Goal: Task Accomplishment & Management: Manage account settings

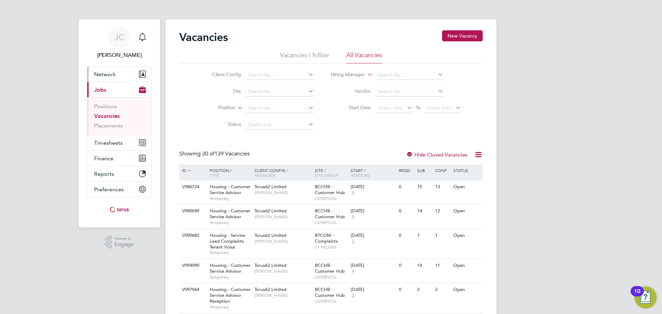
click at [118, 76] on button "Network" at bounding box center [119, 74] width 64 height 15
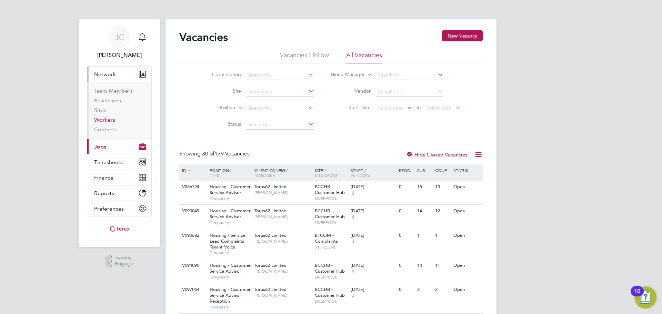
click at [107, 122] on link "Workers" at bounding box center [104, 120] width 21 height 7
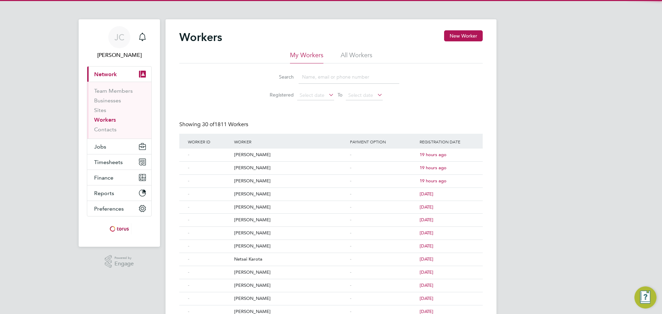
click at [362, 81] on input at bounding box center [349, 76] width 101 height 13
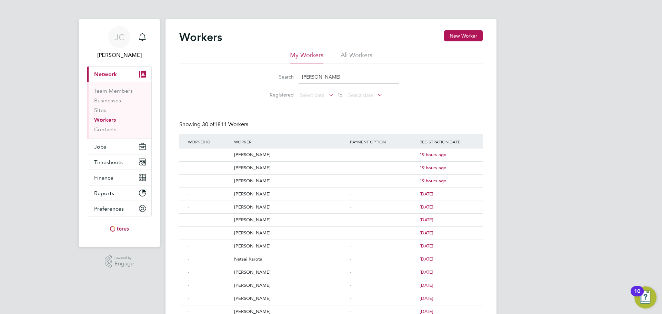
type input "samuel"
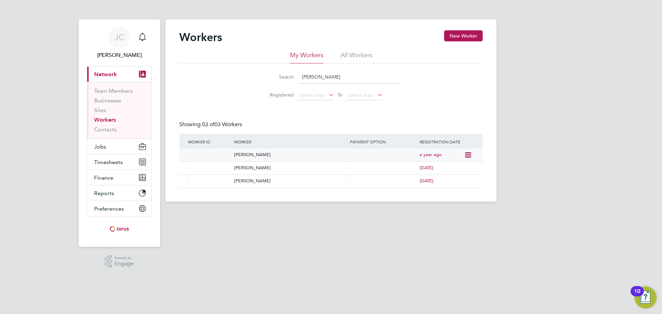
click at [467, 155] on icon at bounding box center [467, 155] width 7 height 8
click at [257, 157] on div "Samuel Mustapha" at bounding box center [290, 155] width 116 height 13
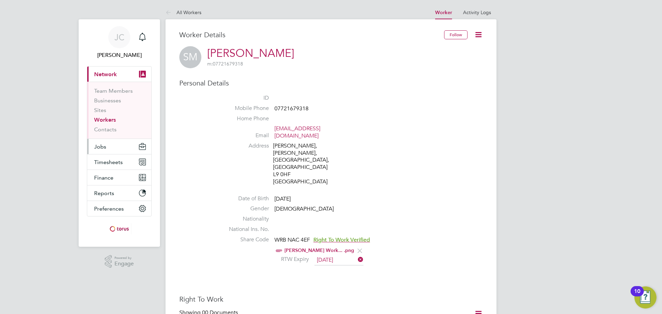
click at [114, 147] on button "Jobs" at bounding box center [119, 146] width 64 height 15
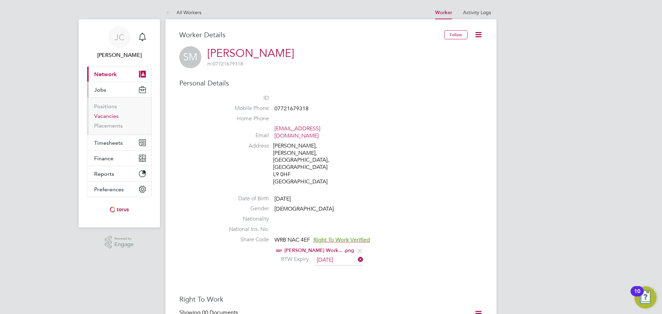
click at [109, 117] on link "Vacancies" at bounding box center [106, 116] width 24 height 7
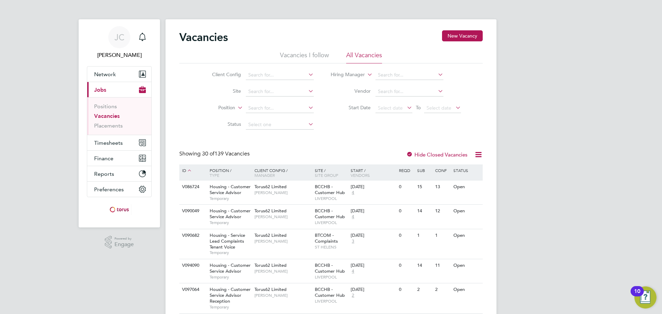
click at [279, 102] on li "Position" at bounding box center [258, 108] width 130 height 17
click at [281, 105] on input at bounding box center [280, 108] width 68 height 10
click at [279, 74] on input at bounding box center [280, 75] width 68 height 10
click at [289, 90] on li "Housing Maintenance Solutions Ltd" at bounding box center [286, 93] width 83 height 9
type input "Housing Maintenance Solutions Ltd"
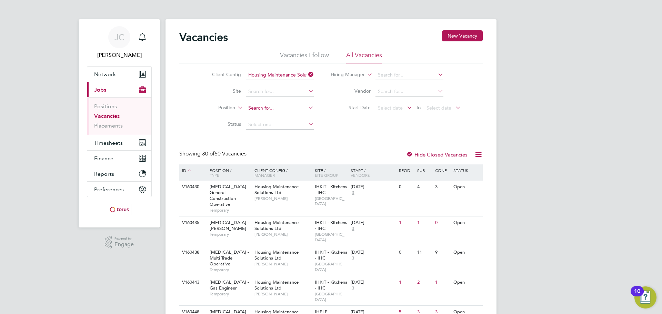
click at [263, 107] on input at bounding box center [280, 108] width 68 height 10
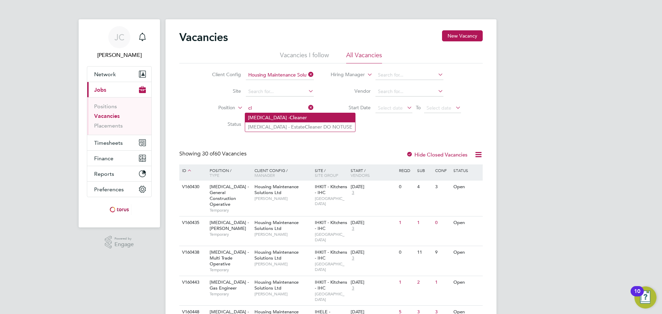
click at [286, 115] on li "HMS - Cl eaner" at bounding box center [300, 117] width 110 height 9
type input "HMS - Cleaner"
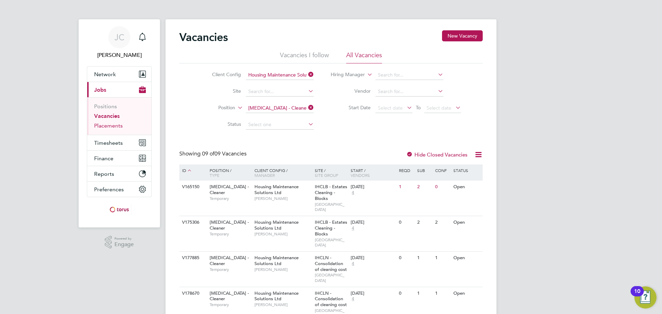
click at [112, 125] on link "Placements" at bounding box center [108, 125] width 29 height 7
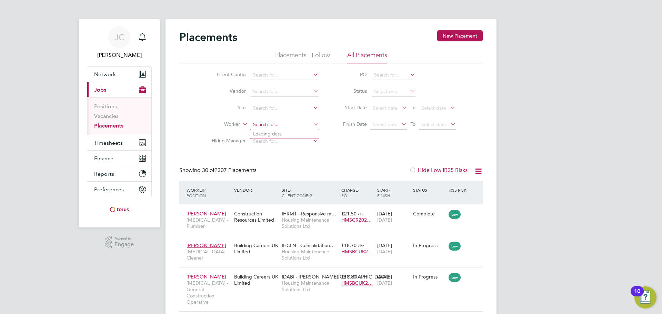
click at [273, 126] on input at bounding box center [285, 125] width 68 height 10
click at [291, 132] on li "Samu el Mustapha" at bounding box center [284, 133] width 69 height 9
type input "Samuel Mustapha"
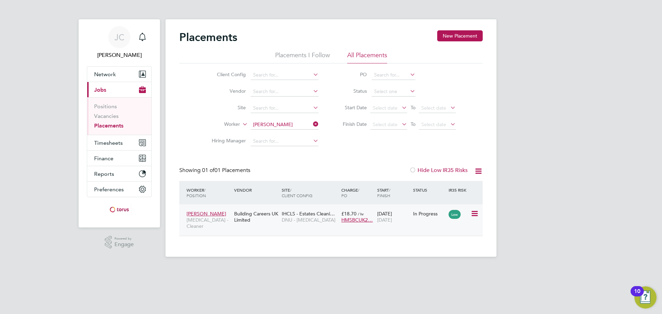
click at [474, 214] on icon at bounding box center [474, 214] width 7 height 8
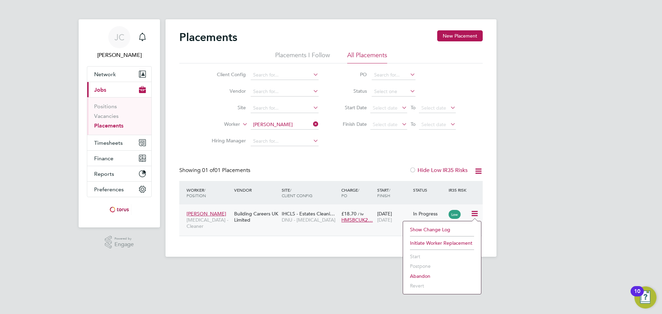
click at [260, 211] on div "Building Careers UK Limited" at bounding box center [256, 216] width 48 height 19
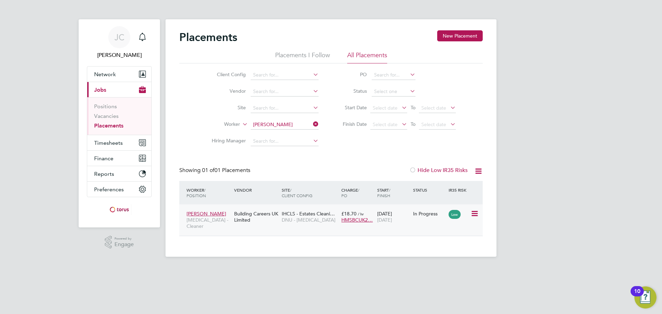
click at [465, 221] on div "Samuel Mustapha HMS - Cleaner Building Careers UK Limited IHCLS - Estates Clean…" at bounding box center [330, 219] width 303 height 31
click at [211, 213] on span "Samuel Mustapha" at bounding box center [207, 214] width 40 height 6
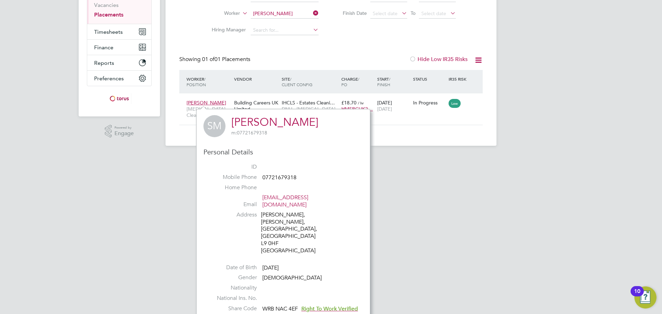
scroll to position [125, 0]
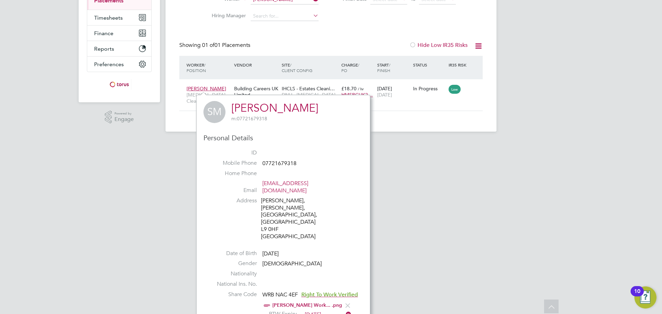
click at [457, 143] on html "JC Jenny Creaby Notifications Applications: Network Team Members Businesses Sit…" at bounding box center [331, 9] width 662 height 268
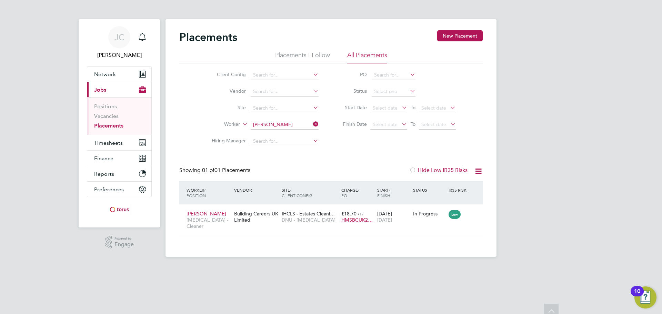
scroll to position [0, 0]
click at [244, 214] on div "Building Careers UK Limited" at bounding box center [256, 216] width 48 height 19
click at [312, 123] on icon at bounding box center [312, 124] width 0 height 10
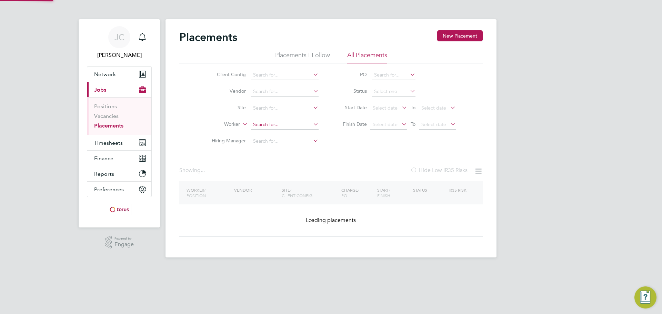
click at [285, 125] on input at bounding box center [285, 125] width 68 height 10
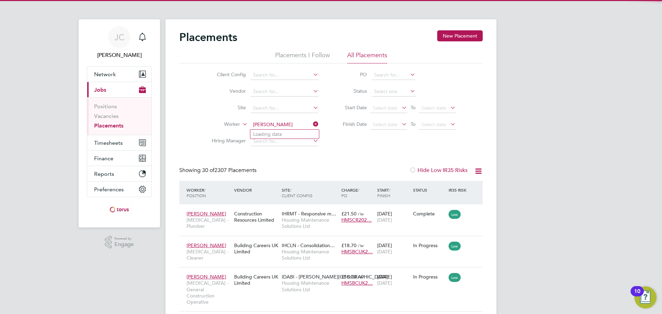
scroll to position [26, 60]
click at [290, 136] on li "Adam Fe eley" at bounding box center [296, 134] width 92 height 9
type input "Adam Feeley"
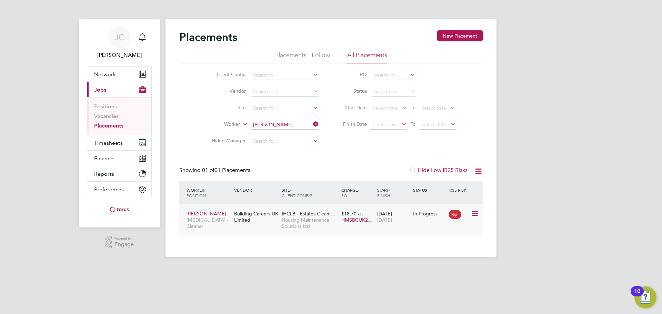
click at [307, 224] on span "Housing Maintenance Solutions Ltd" at bounding box center [310, 223] width 56 height 12
click at [477, 214] on icon at bounding box center [474, 214] width 7 height 8
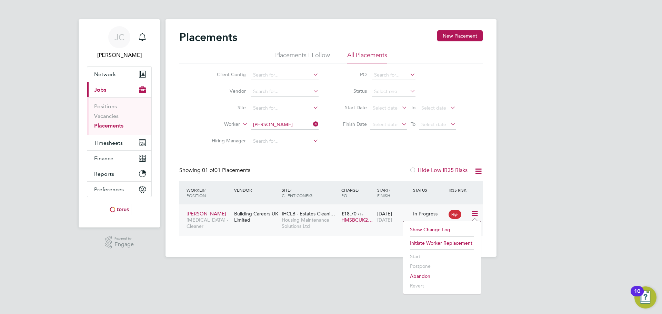
click at [534, 210] on div "JC Jenny Creaby Notifications Applications: Network Team Members Businesses Sit…" at bounding box center [331, 134] width 662 height 268
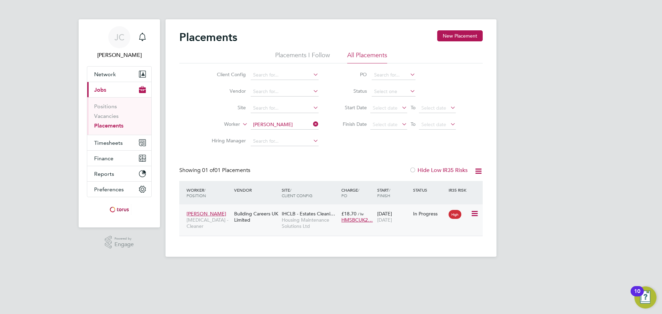
click at [435, 220] on div "In Progress" at bounding box center [429, 213] width 36 height 13
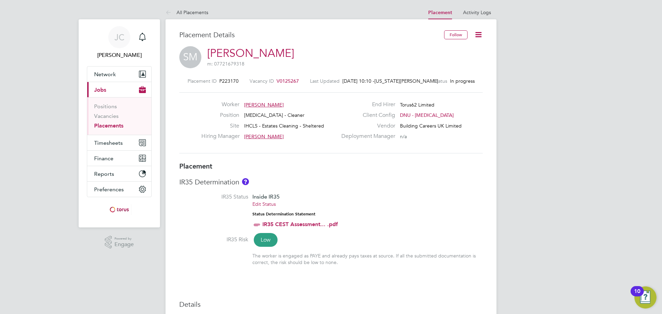
click at [481, 35] on icon at bounding box center [478, 34] width 9 height 9
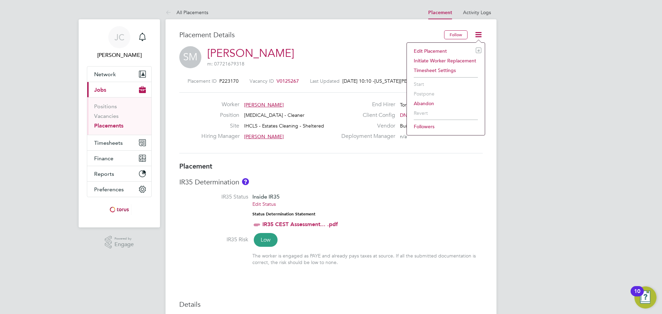
click at [433, 50] on li "Edit Placement e" at bounding box center [445, 51] width 71 height 10
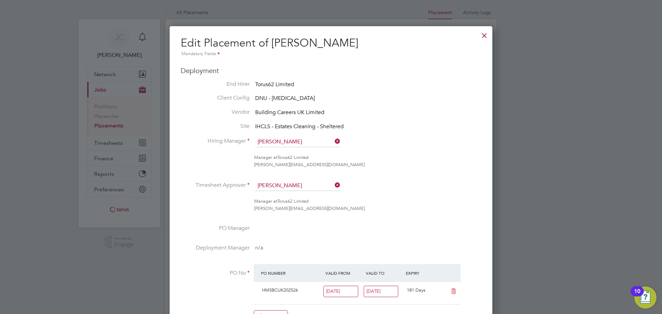
click at [290, 124] on span "IHCLS - Estates Cleaning - Sheltered" at bounding box center [299, 126] width 89 height 7
click at [290, 126] on span "IHCLS - Estates Cleaning - Sheltered" at bounding box center [299, 126] width 89 height 7
click at [289, 126] on span "IHCLS - Estates Cleaning - Sheltered" at bounding box center [299, 126] width 89 height 7
click at [484, 37] on div at bounding box center [484, 34] width 12 height 12
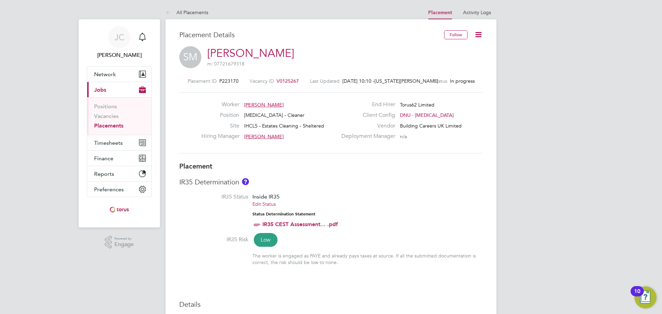
click at [391, 197] on li "IR35 Status Inside IR35 Edit Status Status Determination Statement IR35 CEST As…" at bounding box center [330, 214] width 303 height 42
click at [478, 34] on icon at bounding box center [478, 34] width 9 height 9
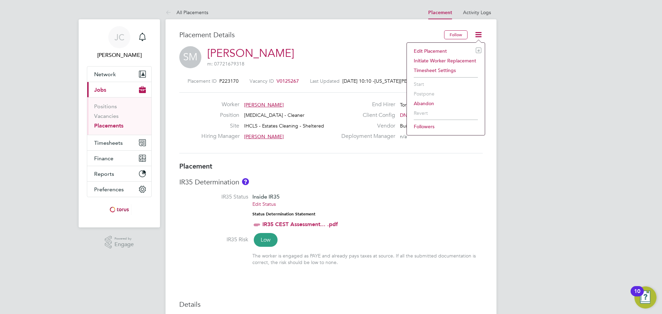
click at [442, 71] on li "Timesheet Settings" at bounding box center [445, 71] width 71 height 10
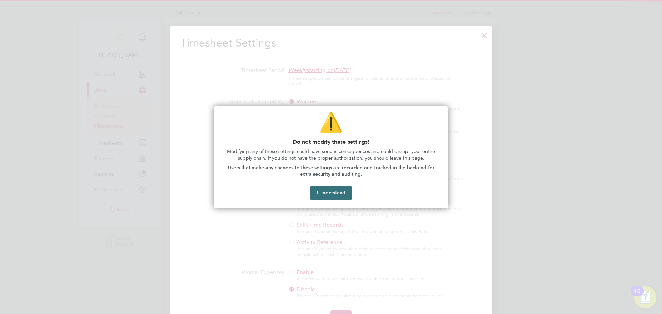
click at [321, 194] on button "I Understand" at bounding box center [330, 193] width 41 height 14
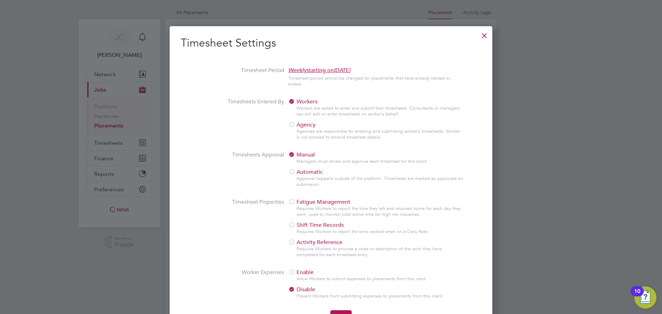
click at [482, 35] on div at bounding box center [484, 34] width 12 height 12
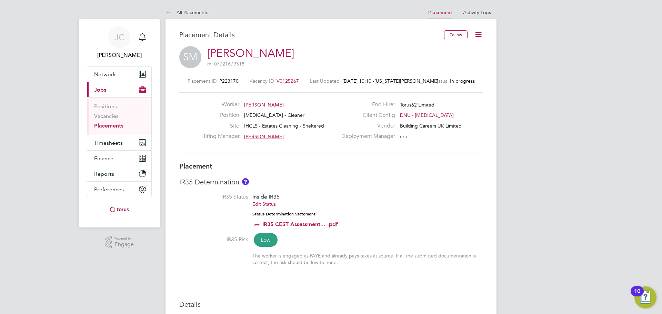
click at [481, 30] on icon at bounding box center [478, 34] width 9 height 9
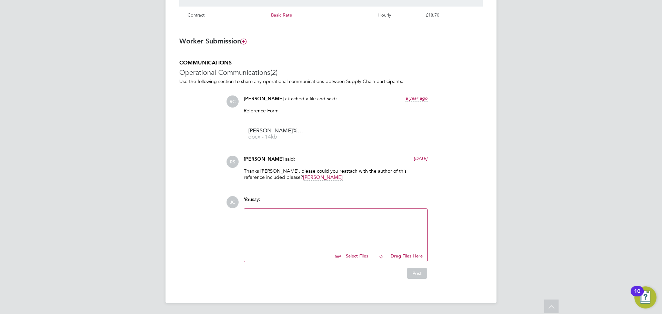
click at [364, 221] on div at bounding box center [335, 228] width 175 height 30
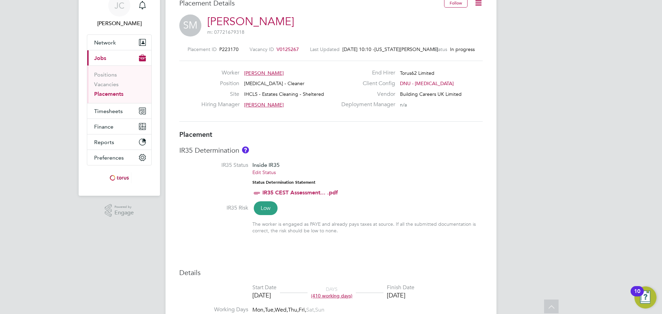
click at [290, 48] on span "V0125267" at bounding box center [287, 49] width 22 height 6
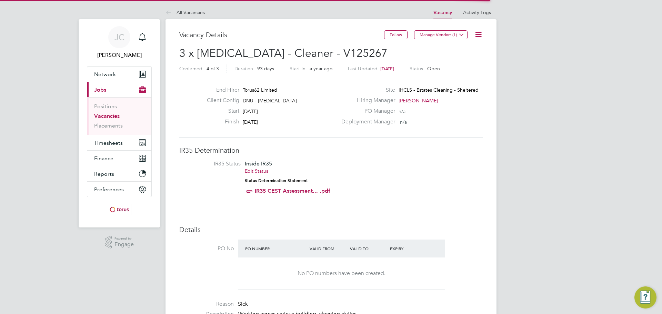
scroll to position [3, 3]
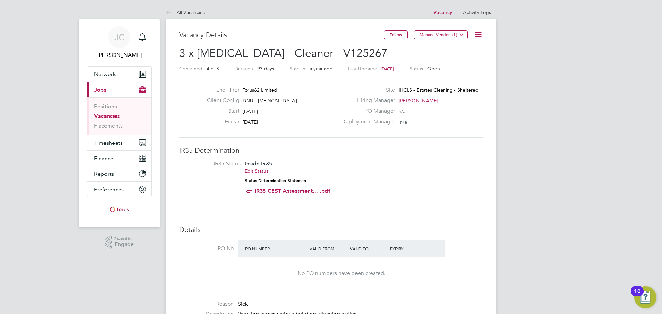
click at [481, 34] on icon at bounding box center [478, 34] width 9 height 9
click at [464, 51] on li "Edit Vacancy" at bounding box center [462, 51] width 40 height 10
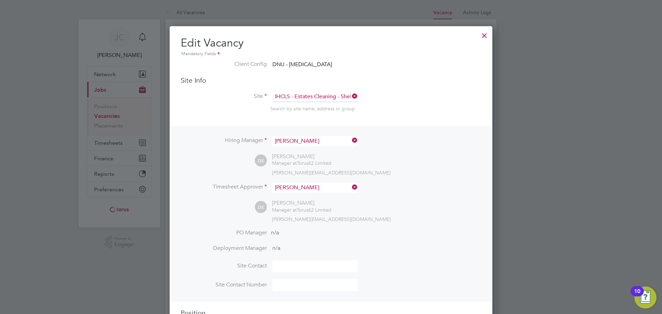
click at [351, 96] on icon at bounding box center [351, 96] width 0 height 10
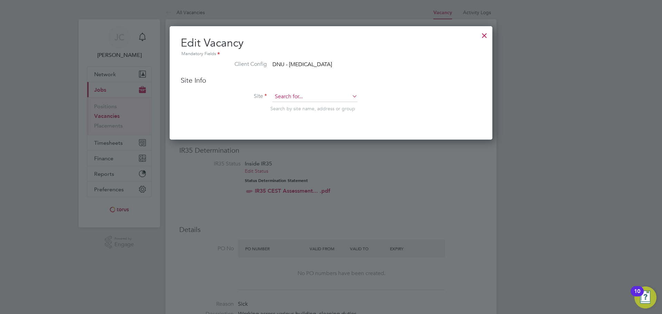
click at [331, 98] on input at bounding box center [314, 97] width 85 height 10
type input "IHCLN"
click at [395, 94] on li "Site IHCLN Search by site name, address or group" at bounding box center [331, 109] width 301 height 34
click at [483, 34] on div at bounding box center [484, 34] width 12 height 12
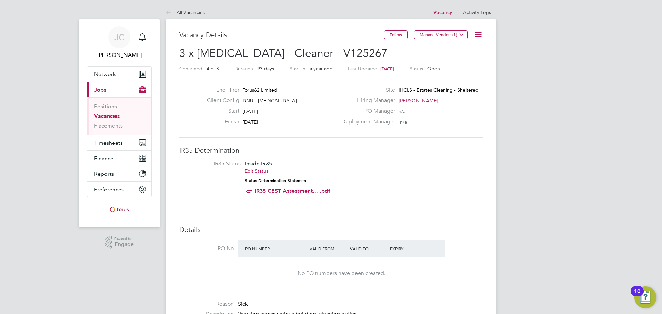
drag, startPoint x: 484, startPoint y: 88, endPoint x: 395, endPoint y: 90, distance: 88.3
click at [395, 90] on div "Site IHCLS - Estates Cleaning - Sheltered" at bounding box center [411, 92] width 148 height 11
copy span "IHCLS - Estates Cleaning - Sheltered"
click at [105, 75] on span "Network" at bounding box center [105, 74] width 22 height 7
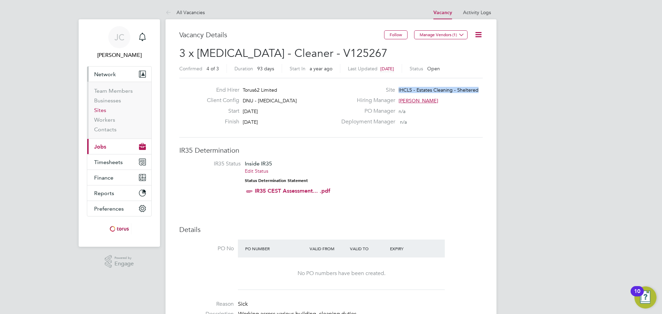
click at [103, 112] on link "Sites" at bounding box center [100, 110] width 12 height 7
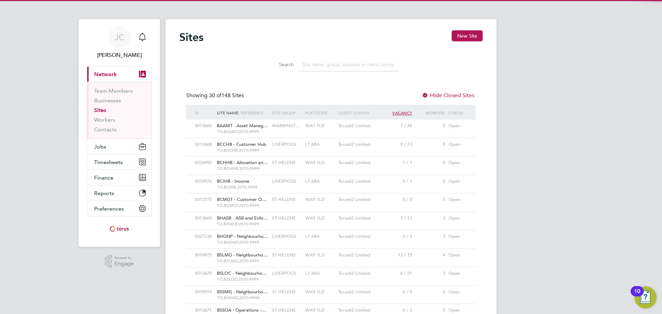
click at [332, 66] on input at bounding box center [349, 64] width 101 height 13
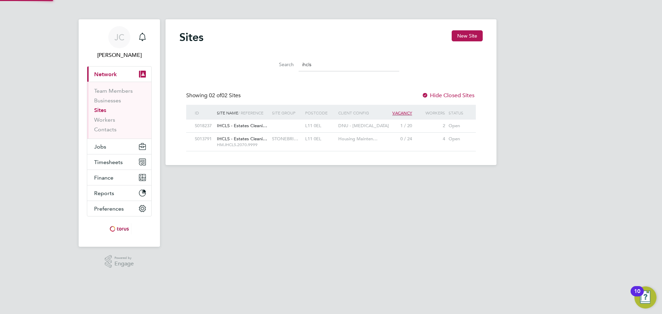
type input "ihcls"
click at [254, 127] on span "IHCLS - Estates Cleani…" at bounding box center [242, 126] width 50 height 6
click at [252, 145] on span "HM.IHCLS.2070.9999" at bounding box center [243, 145] width 52 height 6
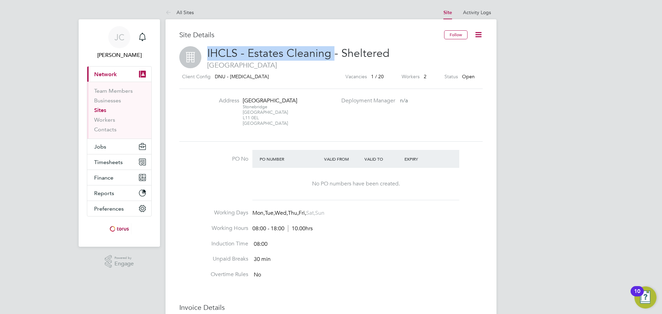
drag, startPoint x: 207, startPoint y: 52, endPoint x: 331, endPoint y: 56, distance: 124.5
click at [331, 56] on h2 "IHCLS - Estates Cleaning - Sheltered Liverpool" at bounding box center [330, 57] width 303 height 23
click at [248, 52] on span "IHCLS - Estates Cleaning - Sheltered" at bounding box center [298, 53] width 182 height 13
drag, startPoint x: 237, startPoint y: 50, endPoint x: 215, endPoint y: 51, distance: 22.1
click at [215, 51] on span "IHCLS - Estates Cleaning - Sheltered" at bounding box center [298, 53] width 182 height 13
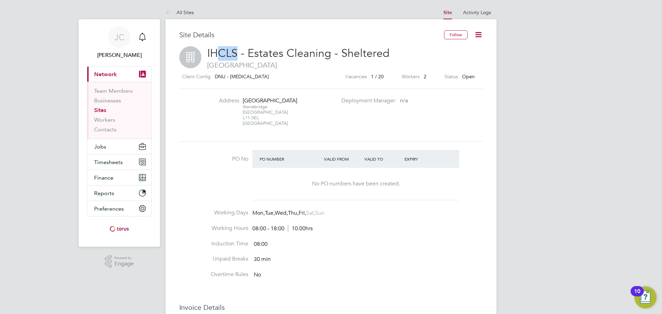
click at [477, 37] on icon at bounding box center [478, 34] width 9 height 9
click at [456, 61] on li "Edit Site e" at bounding box center [461, 61] width 39 height 10
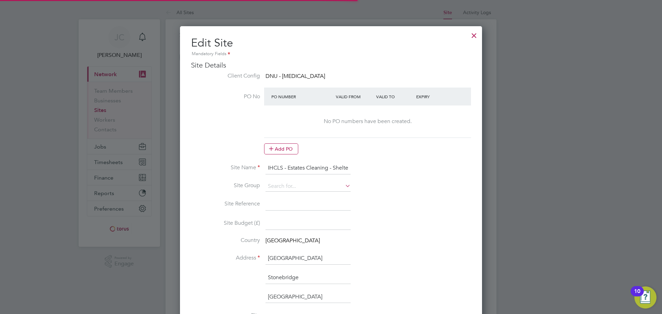
scroll to position [640, 302]
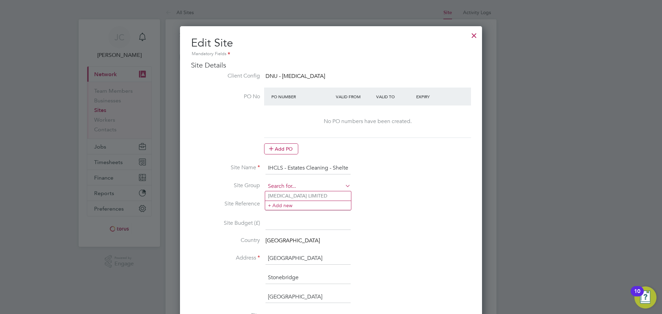
click at [337, 182] on input at bounding box center [307, 186] width 85 height 10
click at [411, 173] on li "Site Name IHCLS - Estates Cleaning - Sheltered" at bounding box center [331, 171] width 280 height 19
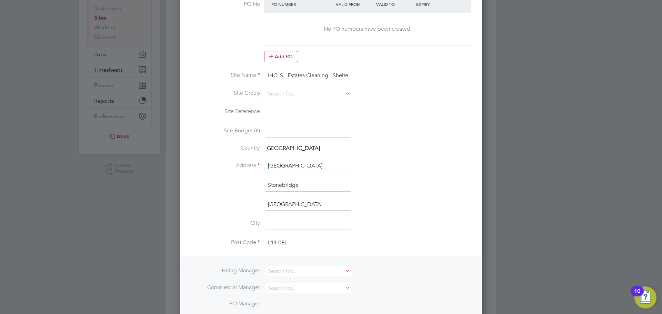
scroll to position [103, 0]
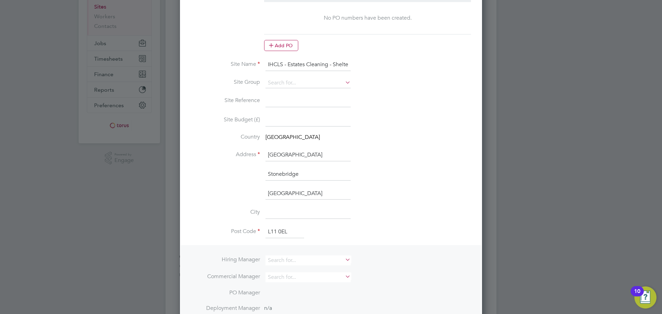
drag, startPoint x: 319, startPoint y: 154, endPoint x: 255, endPoint y: 137, distance: 65.6
click at [238, 152] on li "Address Electric Avenue" at bounding box center [331, 158] width 280 height 19
drag, startPoint x: 307, startPoint y: 178, endPoint x: 221, endPoint y: 166, distance: 86.4
click at [220, 166] on ng-template "PO No PO Number Valid From Valid To Expiry No PO numbers have been created. Add…" at bounding box center [331, 227] width 280 height 486
drag, startPoint x: 293, startPoint y: 235, endPoint x: 226, endPoint y: 229, distance: 67.1
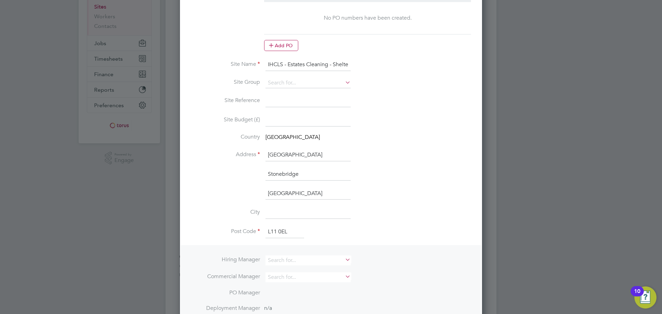
click at [226, 229] on li "Post Code L11 0EL" at bounding box center [331, 235] width 280 height 19
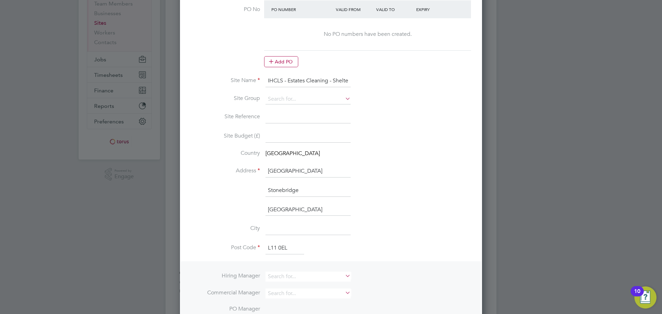
scroll to position [0, 0]
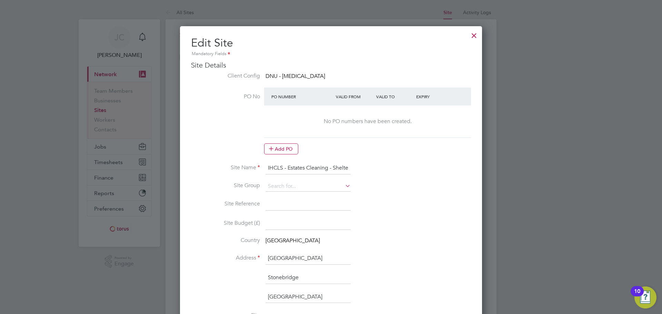
click at [332, 160] on li "PO No PO Number Valid From Valid To Expiry No PO numbers have been created. Add…" at bounding box center [331, 125] width 280 height 74
click at [305, 169] on input "IHCLS - Estates Cleaning - Sheltered" at bounding box center [307, 168] width 85 height 12
drag, startPoint x: 275, startPoint y: 168, endPoint x: 499, endPoint y: 172, distance: 223.4
click at [496, 172] on div "All Sites Site Activity Logs Site Activity Logs All Sites Site Details Follow I…" at bounding box center [330, 253] width 331 height 494
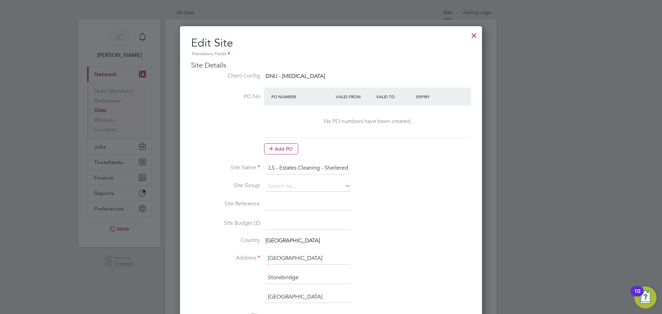
click at [408, 155] on li "PO No PO Number Valid From Valid To Expiry No PO numbers have been created. Add…" at bounding box center [331, 125] width 280 height 74
click at [473, 34] on div at bounding box center [474, 34] width 12 height 12
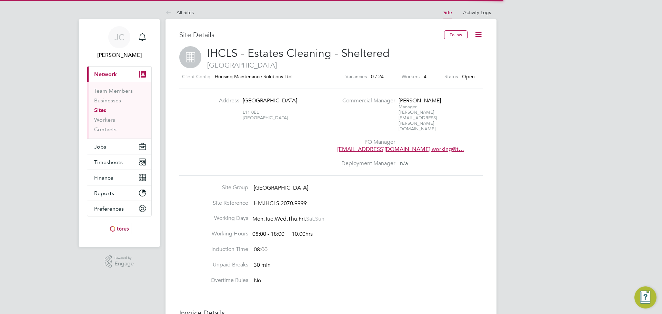
scroll to position [14, 149]
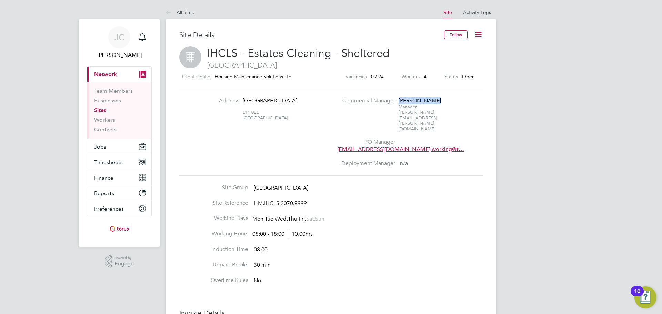
drag, startPoint x: 436, startPoint y: 100, endPoint x: 393, endPoint y: 100, distance: 43.1
click at [393, 100] on li "Commercial Manager [PERSON_NAME] Manager [PERSON_NAME][EMAIL_ADDRESS][PERSON_NA…" at bounding box center [411, 118] width 148 height 42
click at [487, 107] on div "Site Details Follow IHCLS - Estates Cleaning - Sheltered Electric Avenue Client…" at bounding box center [330, 262] width 331 height 486
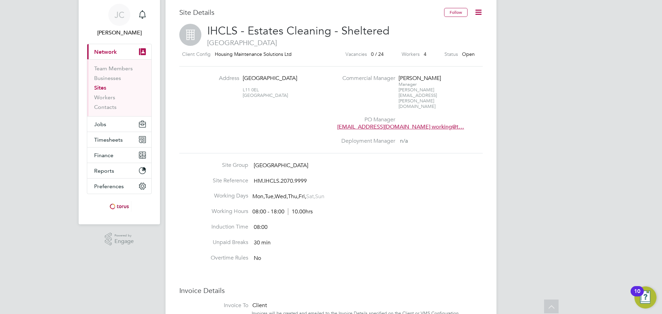
scroll to position [0, 0]
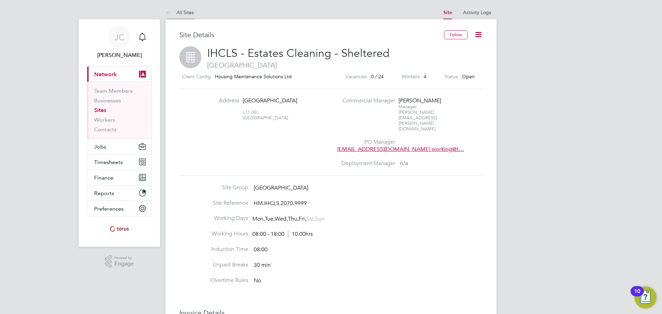
click at [167, 13] on icon at bounding box center [169, 13] width 9 height 9
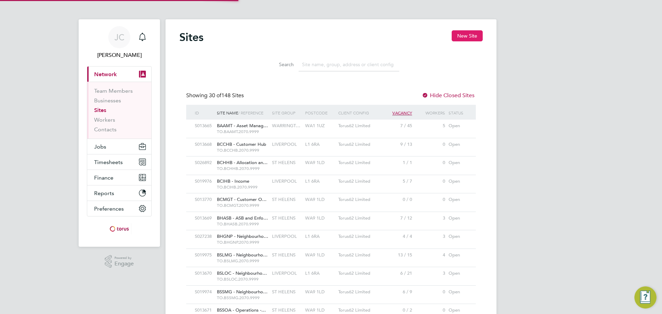
click at [467, 40] on button "New Site" at bounding box center [467, 35] width 31 height 11
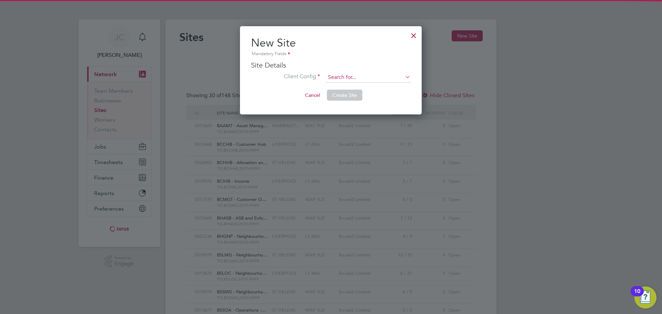
click at [383, 78] on input at bounding box center [367, 77] width 85 height 10
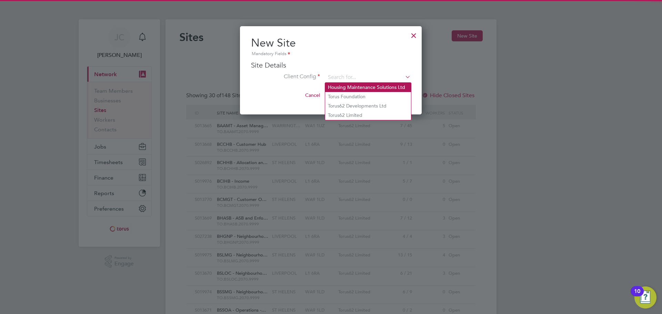
click at [370, 88] on li "Housing Maintenance Solutions Ltd" at bounding box center [368, 87] width 86 height 9
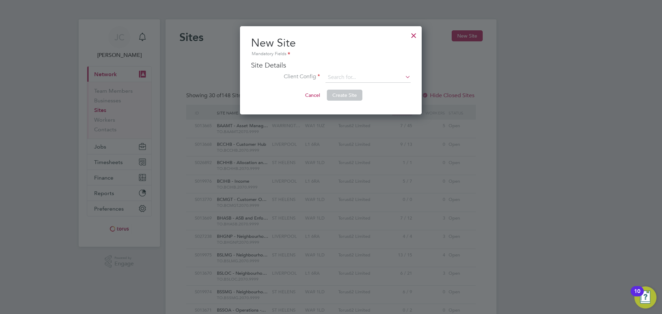
type input "Housing Maintenance Solutions Ltd"
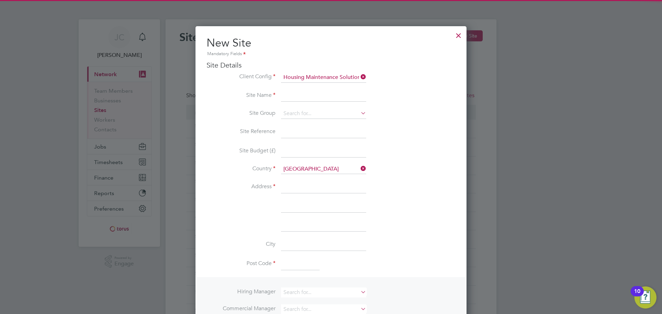
click at [321, 99] on input at bounding box center [323, 96] width 85 height 12
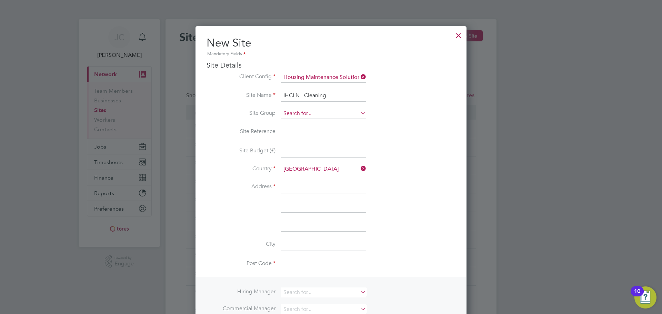
type input "IHCLN - Cleaning"
click at [309, 118] on input at bounding box center [323, 114] width 85 height 10
click at [328, 116] on input at bounding box center [323, 114] width 85 height 10
type input "[MEDICAL_DATA]"
click at [379, 99] on li "Site Name IHCLN - Cleaning" at bounding box center [331, 99] width 249 height 19
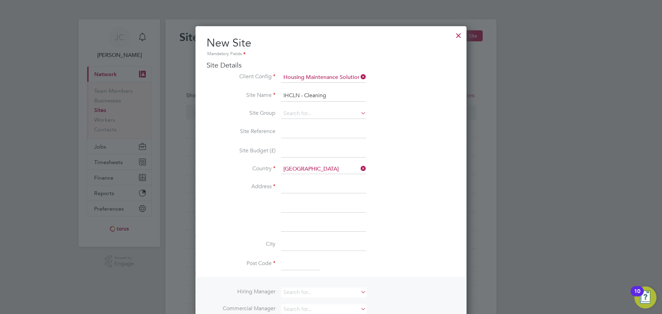
drag, startPoint x: 305, startPoint y: 189, endPoint x: 349, endPoint y: 168, distance: 48.7
click at [305, 189] on input at bounding box center [323, 187] width 85 height 12
paste input "[GEOGRAPHIC_DATA]"
type input "[GEOGRAPHIC_DATA]"
click at [289, 199] on li "Address Electric Avenue" at bounding box center [331, 190] width 249 height 19
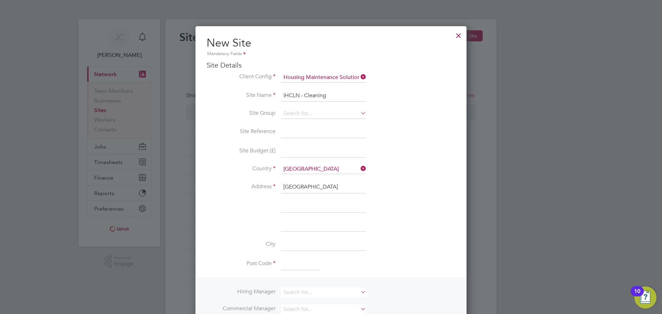
click at [295, 202] on input at bounding box center [323, 206] width 85 height 12
paste input "Stonebridge"
type input "Stonebridge"
click at [294, 264] on input at bounding box center [300, 264] width 39 height 12
paste input "L11 0EL"
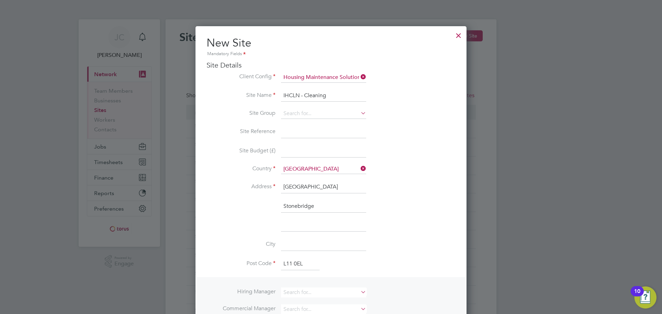
type input "L11 0EL"
click at [433, 206] on li "Stonebridge" at bounding box center [331, 209] width 249 height 19
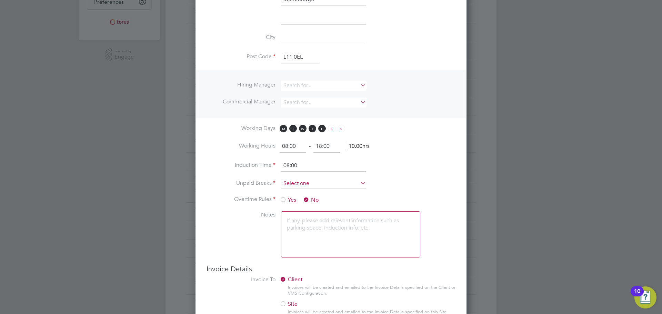
click at [314, 186] on input at bounding box center [323, 184] width 85 height 10
click at [306, 213] on li "30 mins" at bounding box center [324, 211] width 86 height 9
type input "30 mins"
click at [416, 147] on li "Working Hours 08:00 ‐ 18:00 10.00hrs" at bounding box center [331, 149] width 249 height 19
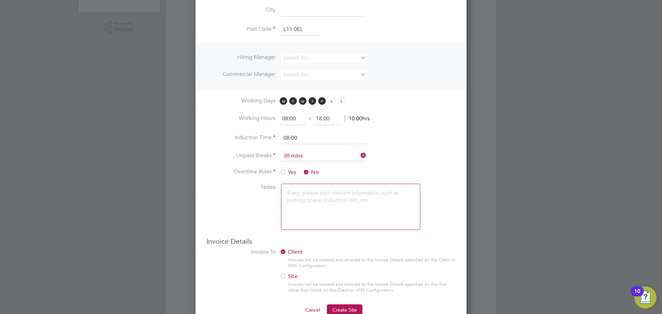
scroll to position [345, 0]
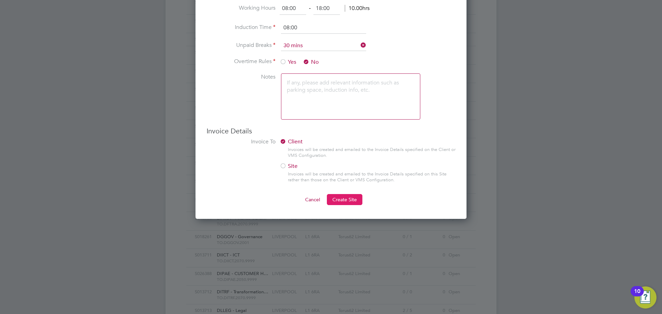
click at [346, 200] on span "Create Site" at bounding box center [344, 200] width 24 height 6
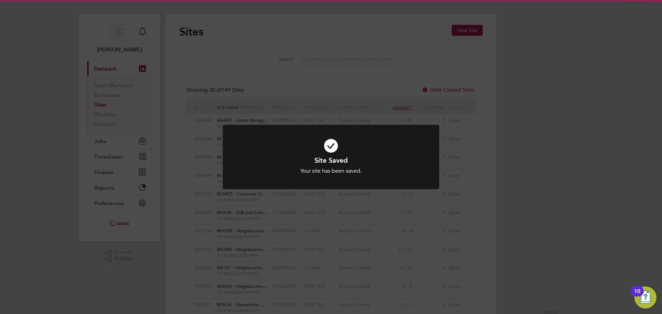
scroll to position [0, 0]
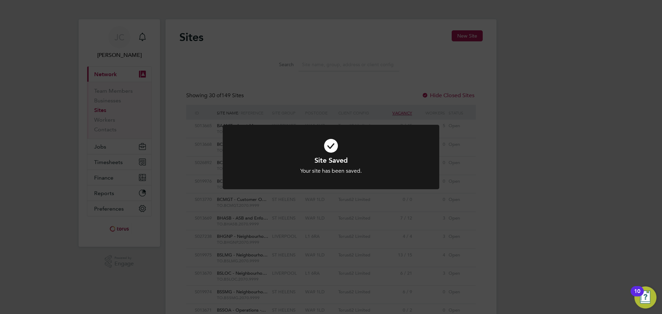
click at [537, 157] on div "Site Saved Your site has been saved. Cancel Okay" at bounding box center [331, 157] width 662 height 314
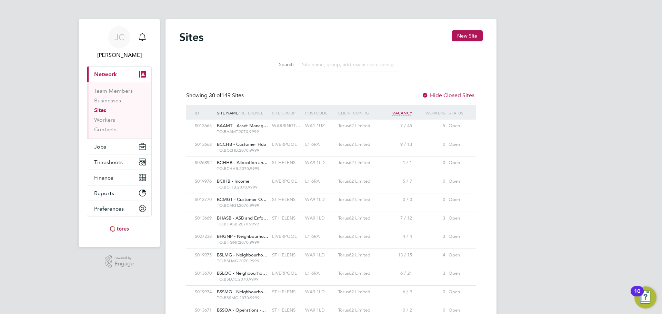
click at [359, 61] on input at bounding box center [349, 64] width 101 height 13
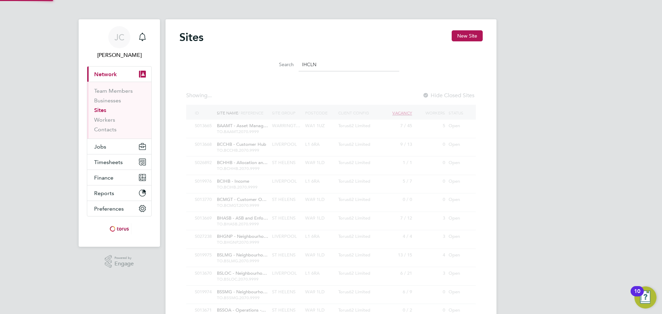
type input "IHCLN"
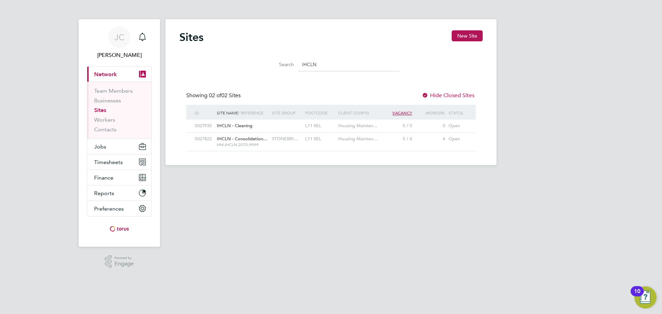
click at [420, 125] on div "0" at bounding box center [430, 126] width 33 height 13
click at [258, 126] on div "IHCLN - Cleaning" at bounding box center [242, 126] width 55 height 13
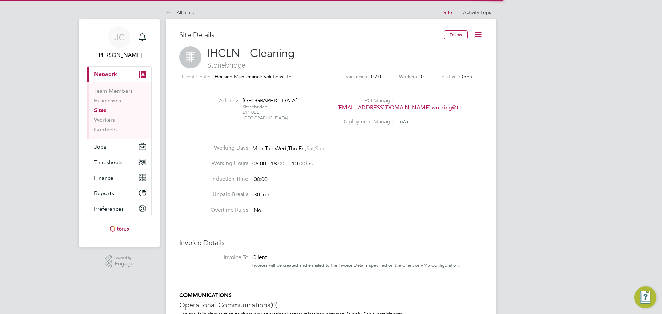
scroll to position [14, 149]
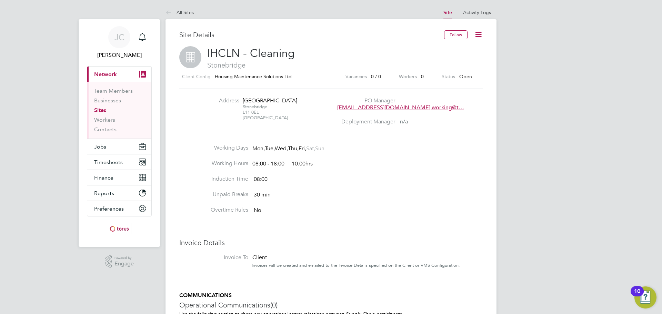
click at [481, 37] on icon at bounding box center [478, 34] width 9 height 9
click at [459, 71] on li "Close Site" at bounding box center [461, 71] width 39 height 10
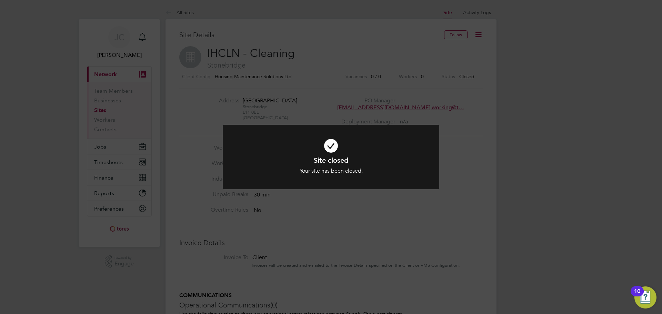
click at [554, 116] on div "Site closed Your site has been closed. Cancel Okay" at bounding box center [331, 157] width 662 height 314
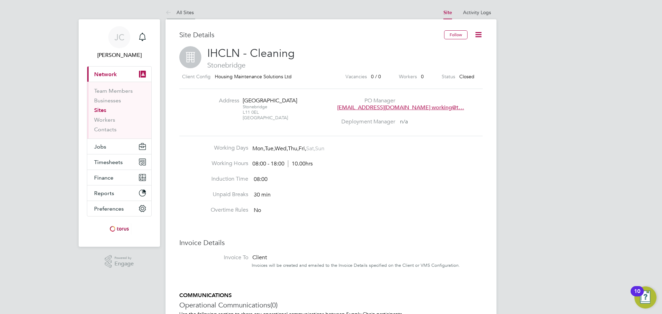
click at [170, 13] on icon at bounding box center [169, 13] width 9 height 9
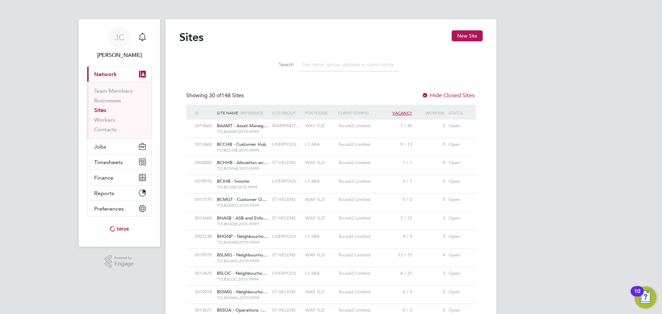
click at [359, 59] on input at bounding box center [349, 64] width 101 height 13
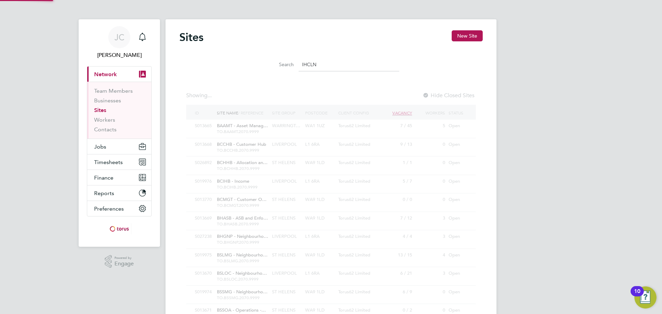
type input "IHCLN"
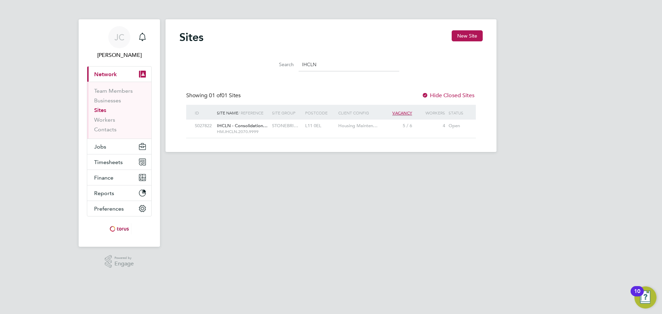
click at [457, 125] on div "Open" at bounding box center [458, 126] width 22 height 13
click at [452, 125] on div "Open" at bounding box center [458, 126] width 22 height 13
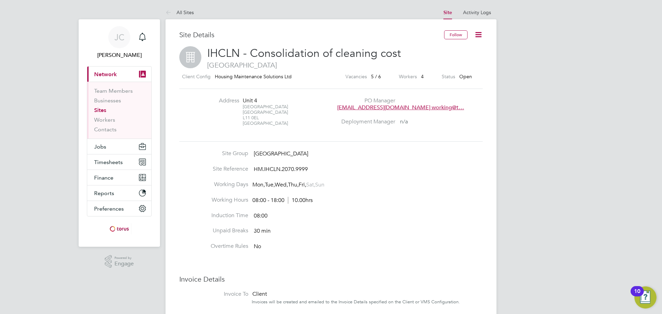
click at [483, 31] on icon at bounding box center [478, 34] width 9 height 9
click at [472, 61] on li "Edit Site e" at bounding box center [461, 61] width 39 height 10
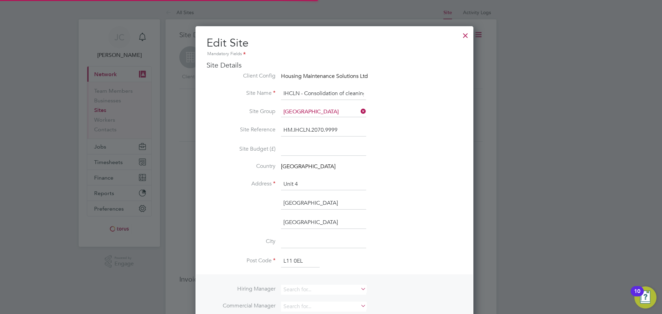
scroll to position [581, 271]
click at [408, 127] on li "Site Reference HM.IHCLN.2070.9999" at bounding box center [335, 133] width 256 height 19
click at [292, 93] on input "IHCLN - Consolidation of cleaning cost" at bounding box center [323, 94] width 85 height 12
click at [392, 90] on li "Site Name IHCLN - Consolidation of cleaning cost" at bounding box center [335, 97] width 256 height 19
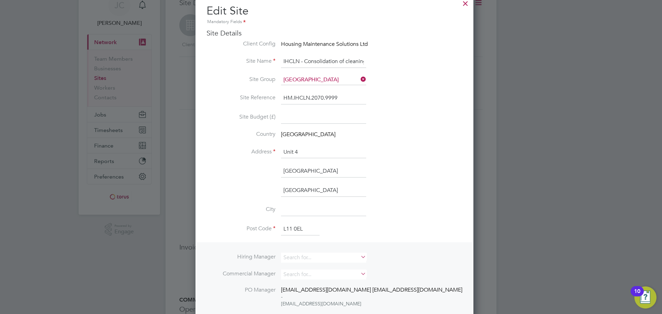
scroll to position [0, 0]
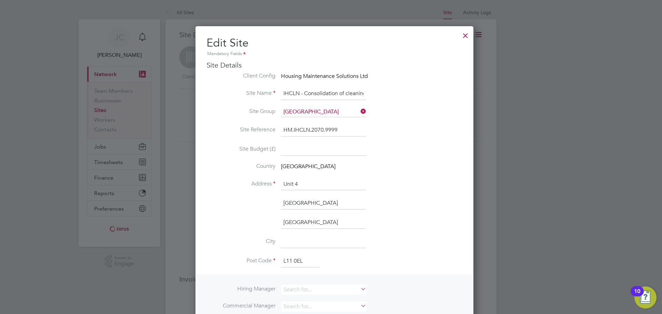
click at [459, 33] on div at bounding box center [465, 34] width 12 height 12
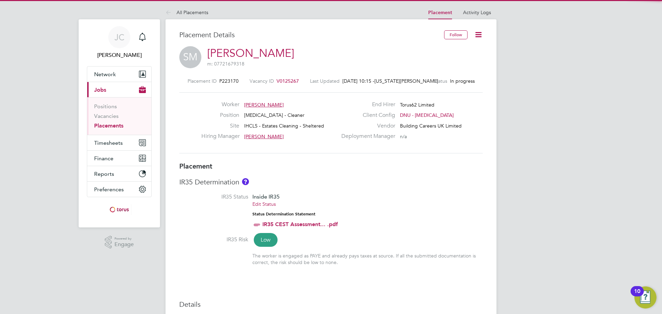
click at [293, 79] on span "V0125267" at bounding box center [287, 81] width 22 height 6
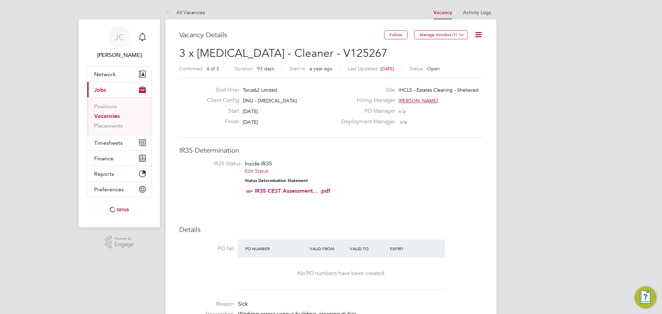
scroll to position [3, 3]
click at [477, 32] on icon at bounding box center [478, 34] width 9 height 9
click at [461, 52] on li "Edit Vacancy" at bounding box center [462, 51] width 40 height 10
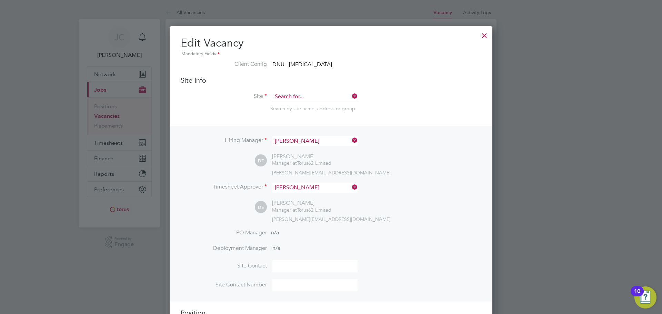
click at [318, 98] on input at bounding box center [314, 97] width 85 height 10
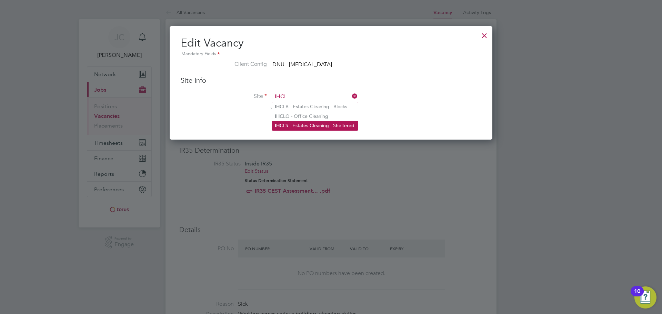
click at [325, 121] on li "IHCL S - Estates Cleaning - Sheltered" at bounding box center [315, 125] width 86 height 9
type input "IHCLS - Estates Cleaning - Sheltered"
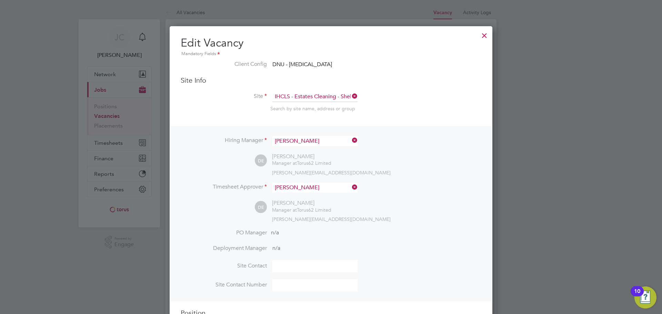
click at [351, 95] on icon at bounding box center [351, 96] width 0 height 10
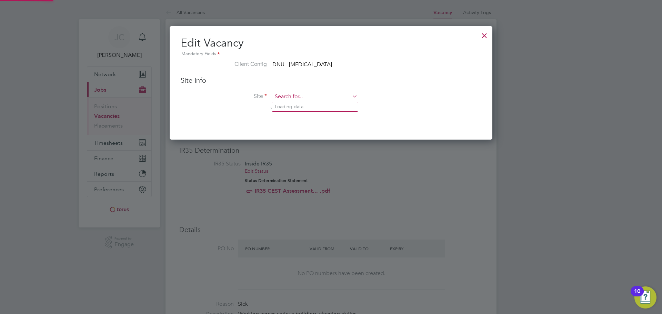
click at [322, 98] on input at bounding box center [314, 97] width 85 height 10
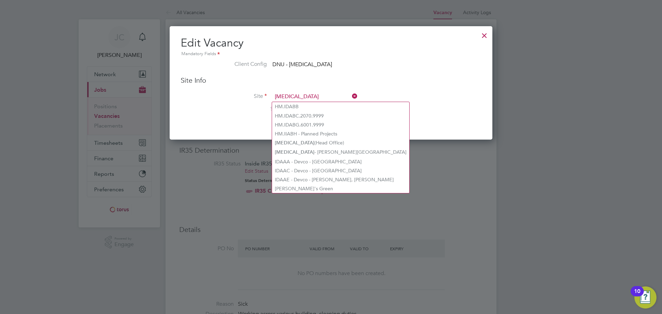
type input "hms"
click at [411, 83] on h3 "Site Info" at bounding box center [331, 80] width 301 height 9
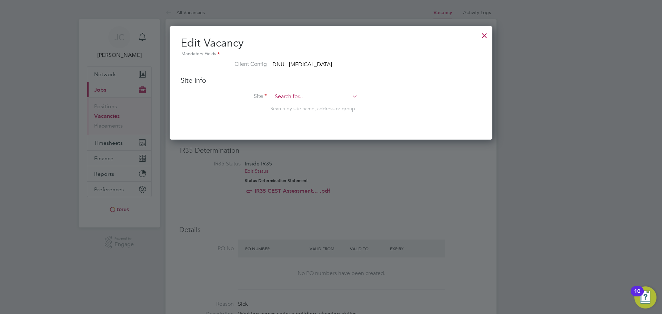
click at [304, 99] on input at bounding box center [314, 97] width 85 height 10
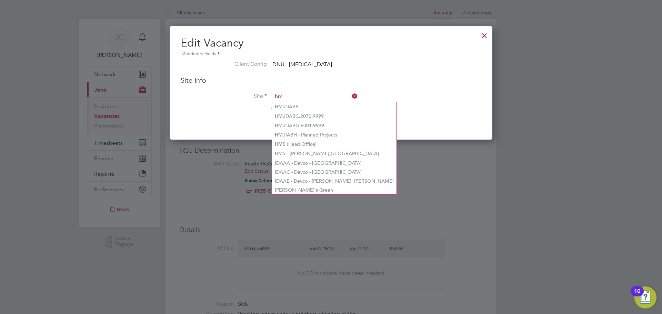
type input "hm"
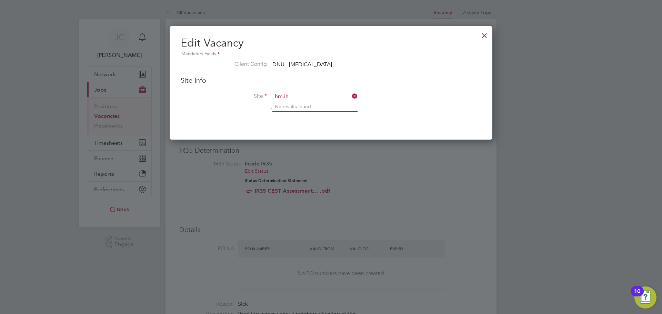
type input "hm.ih"
click at [381, 57] on div "Mandatory Fields" at bounding box center [331, 54] width 301 height 8
click at [483, 35] on div at bounding box center [484, 34] width 12 height 12
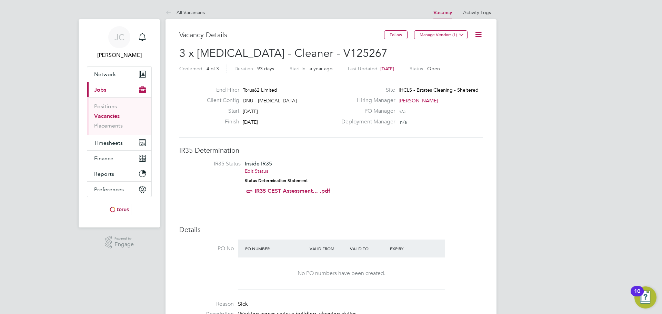
drag, startPoint x: 275, startPoint y: 104, endPoint x: 271, endPoint y: 91, distance: 13.3
click at [274, 104] on div "Client Config DNU - HMS" at bounding box center [269, 102] width 136 height 11
click at [327, 104] on div "Client Config DNU - HMS" at bounding box center [269, 102] width 136 height 11
click at [326, 104] on div "Client Config DNU - HMS" at bounding box center [269, 102] width 136 height 11
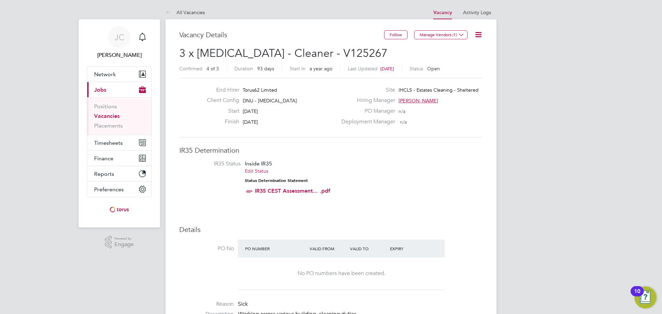
click at [272, 94] on div "End Hirer Torus62 Limited" at bounding box center [269, 92] width 136 height 11
click at [264, 98] on span "DNU - HMS" at bounding box center [270, 101] width 54 height 6
click at [477, 33] on icon at bounding box center [478, 34] width 9 height 9
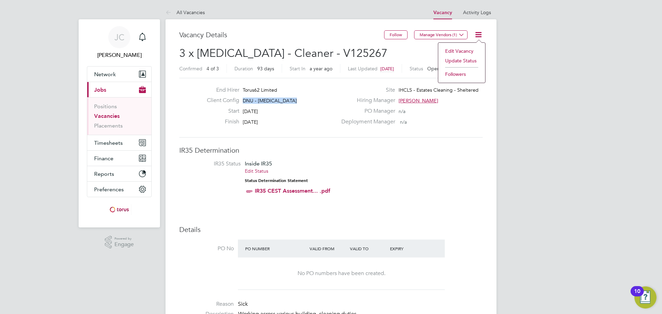
click at [465, 51] on li "Edit Vacancy" at bounding box center [462, 51] width 40 height 10
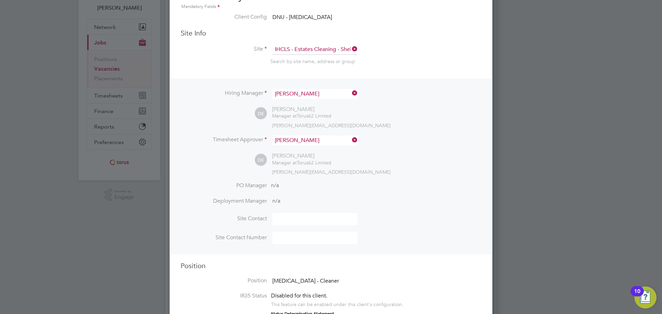
scroll to position [0, 0]
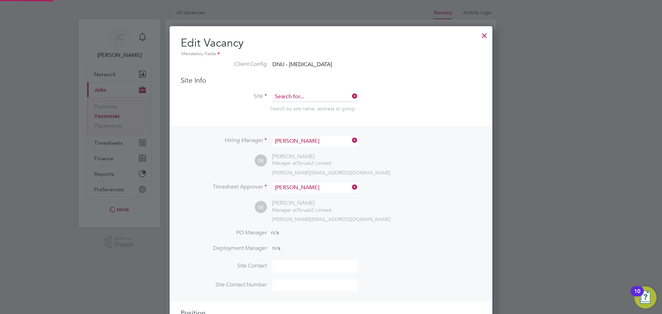
click at [332, 97] on input at bounding box center [314, 97] width 85 height 10
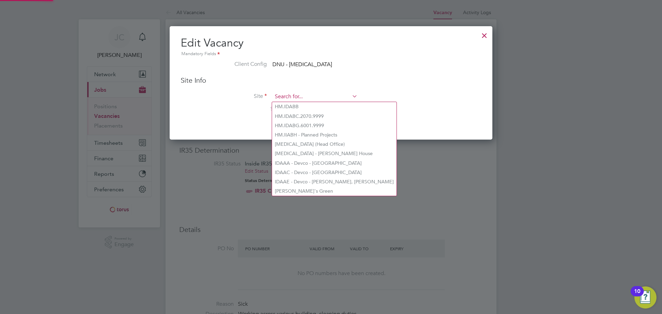
scroll to position [113, 323]
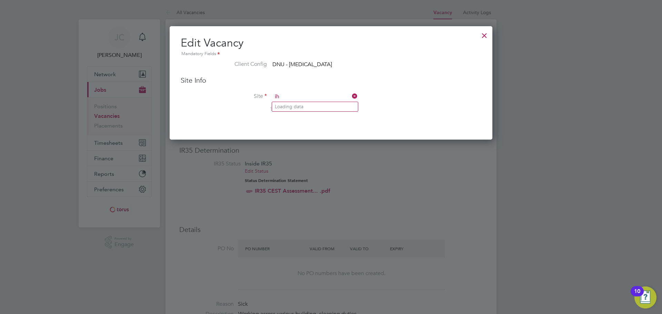
type input "i"
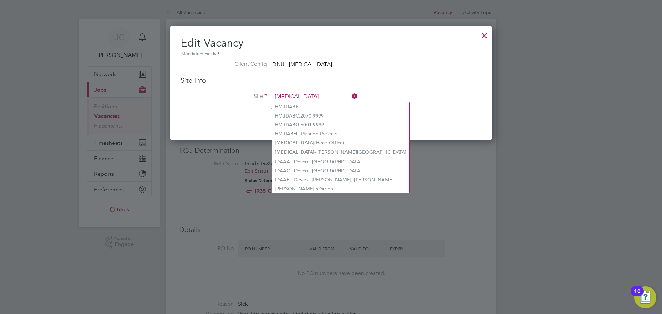
type input "HMS"
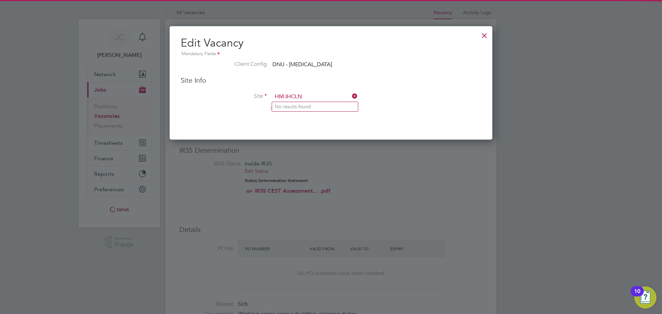
type input "HM.IHCLN"
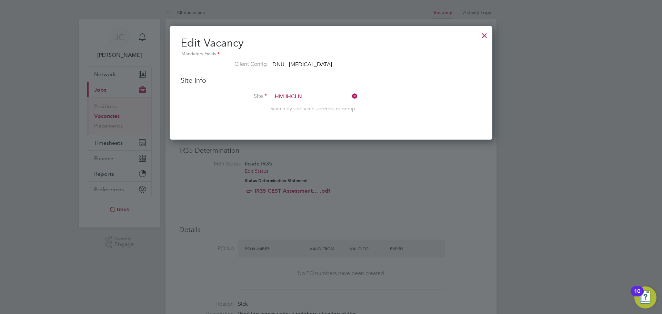
click at [486, 37] on div at bounding box center [484, 34] width 12 height 12
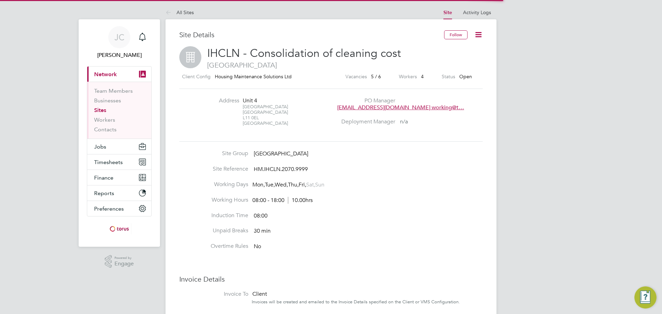
scroll to position [14, 149]
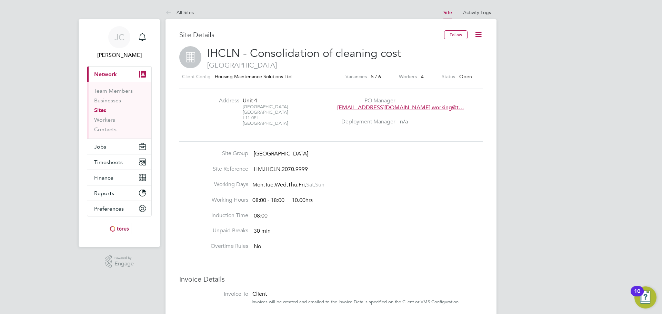
click at [481, 34] on icon at bounding box center [478, 34] width 9 height 9
click at [457, 62] on li "Edit Site e" at bounding box center [461, 61] width 39 height 10
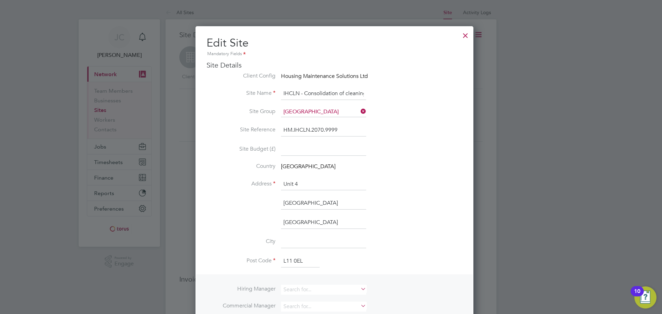
click at [431, 89] on li "Site Name IHCLN - Consolidation of cleaning cost" at bounding box center [335, 97] width 256 height 19
click at [405, 90] on li "Site Name IHCLN - Consolidation of cleaning cost" at bounding box center [335, 97] width 256 height 19
click at [433, 92] on li "Site Name IHCLN - Consolidation of cleaning cost" at bounding box center [335, 97] width 256 height 19
drag, startPoint x: 359, startPoint y: 127, endPoint x: 286, endPoint y: 128, distance: 72.1
click at [286, 128] on input "HM.IHCLN.2070.9999" at bounding box center [323, 130] width 85 height 12
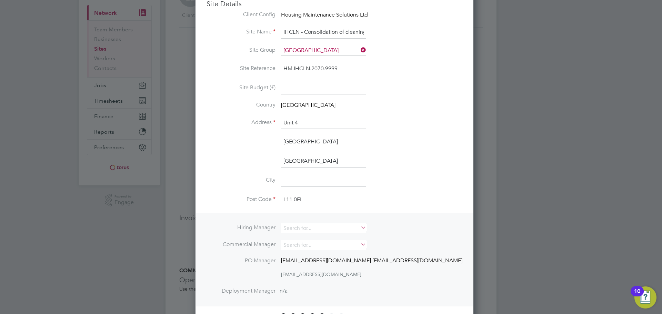
scroll to position [172, 0]
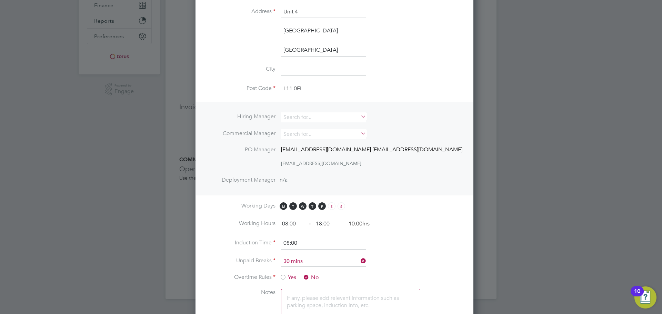
click at [364, 151] on span "working@torus.co.uk working@torus.co.uk" at bounding box center [371, 149] width 181 height 7
click at [404, 125] on li "Hiring Manager" at bounding box center [335, 120] width 256 height 17
click at [327, 120] on input at bounding box center [323, 117] width 85 height 10
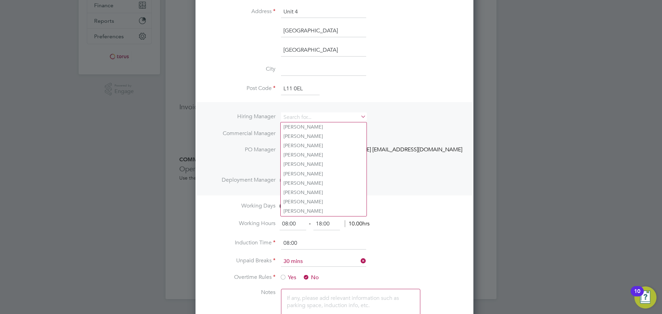
click at [390, 112] on li "Hiring Manager Commercial Manager PO Manager working@torus.co.uk working@torus.…" at bounding box center [334, 149] width 276 height 94
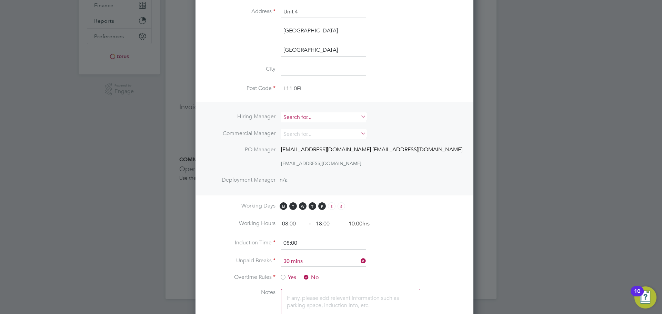
drag, startPoint x: 314, startPoint y: 114, endPoint x: 309, endPoint y: 114, distance: 4.8
click at [313, 114] on input at bounding box center [323, 117] width 85 height 10
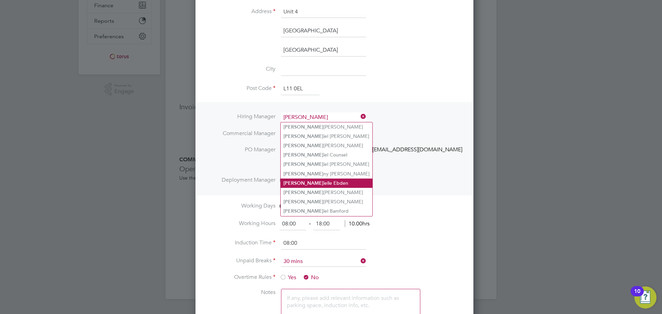
click at [319, 180] on li "Dan ielle Ebden" at bounding box center [327, 183] width 92 height 9
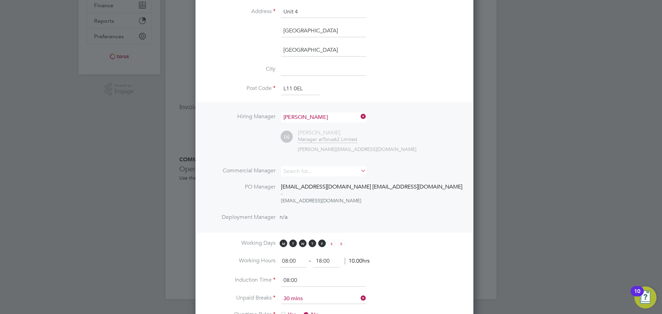
type input "[PERSON_NAME]"
click at [408, 147] on div "danielle.ebden@hmsworks.co.uk" at bounding box center [380, 149] width 164 height 6
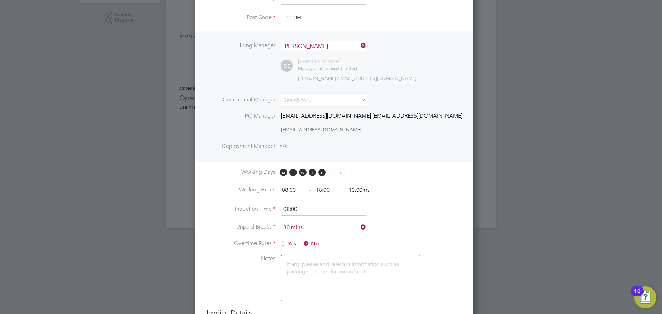
scroll to position [330, 0]
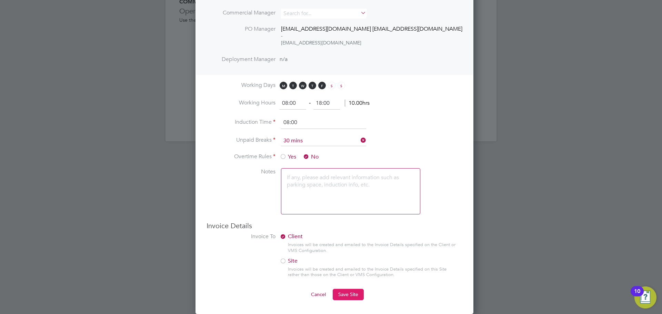
click at [350, 295] on span "Save Site" at bounding box center [348, 294] width 20 height 6
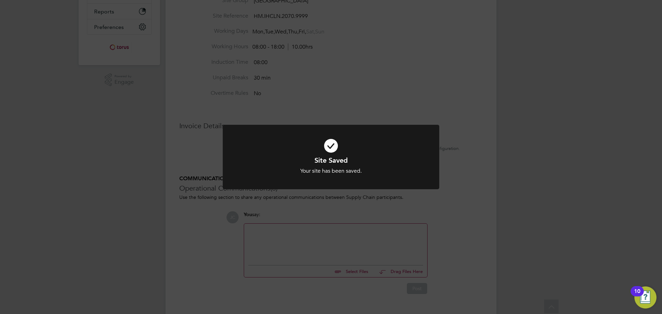
scroll to position [0, 0]
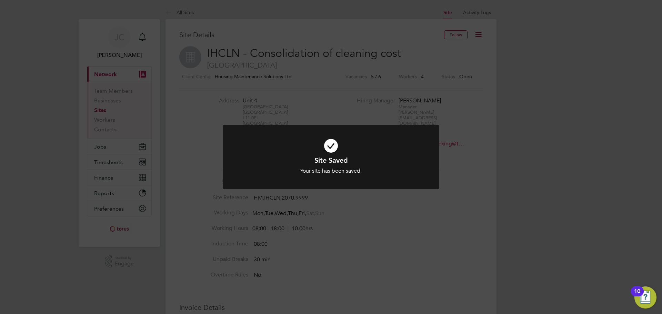
click at [369, 86] on div "Site Saved Your site has been saved. Cancel Okay" at bounding box center [331, 157] width 662 height 314
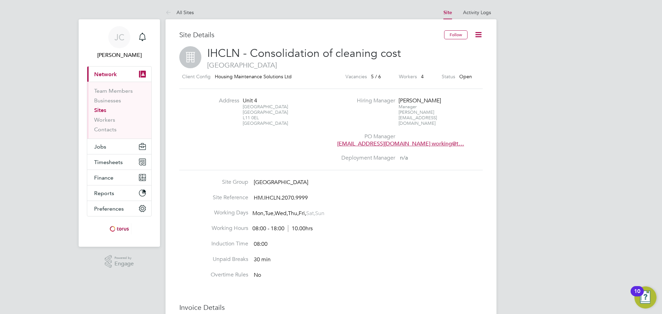
click at [166, 2] on app-barbie "All Sites Site Activity Logs Site Activity Logs All Sites Site Details Follow I…" at bounding box center [330, 250] width 331 height 500
click at [170, 15] on icon at bounding box center [169, 13] width 9 height 9
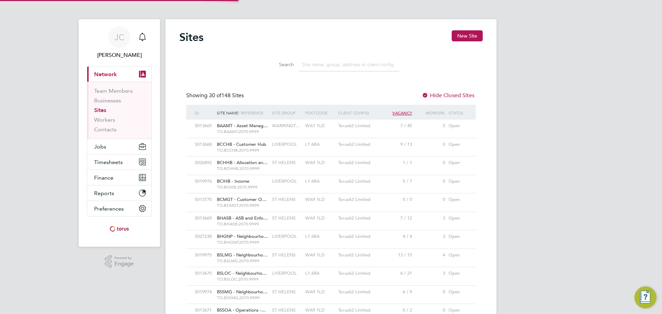
click at [364, 67] on input at bounding box center [349, 64] width 101 height 13
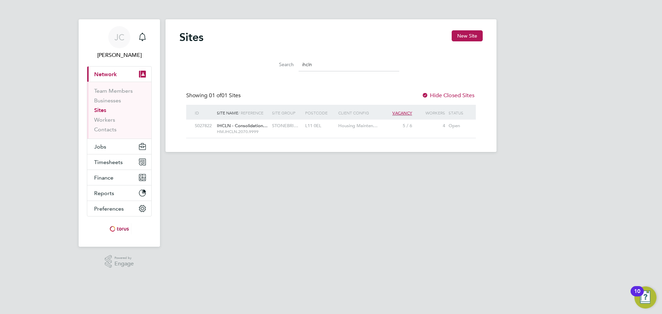
type input "ihcln"
click at [105, 149] on span "Jobs" at bounding box center [100, 146] width 12 height 7
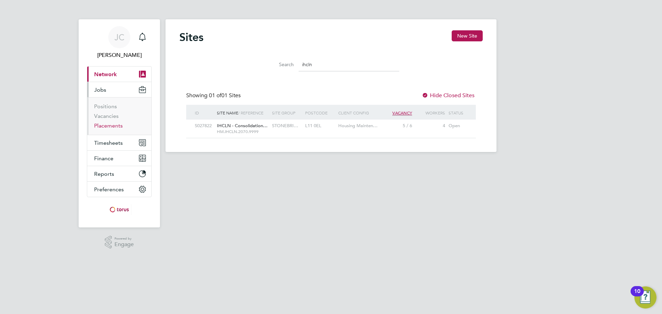
click at [117, 125] on link "Placements" at bounding box center [108, 125] width 29 height 7
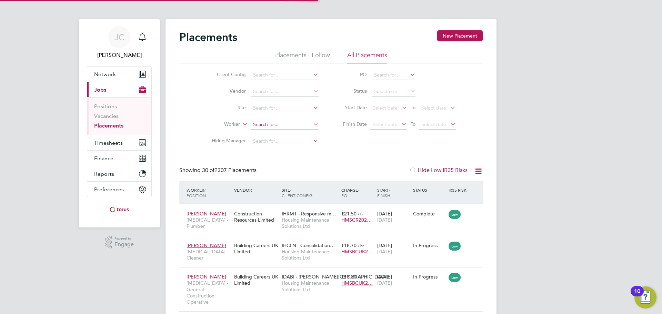
scroll to position [26, 60]
click at [275, 126] on input at bounding box center [285, 125] width 68 height 10
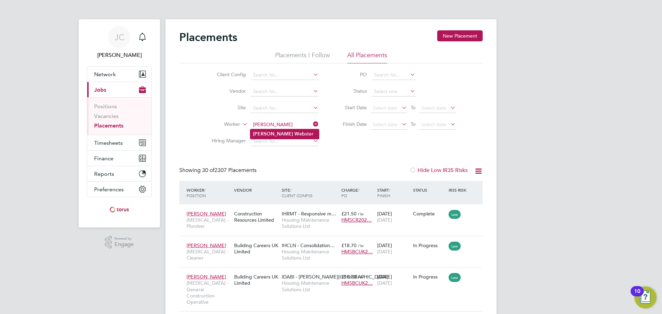
click at [297, 133] on li "Michael Web ster" at bounding box center [284, 133] width 69 height 9
type input "Michael Webster"
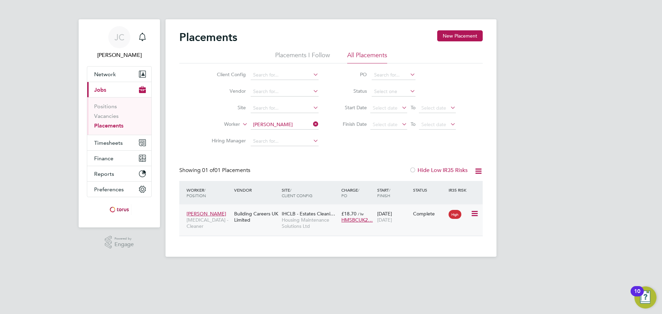
click at [436, 222] on div "Michael Webster HMS - Cleaner Building Careers UK Limited IHCLB - Estates Clean…" at bounding box center [330, 219] width 303 height 31
click at [270, 215] on div "Building Careers UK Limited" at bounding box center [256, 216] width 48 height 19
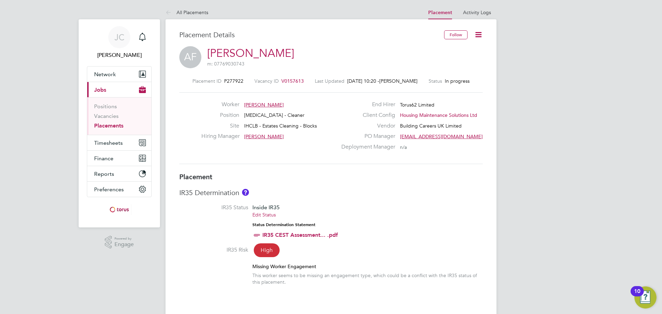
click at [298, 82] on span "V0157613" at bounding box center [292, 81] width 22 height 6
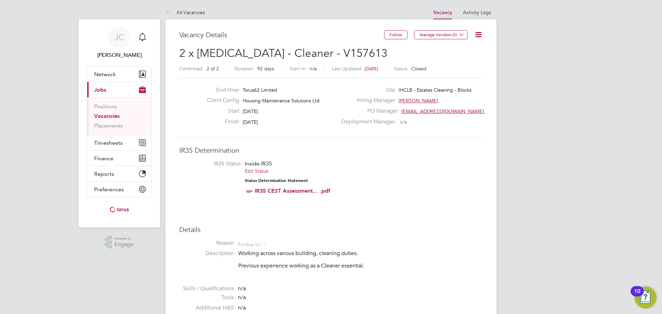
click at [482, 35] on icon at bounding box center [478, 34] width 9 height 9
click at [479, 34] on icon at bounding box center [478, 34] width 9 height 9
click at [468, 50] on li "Edit Vacancy" at bounding box center [462, 51] width 40 height 10
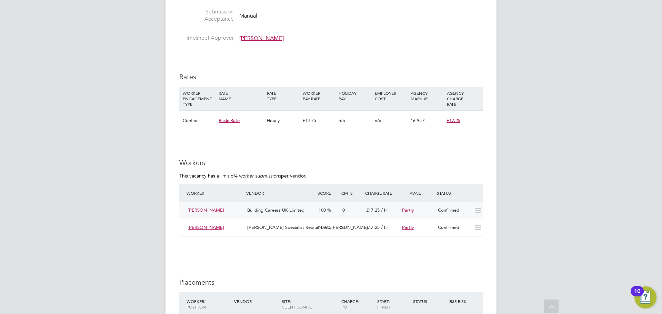
click at [477, 208] on icon at bounding box center [477, 211] width 9 height 6
click at [479, 211] on icon at bounding box center [477, 211] width 9 height 6
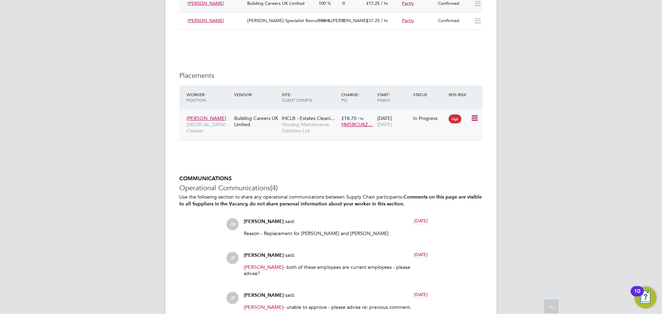
click at [476, 118] on icon at bounding box center [474, 118] width 7 height 8
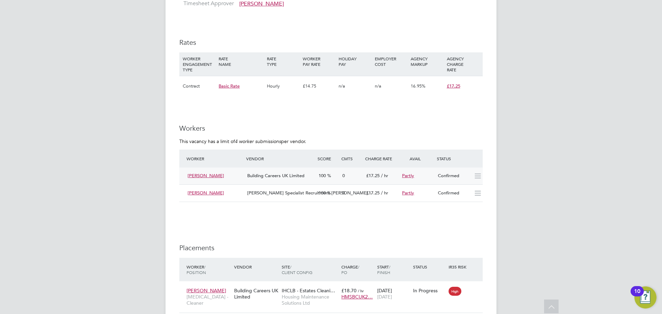
click at [208, 175] on span "[PERSON_NAME]" at bounding box center [206, 176] width 37 height 6
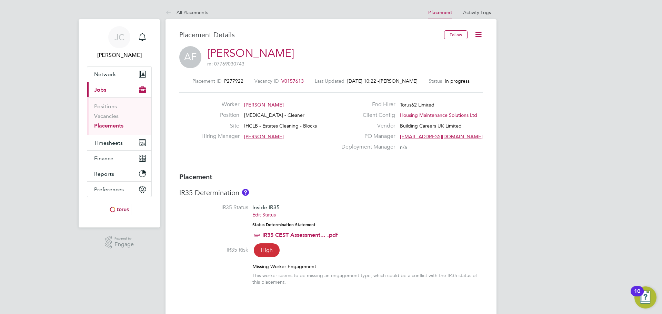
click at [297, 80] on span "V0157613" at bounding box center [292, 81] width 22 height 6
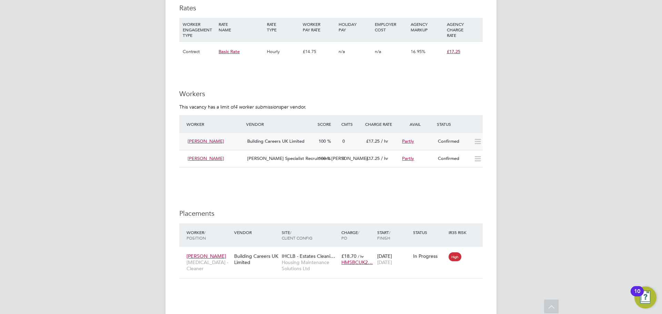
click at [203, 139] on span "[PERSON_NAME]" at bounding box center [206, 141] width 37 height 6
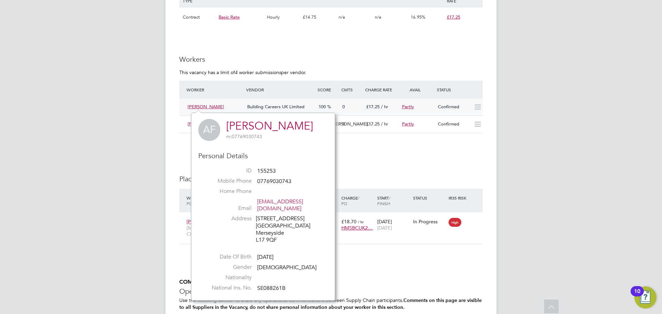
click at [473, 105] on icon at bounding box center [477, 107] width 9 height 6
click at [479, 105] on icon at bounding box center [477, 107] width 9 height 6
click at [532, 103] on div "[PERSON_NAME] Notifications Applications: Network Team Members Businesses Sites…" at bounding box center [331, 65] width 662 height 1026
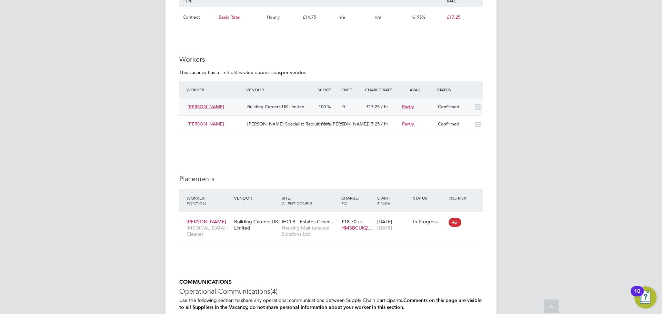
click at [545, 104] on div "[PERSON_NAME] Notifications Applications: Network Team Members Businesses Sites…" at bounding box center [331, 65] width 662 height 1026
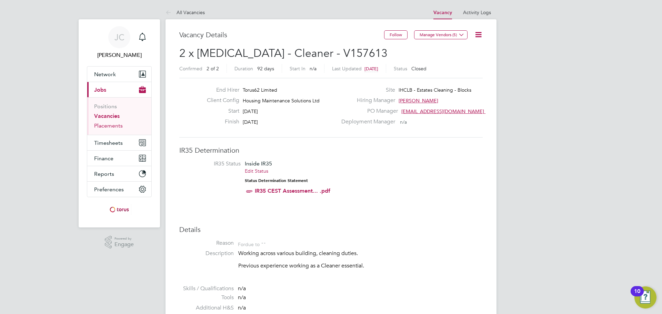
click at [109, 123] on link "Placements" at bounding box center [108, 125] width 29 height 7
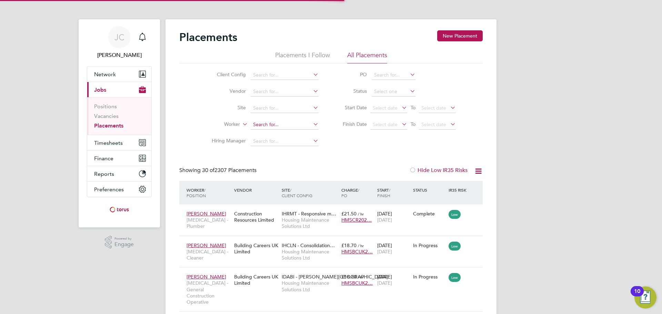
scroll to position [26, 60]
click at [280, 127] on input at bounding box center [285, 125] width 68 height 10
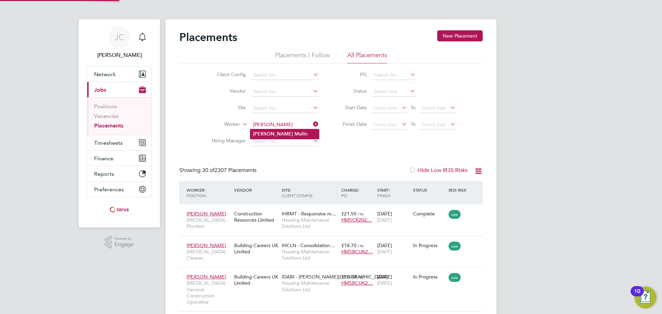
click at [288, 133] on li "Anna Mul lin" at bounding box center [284, 133] width 69 height 9
type input "Anna Mullin"
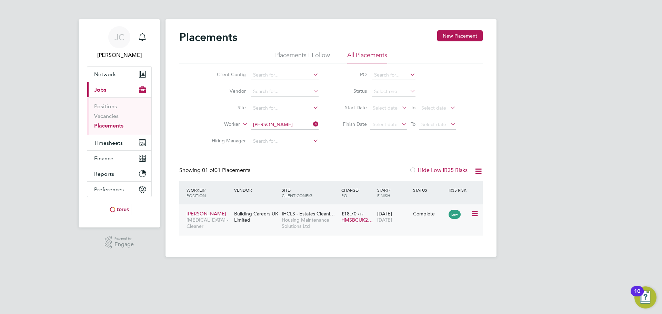
click at [254, 214] on div "Building Careers UK Limited" at bounding box center [256, 216] width 48 height 19
click at [276, 221] on div "Building Careers UK Limited" at bounding box center [256, 216] width 48 height 19
click at [273, 226] on div "Building Careers UK Limited" at bounding box center [256, 216] width 48 height 19
click at [316, 120] on input at bounding box center [285, 125] width 68 height 10
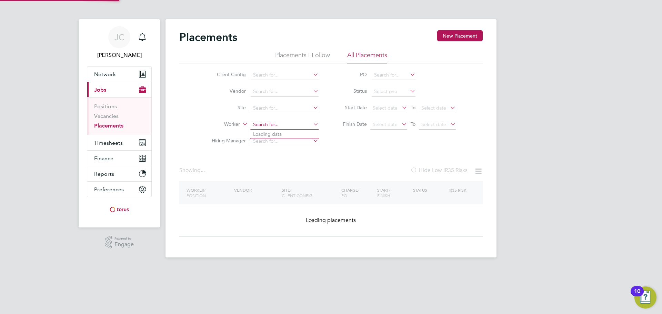
click at [288, 122] on input at bounding box center [285, 125] width 68 height 10
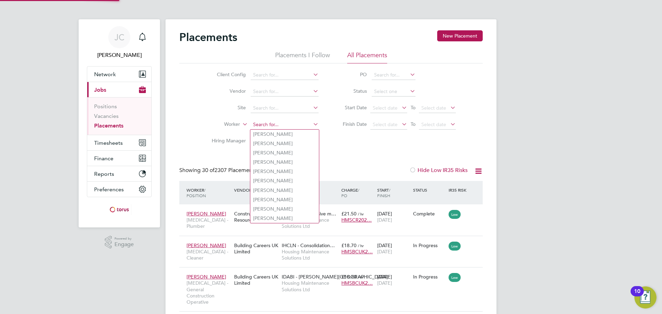
scroll to position [26, 60]
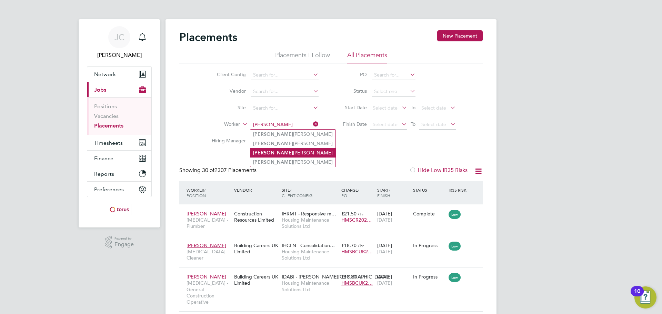
click at [291, 151] on li "Brandon Taylor" at bounding box center [292, 152] width 85 height 9
type input "Brandon Taylor"
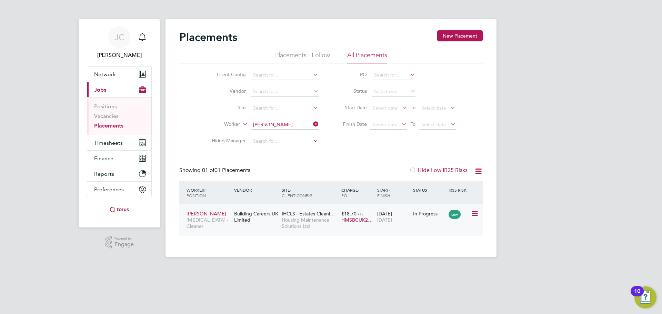
click at [253, 214] on div "Building Careers UK Limited" at bounding box center [256, 216] width 48 height 19
click at [312, 123] on icon at bounding box center [312, 124] width 0 height 10
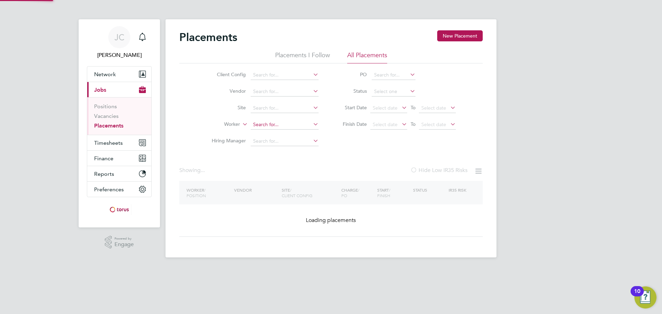
click at [298, 124] on input at bounding box center [285, 125] width 68 height 10
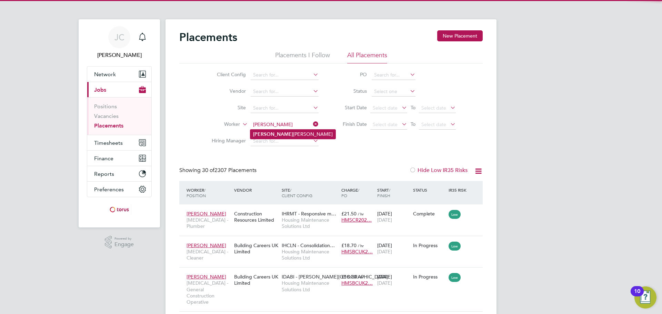
click at [296, 135] on li "Christine Clancy" at bounding box center [292, 134] width 85 height 9
type input "Christine Clancy"
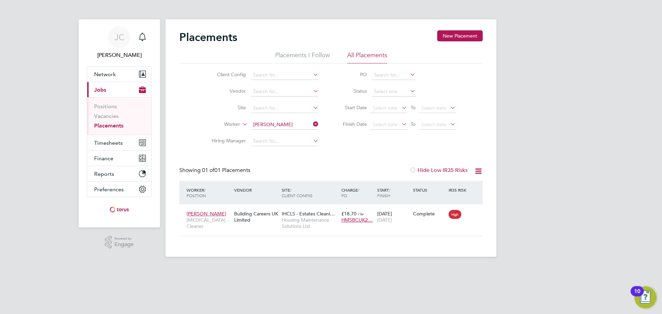
click at [312, 125] on icon at bounding box center [312, 124] width 0 height 10
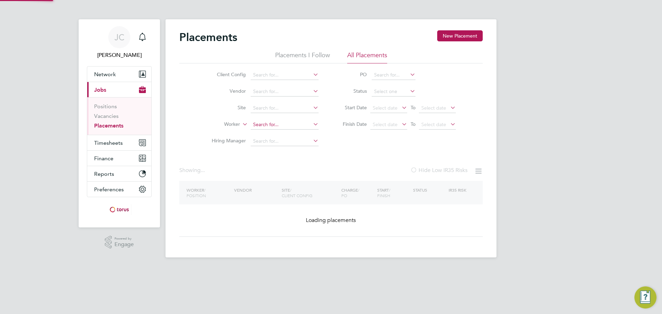
click at [299, 123] on input at bounding box center [285, 125] width 68 height 10
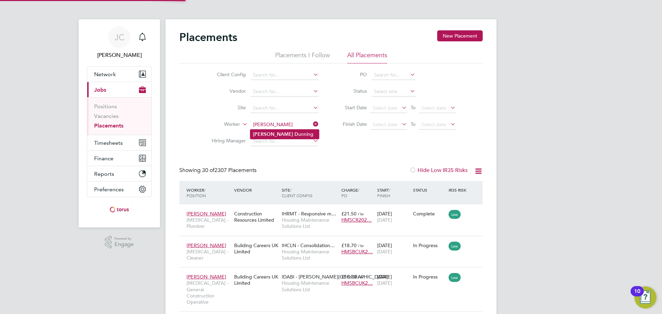
click at [292, 131] on li "Kerry D unning" at bounding box center [284, 134] width 69 height 9
type input "Kerry Dunning"
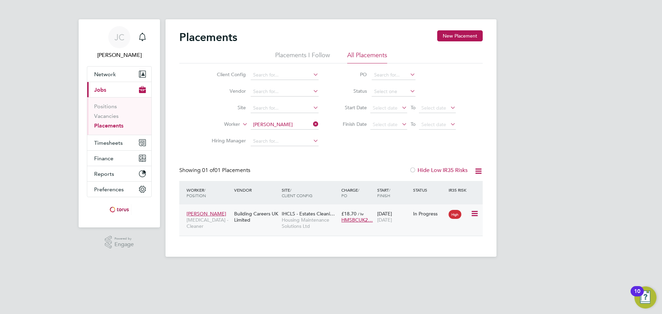
click at [309, 225] on span "Housing Maintenance Solutions Ltd" at bounding box center [310, 223] width 56 height 12
drag, startPoint x: 316, startPoint y: 122, endPoint x: 308, endPoint y: 123, distance: 8.3
click at [312, 122] on icon at bounding box center [312, 124] width 0 height 10
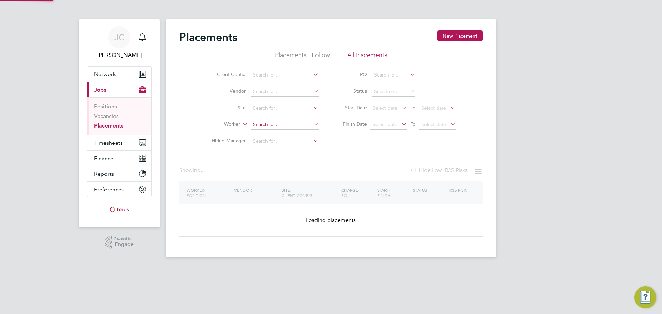
click at [279, 123] on input at bounding box center [285, 125] width 68 height 10
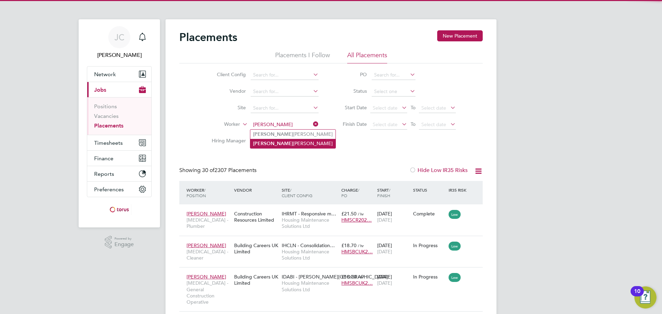
click at [290, 141] on li "Michelle Costello" at bounding box center [292, 143] width 85 height 9
type input "Michelle Costello"
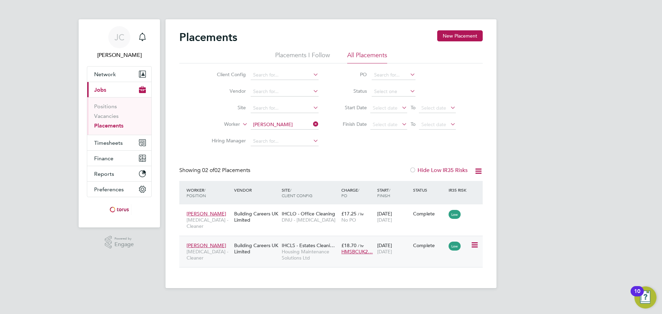
click at [285, 253] on span "Housing Maintenance Solutions Ltd" at bounding box center [310, 255] width 56 height 12
click at [312, 124] on icon at bounding box center [312, 124] width 0 height 10
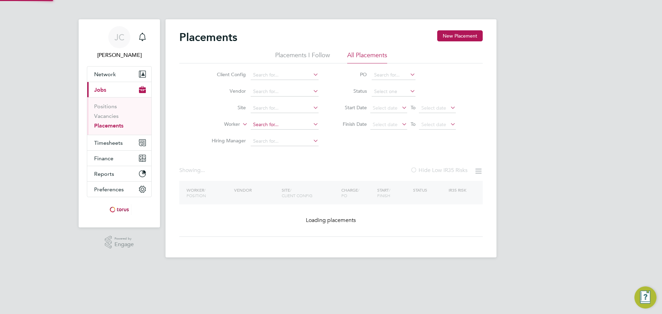
click at [285, 124] on input at bounding box center [285, 125] width 68 height 10
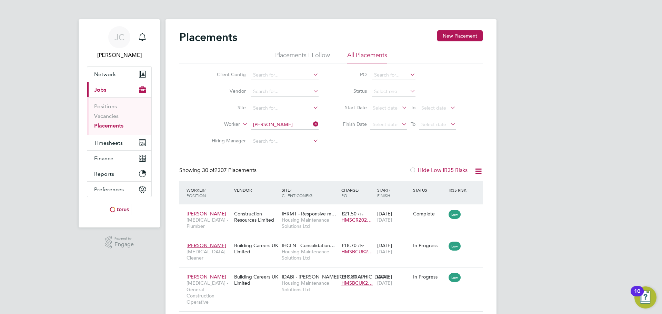
click at [287, 186] on li "Paul C ailceta" at bounding box center [302, 190] width 104 height 9
type input "Paul Cailceta"
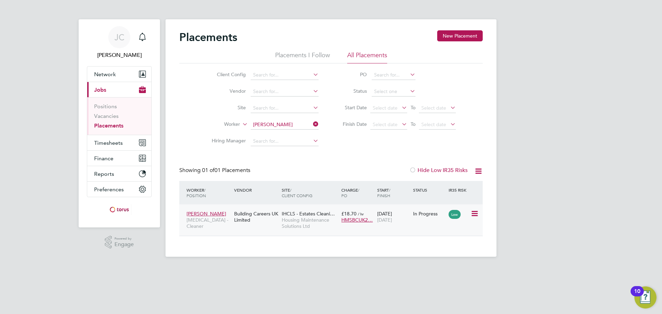
click at [270, 221] on div "Building Careers UK Limited" at bounding box center [256, 216] width 48 height 19
click at [312, 124] on icon at bounding box center [312, 124] width 0 height 10
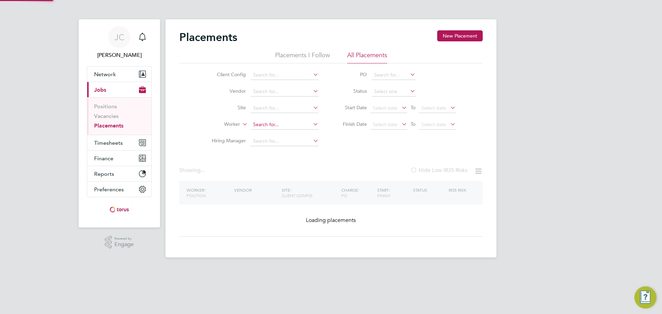
click at [301, 124] on input at bounding box center [285, 125] width 68 height 10
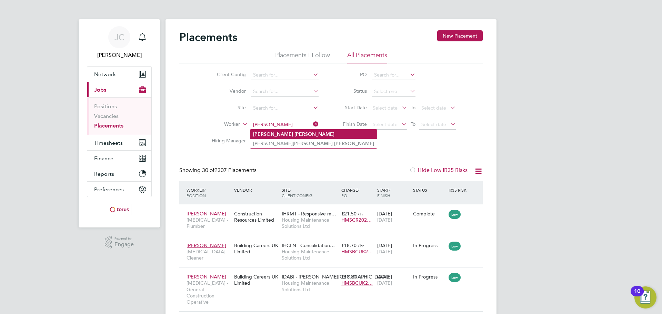
click at [287, 132] on li "Paul Jones" at bounding box center [313, 134] width 127 height 9
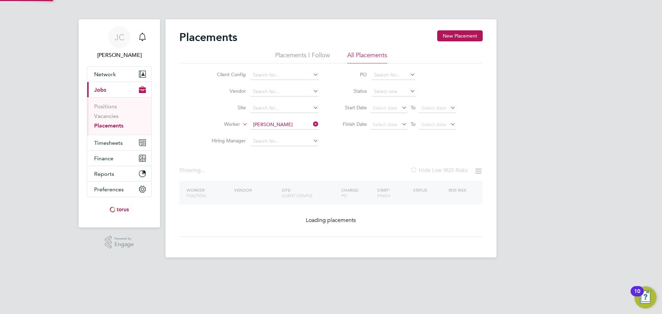
type input "Paul Jones"
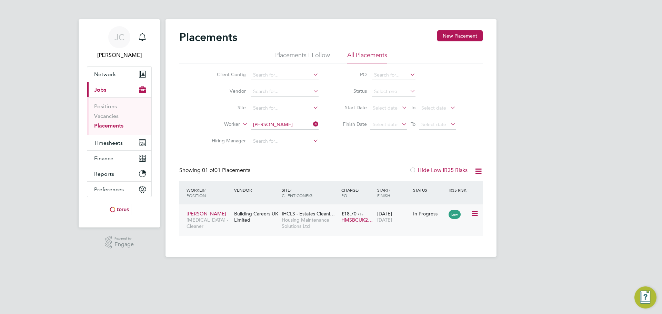
click at [387, 230] on div "Paul Jones HMS - Cleaner Building Careers UK Limited IHCLS - Estates Cleani… Ho…" at bounding box center [330, 219] width 303 height 31
click at [266, 220] on div "Building Careers UK Limited" at bounding box center [256, 216] width 48 height 19
click at [245, 220] on div "Building Careers UK Limited" at bounding box center [256, 216] width 48 height 19
click at [312, 126] on icon at bounding box center [312, 124] width 0 height 10
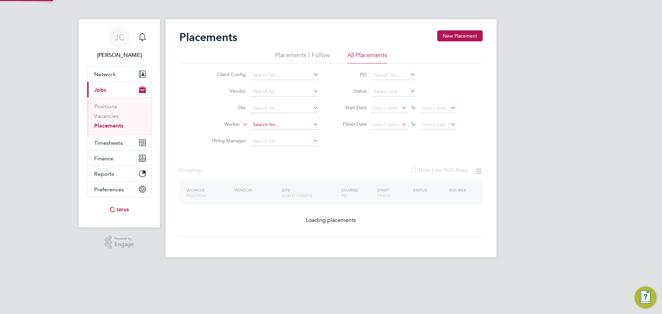
click at [291, 125] on input at bounding box center [285, 125] width 68 height 10
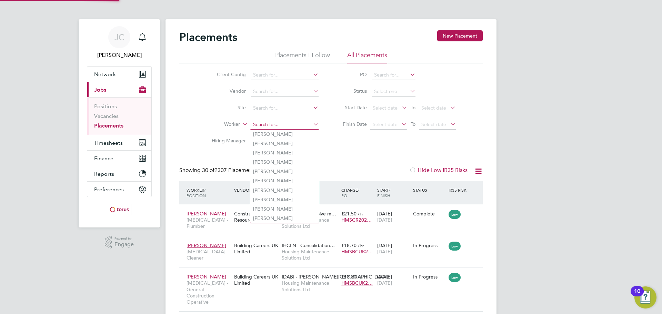
scroll to position [26, 60]
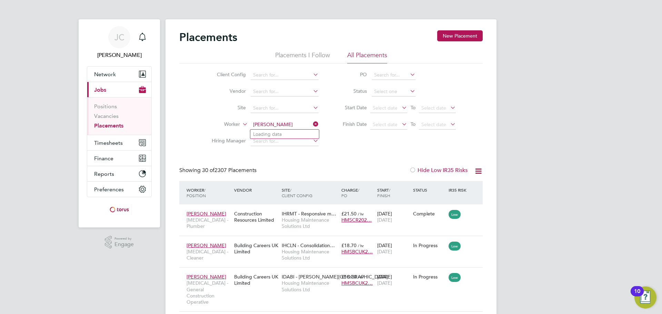
type input "Michael Taylor"
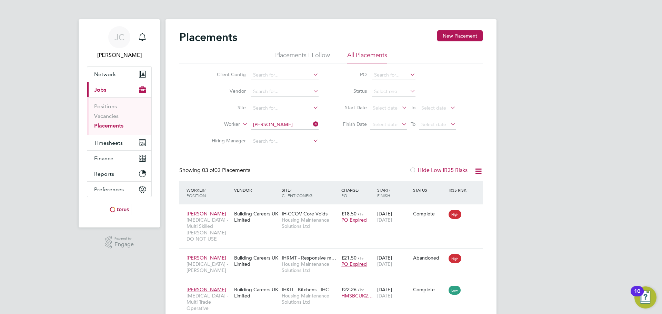
drag, startPoint x: 311, startPoint y: 120, endPoint x: 320, endPoint y: 122, distance: 9.2
click at [311, 120] on li "Worker Michael Taylor" at bounding box center [263, 125] width 130 height 17
click at [320, 123] on li "Worker Michael Taylor" at bounding box center [263, 125] width 130 height 17
click at [310, 124] on input at bounding box center [285, 125] width 68 height 10
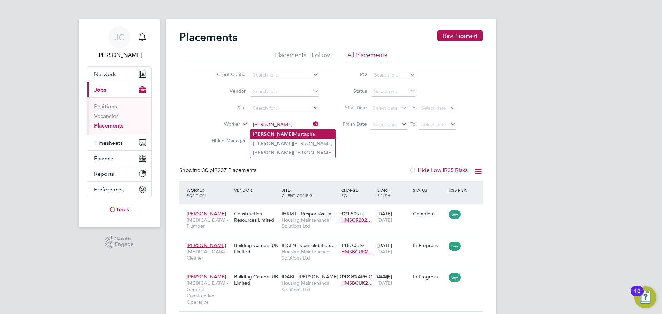
click at [303, 133] on li "Samuel Mustapha" at bounding box center [292, 134] width 85 height 9
type input "Samuel Mustapha"
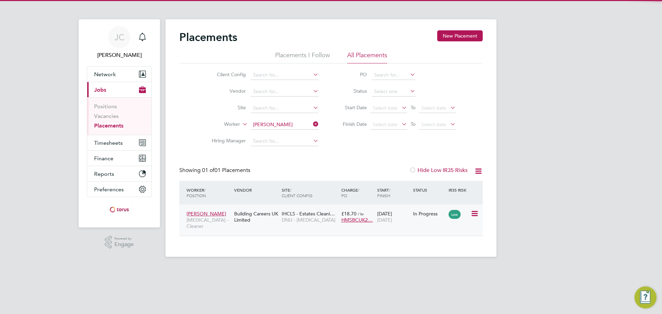
click at [281, 218] on div "IHCLS - Estates Cleani… DNU - HMS" at bounding box center [310, 216] width 60 height 19
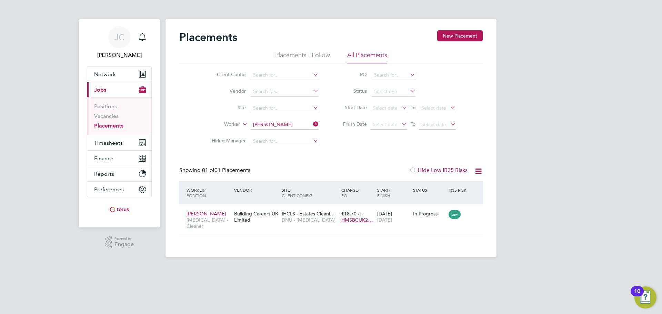
click at [312, 125] on icon at bounding box center [312, 124] width 0 height 10
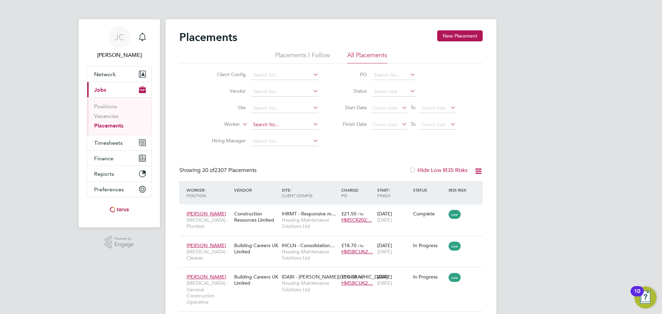
click at [287, 126] on input at bounding box center [285, 125] width 68 height 10
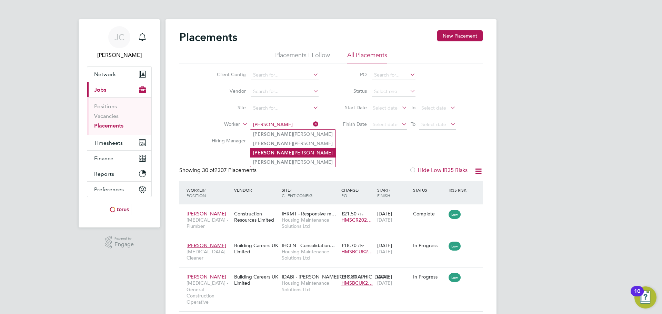
click at [293, 151] on li "Brandon Taylor" at bounding box center [292, 152] width 85 height 9
type input "Brandon Taylor"
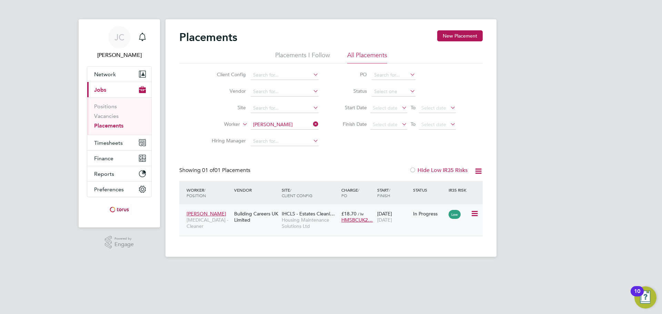
click at [431, 219] on div "In Progress" at bounding box center [429, 213] width 36 height 13
click at [312, 127] on icon at bounding box center [312, 124] width 0 height 10
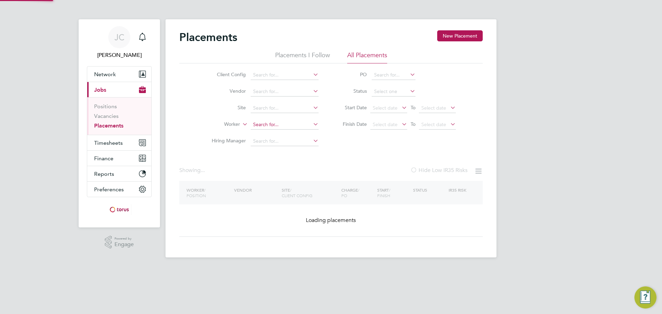
click at [303, 125] on input at bounding box center [285, 125] width 68 height 10
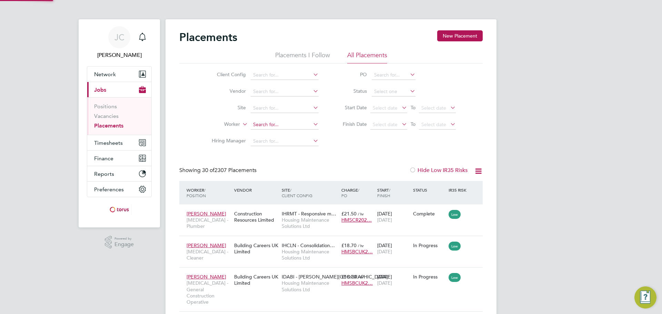
scroll to position [26, 60]
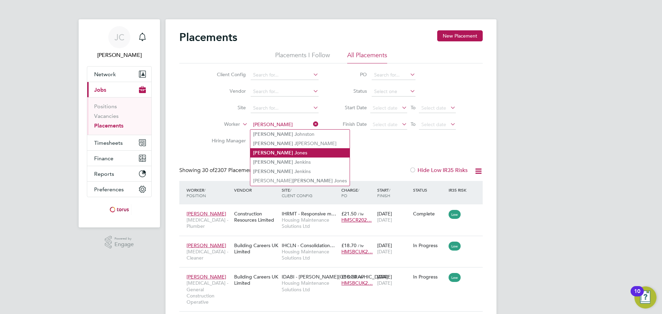
click at [283, 153] on li "Paul J ones" at bounding box center [299, 152] width 99 height 9
type input "Paul Jones"
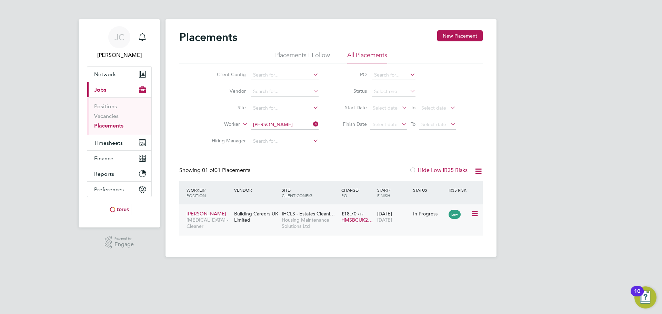
click at [405, 221] on div "20 Feb 2025 17 Oct 2025" at bounding box center [393, 216] width 36 height 19
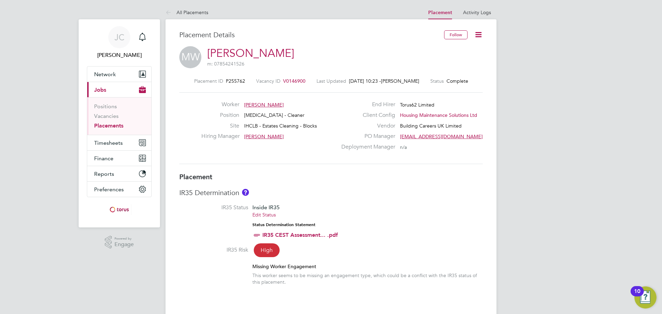
click at [293, 82] on span "V0146900" at bounding box center [294, 81] width 22 height 6
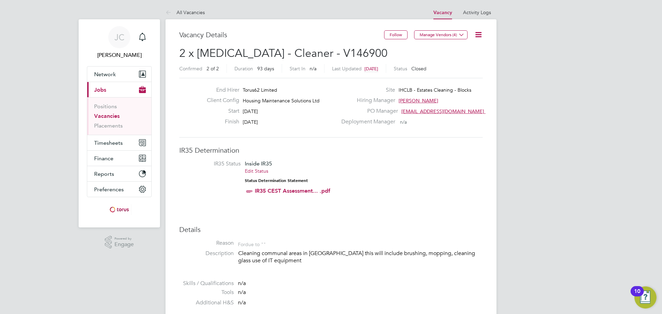
click at [474, 31] on icon at bounding box center [478, 34] width 9 height 9
click at [166, 10] on icon at bounding box center [169, 13] width 9 height 9
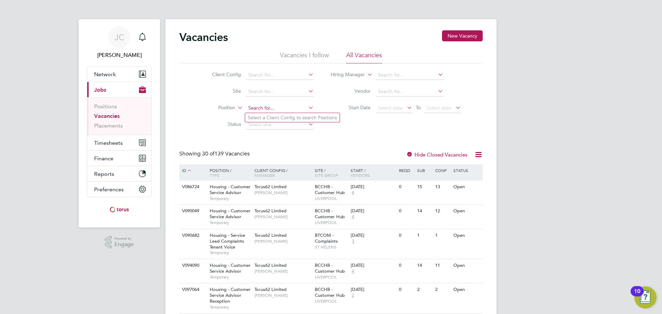
click at [274, 108] on input at bounding box center [280, 108] width 68 height 10
click at [107, 128] on link "Placements" at bounding box center [108, 125] width 29 height 7
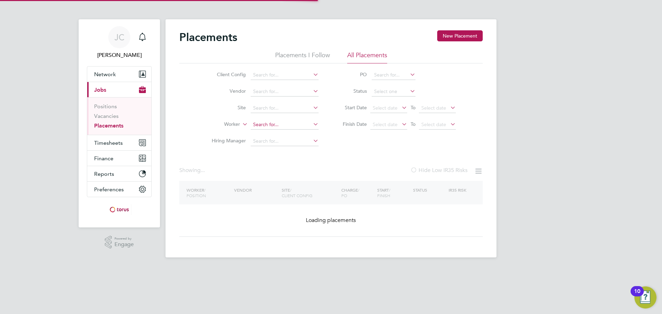
click at [301, 129] on input at bounding box center [285, 125] width 68 height 10
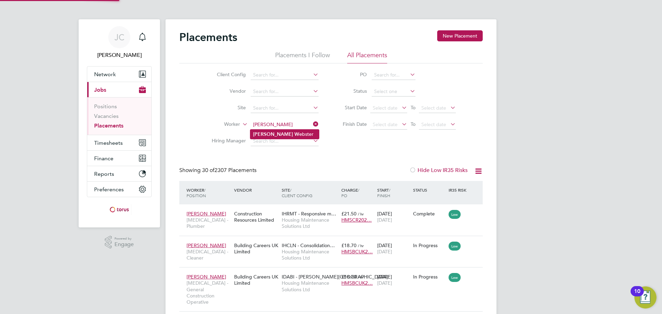
click at [290, 135] on li "[PERSON_NAME] We bster" at bounding box center [284, 134] width 69 height 9
type input "[PERSON_NAME]"
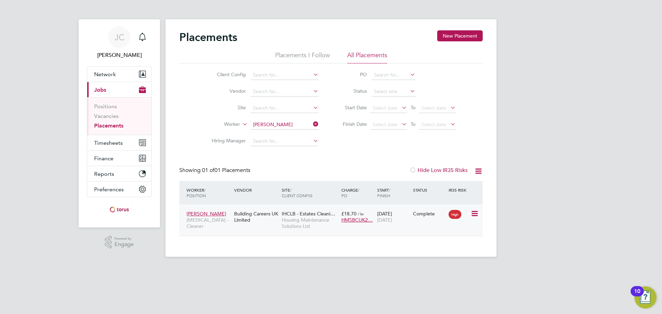
click at [473, 214] on icon at bounding box center [474, 214] width 7 height 8
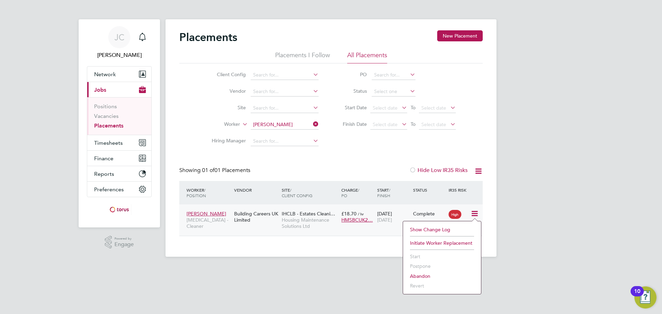
click at [269, 218] on div "Building Careers UK Limited" at bounding box center [256, 216] width 48 height 19
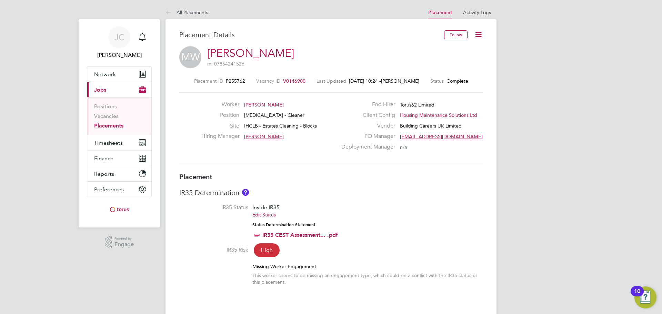
click at [253, 58] on link "[PERSON_NAME]" at bounding box center [250, 53] width 87 height 13
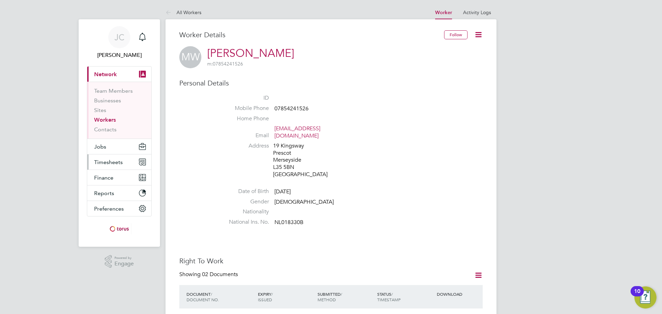
click at [119, 154] on button "Timesheets" at bounding box center [119, 161] width 64 height 15
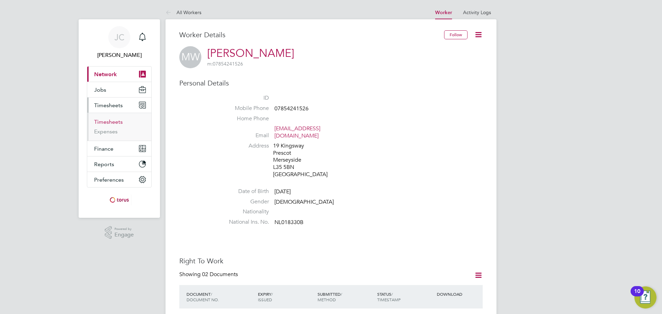
click at [116, 122] on link "Timesheets" at bounding box center [108, 122] width 29 height 7
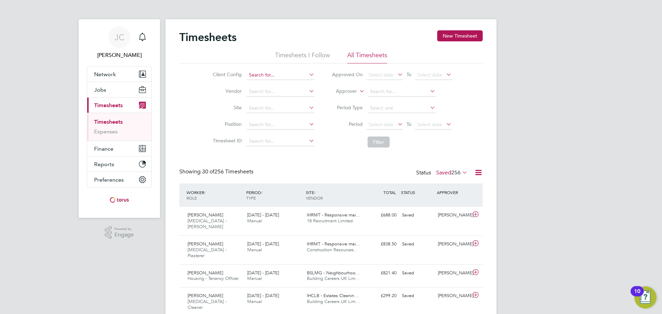
click at [278, 72] on input at bounding box center [280, 75] width 68 height 10
click at [275, 81] on li "DNU - [MEDICAL_DATA]" at bounding box center [287, 84] width 83 height 9
type input "DNU - [MEDICAL_DATA]"
click at [308, 72] on icon at bounding box center [308, 75] width 0 height 10
click at [278, 121] on input at bounding box center [280, 125] width 68 height 10
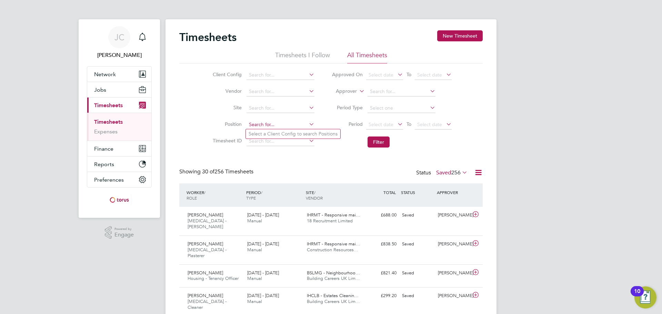
click at [278, 121] on input at bounding box center [280, 125] width 68 height 10
click at [300, 76] on input at bounding box center [280, 75] width 68 height 10
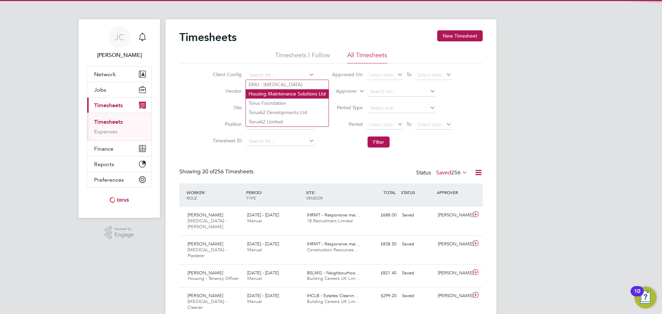
click at [275, 93] on li "Housing Maintenance Solutions Ltd" at bounding box center [287, 93] width 83 height 9
type input "Housing Maintenance Solutions Ltd"
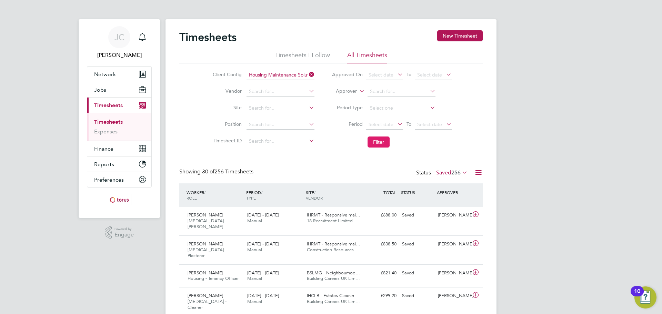
click at [372, 143] on button "Filter" at bounding box center [379, 142] width 22 height 11
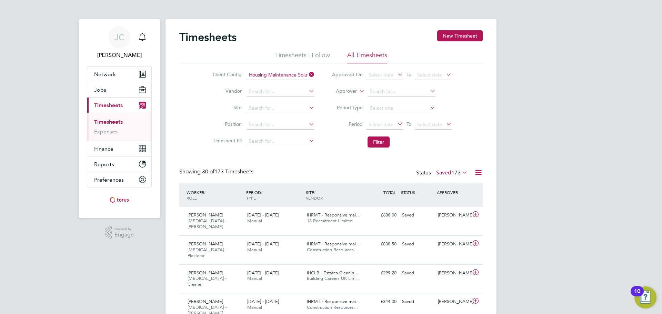
click at [205, 192] on span "/" at bounding box center [204, 193] width 1 height 6
click at [195, 192] on div "WORKER / ROLE" at bounding box center [215, 195] width 60 height 18
click at [481, 174] on icon at bounding box center [478, 172] width 9 height 9
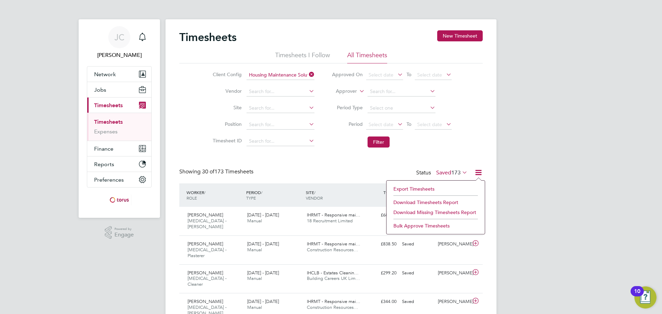
click at [481, 174] on icon at bounding box center [478, 172] width 9 height 9
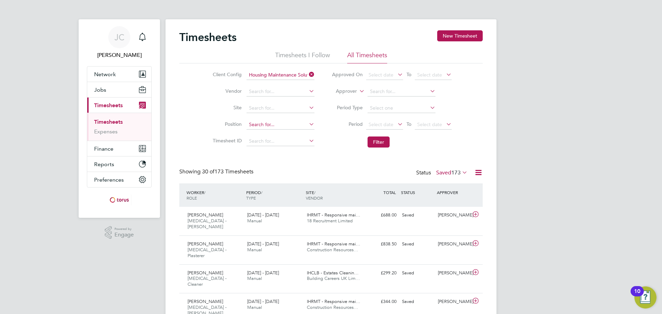
click at [271, 126] on input at bounding box center [280, 125] width 68 height 10
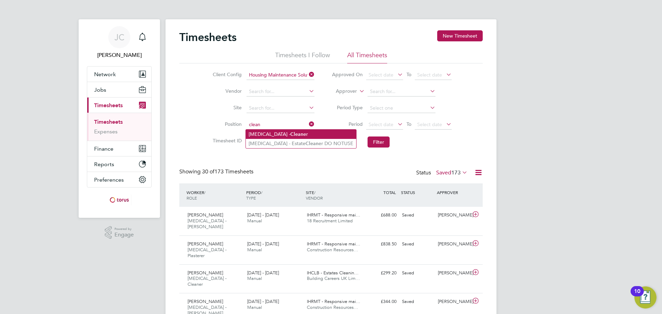
click at [288, 134] on li "[MEDICAL_DATA] - Clean er" at bounding box center [301, 134] width 110 height 9
type input "[MEDICAL_DATA] - Cleaner"
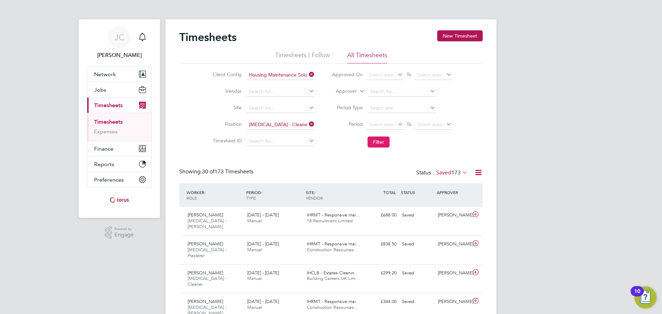
click at [368, 142] on button "Filter" at bounding box center [379, 142] width 22 height 11
click at [114, 78] on button "Network" at bounding box center [119, 74] width 64 height 15
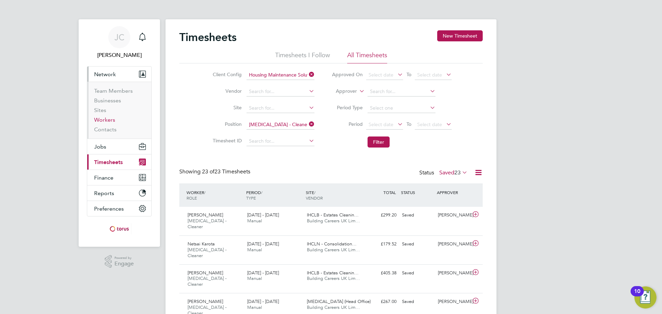
click at [112, 120] on link "Workers" at bounding box center [104, 120] width 21 height 7
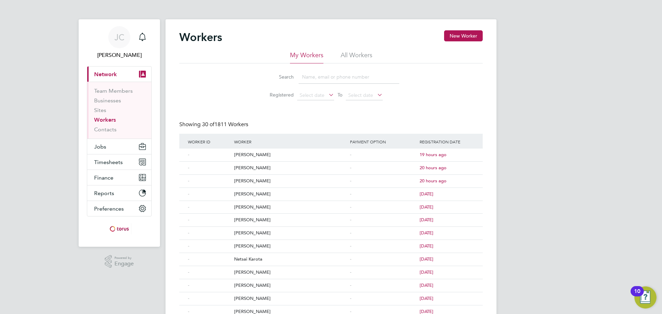
click at [334, 81] on input at bounding box center [349, 76] width 101 height 13
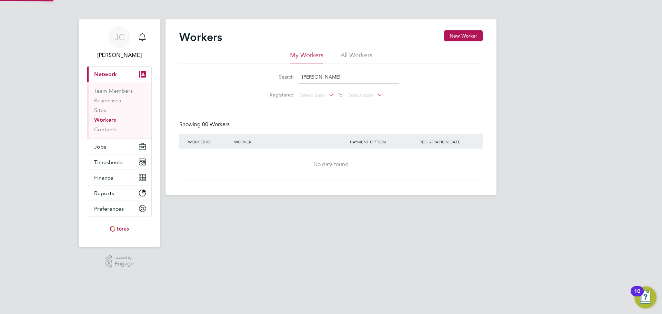
click at [327, 81] on input "[PERSON_NAME]" at bounding box center [349, 76] width 101 height 13
type input "[PERSON_NAME]"
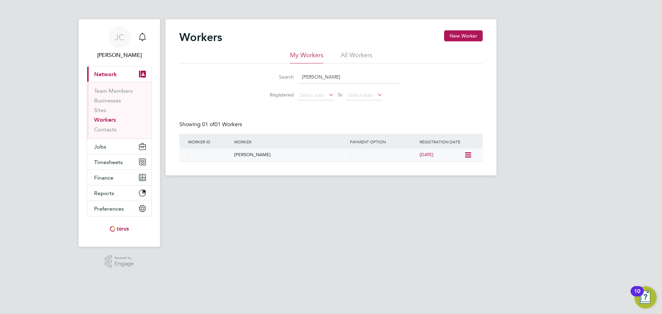
click at [314, 153] on div "[PERSON_NAME]" at bounding box center [290, 155] width 116 height 13
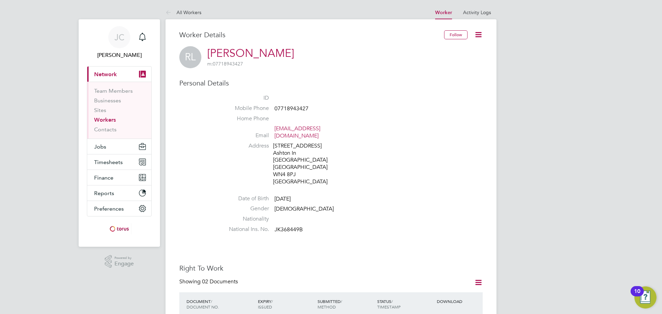
click at [476, 35] on icon at bounding box center [478, 34] width 9 height 9
click at [481, 8] on li "Activity Logs" at bounding box center [477, 13] width 28 height 14
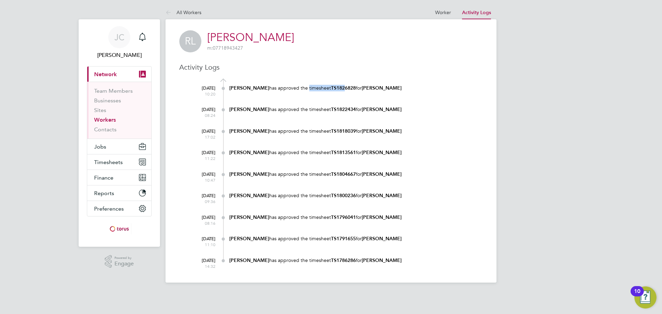
drag, startPoint x: 339, startPoint y: 88, endPoint x: 301, endPoint y: 88, distance: 37.9
click at [301, 88] on div "[PERSON_NAME] has approved the timesheet TS1826828 for [PERSON_NAME]" at bounding box center [355, 88] width 253 height 7
click at [382, 102] on div "[DATE] 10:20 [PERSON_NAME] has approved the timesheet TS1826828 for [PERSON_NAM…" at bounding box center [335, 92] width 295 height 21
drag, startPoint x: 403, startPoint y: 88, endPoint x: 205, endPoint y: 89, distance: 198.2
click at [205, 89] on div "[DATE] 10:20 [PERSON_NAME] has approved the timesheet TS1826828 for [PERSON_NAM…" at bounding box center [335, 92] width 295 height 21
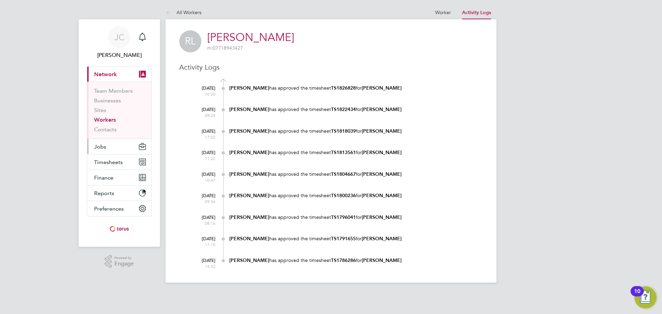
click at [112, 146] on button "Jobs" at bounding box center [119, 146] width 64 height 15
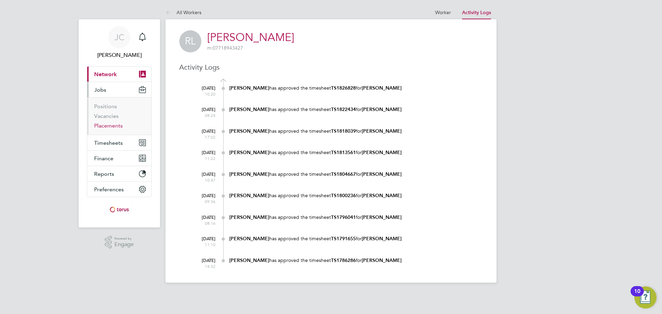
click at [119, 128] on link "Placements" at bounding box center [108, 125] width 29 height 7
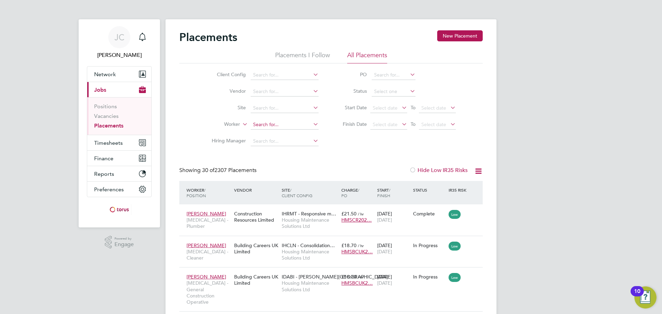
click at [266, 128] on input at bounding box center [285, 125] width 68 height 10
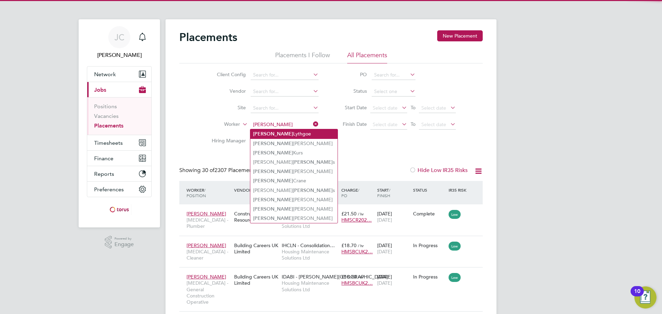
click at [296, 130] on li "Richard Lythgoe" at bounding box center [293, 133] width 87 height 9
type input "[PERSON_NAME]"
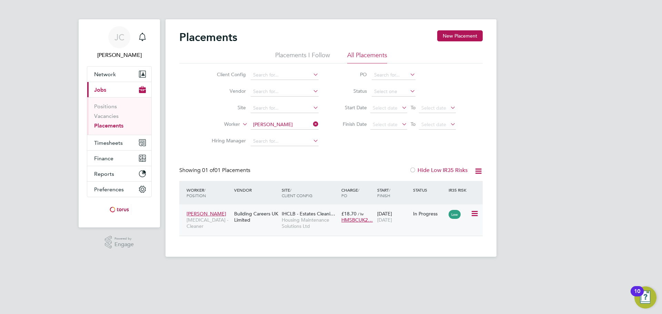
click at [312, 216] on span "IHCLB - Estates Cleani…" at bounding box center [308, 214] width 53 height 6
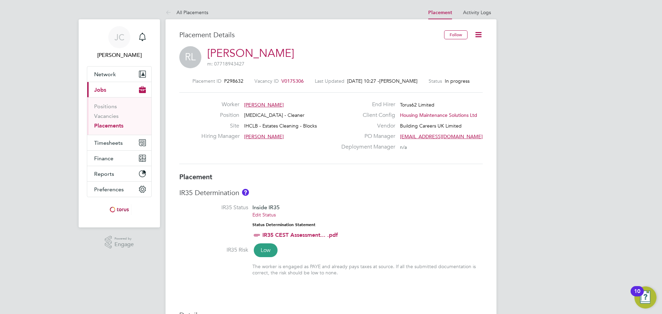
click at [301, 81] on span "V0175306" at bounding box center [292, 81] width 22 height 6
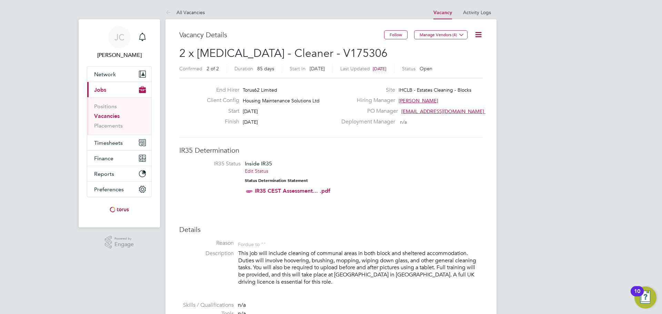
click at [479, 32] on icon at bounding box center [478, 34] width 9 height 9
click at [465, 50] on li "Edit Vacancy" at bounding box center [462, 51] width 40 height 10
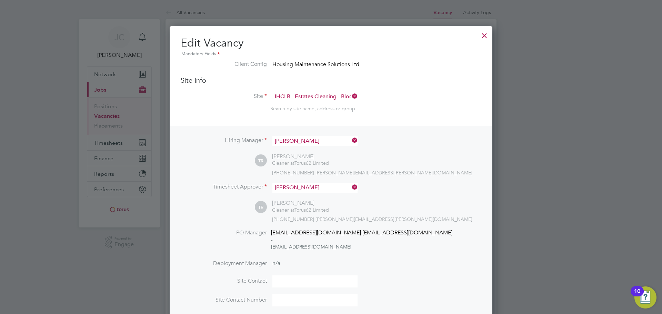
click at [351, 97] on icon at bounding box center [351, 96] width 0 height 10
click at [335, 97] on input at bounding box center [314, 97] width 85 height 10
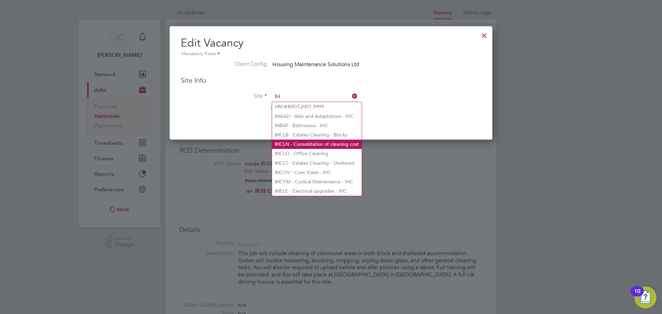
click at [342, 140] on li "IH CLN - Consolidation of cleaning cost" at bounding box center [317, 144] width 90 height 9
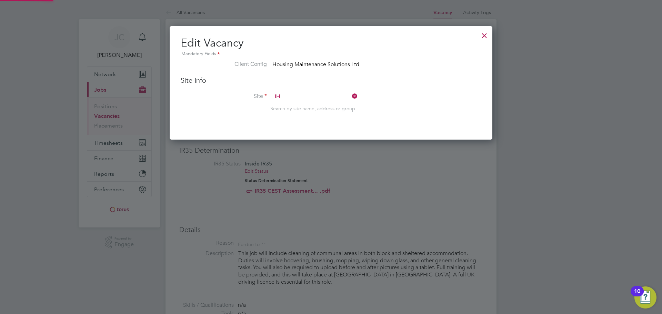
type input "IHCLN - Consolidation of cleaning cost"
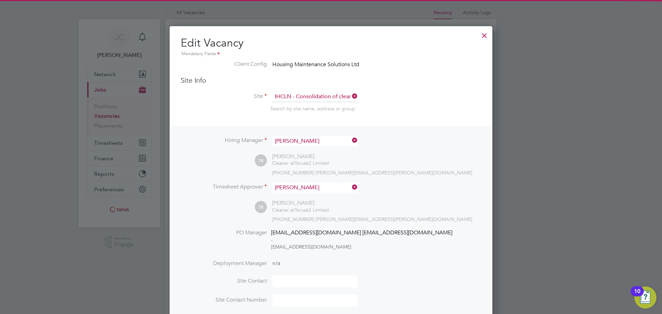
click at [442, 102] on li "Site IHCLN - Consolidation of cleaning cost Search by site name, address or gro…" at bounding box center [331, 109] width 301 height 34
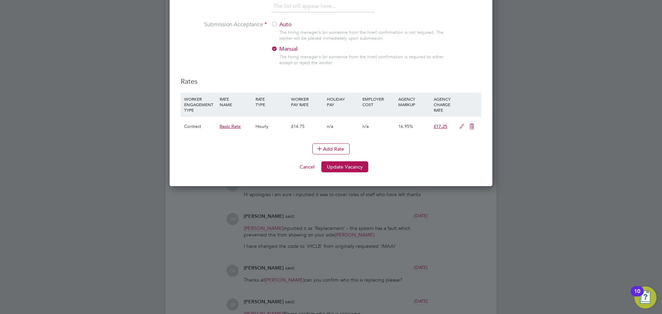
click at [356, 170] on button "Update Vacancy" at bounding box center [344, 166] width 47 height 11
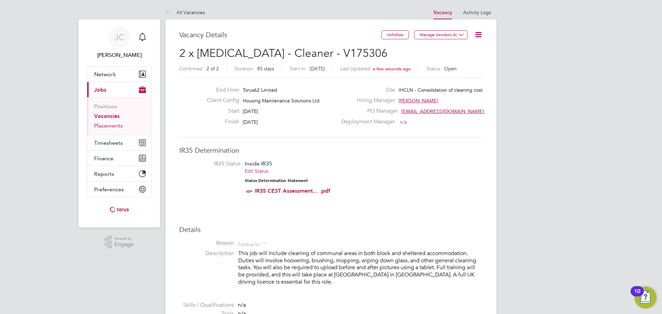
click at [114, 125] on link "Placements" at bounding box center [108, 125] width 29 height 7
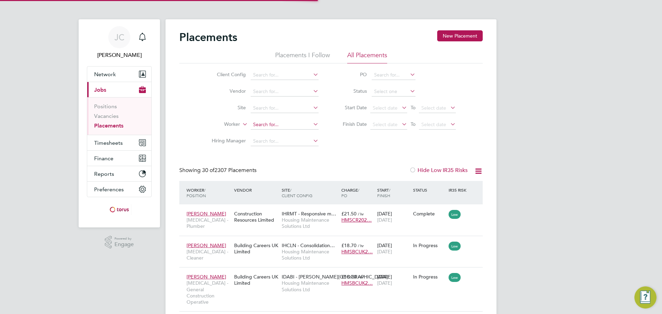
click at [283, 121] on input at bounding box center [285, 125] width 68 height 10
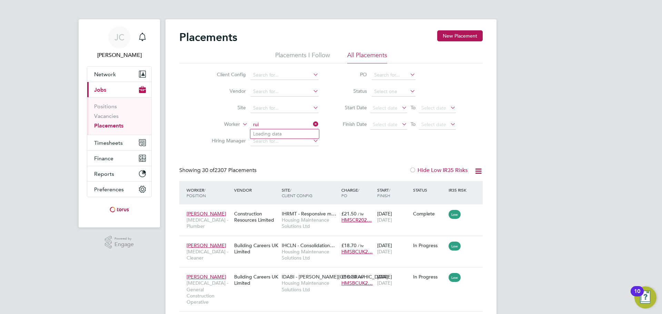
type input "Michael Taylor"
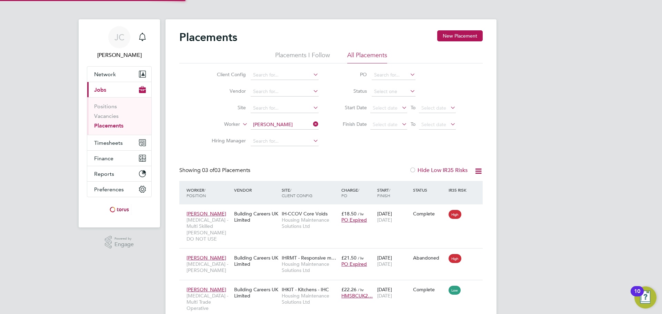
click at [312, 123] on icon at bounding box center [312, 124] width 0 height 10
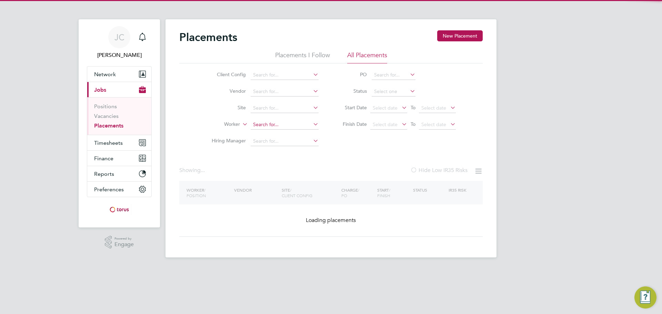
click at [294, 125] on input at bounding box center [285, 125] width 68 height 10
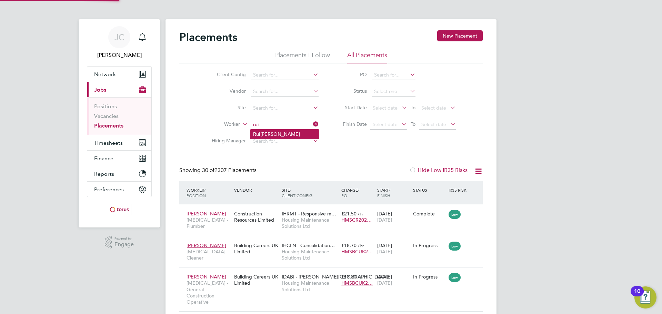
click at [289, 133] on li "Rui Oliveira" at bounding box center [284, 134] width 69 height 9
type input "Rui Oliveira"
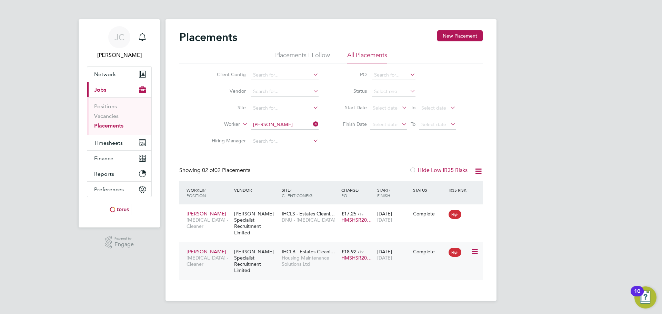
click at [303, 249] on span "IHCLB - Estates Cleani…" at bounding box center [308, 252] width 53 height 6
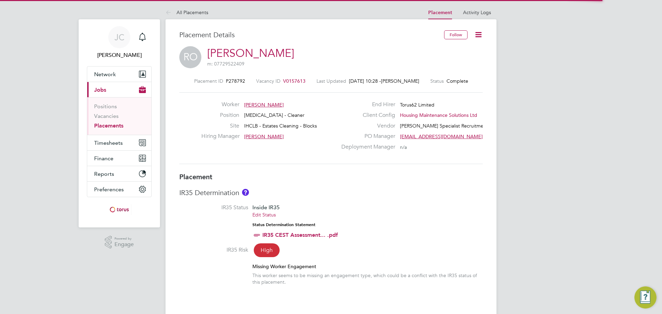
click at [283, 80] on span "V0157613" at bounding box center [294, 81] width 22 height 6
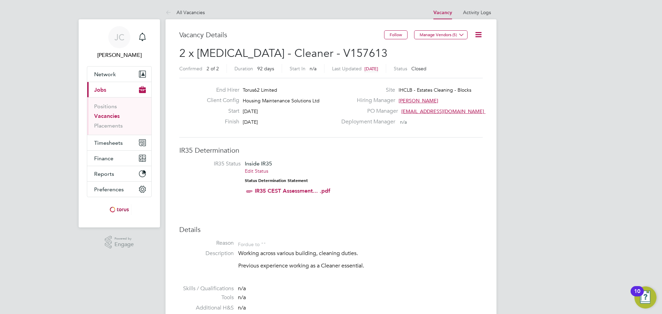
click at [478, 32] on icon at bounding box center [478, 34] width 9 height 9
click at [114, 127] on link "Placements" at bounding box center [108, 125] width 29 height 7
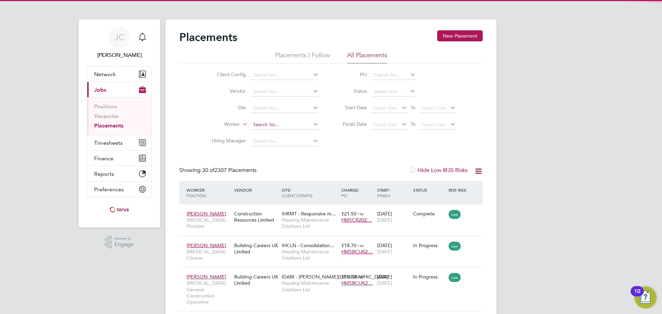
click at [280, 126] on input at bounding box center [285, 125] width 68 height 10
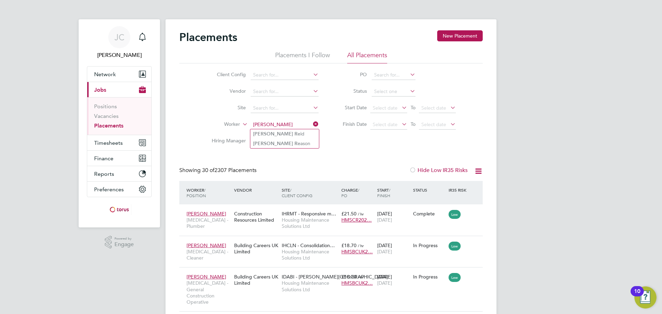
click at [294, 147] on li "[PERSON_NAME]" at bounding box center [284, 143] width 69 height 9
type input "[PERSON_NAME]"
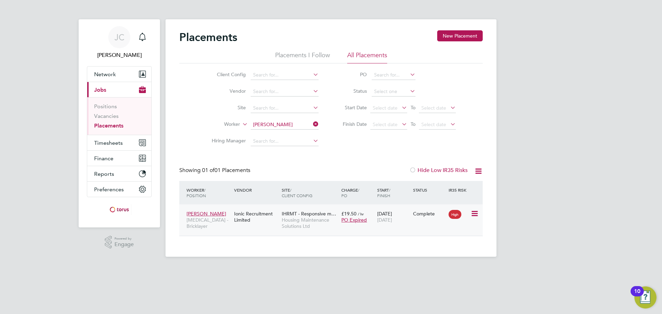
click at [325, 221] on span "Housing Maintenance Solutions Ltd" at bounding box center [310, 223] width 56 height 12
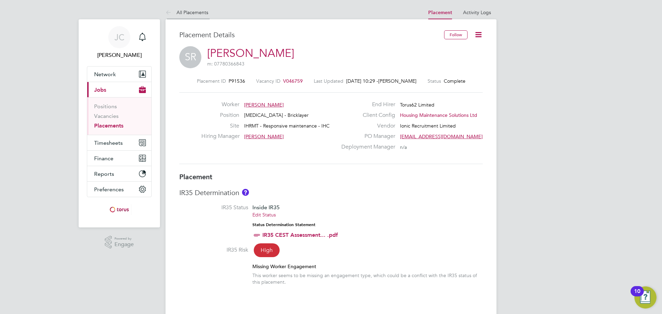
click at [167, 13] on icon at bounding box center [169, 13] width 9 height 9
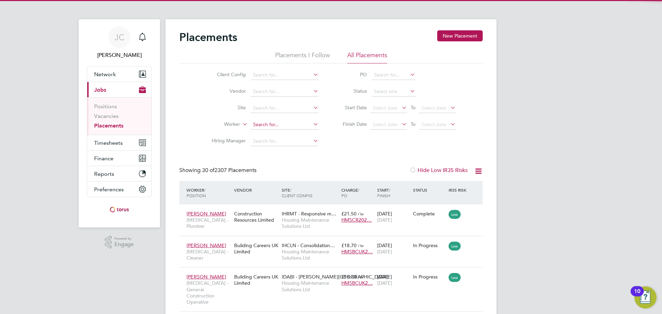
click at [270, 124] on input at bounding box center [285, 125] width 68 height 10
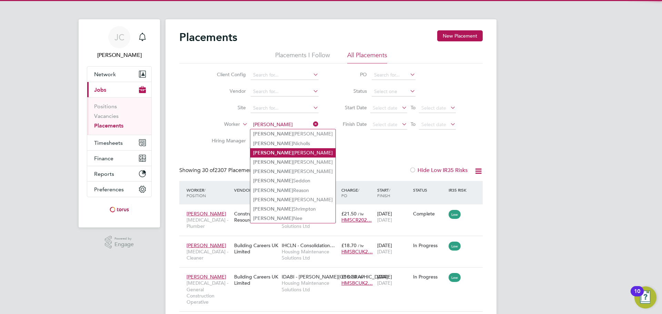
click at [284, 154] on li "[PERSON_NAME]" at bounding box center [292, 152] width 85 height 9
type input "[PERSON_NAME]"
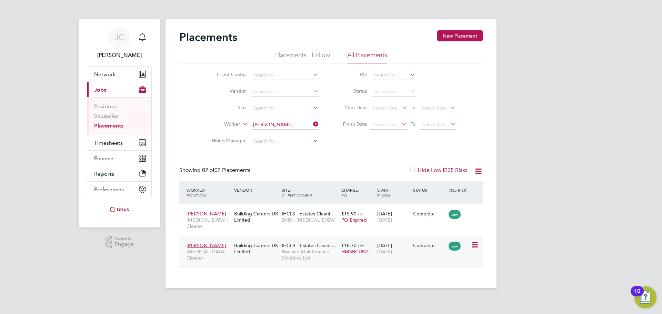
click at [308, 249] on span "Housing Maintenance Solutions Ltd" at bounding box center [310, 255] width 56 height 12
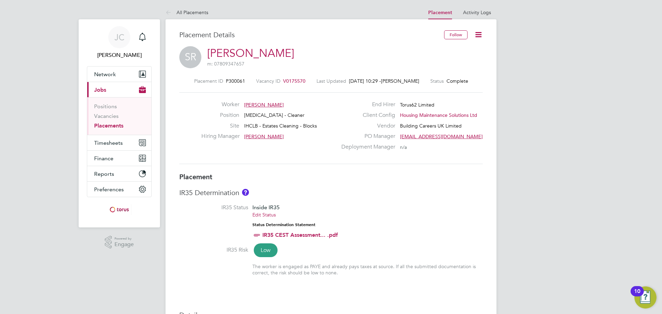
click at [479, 32] on icon at bounding box center [478, 34] width 9 height 9
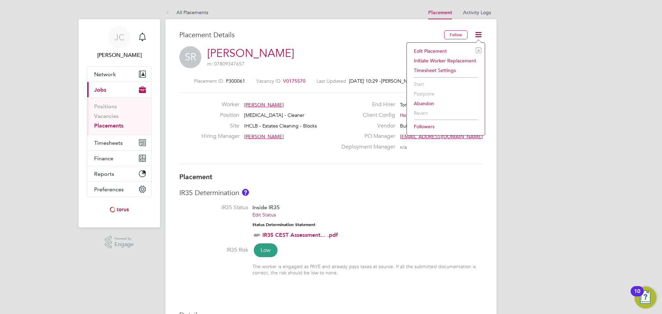
click at [430, 53] on li "Edit Placement e" at bounding box center [445, 51] width 71 height 10
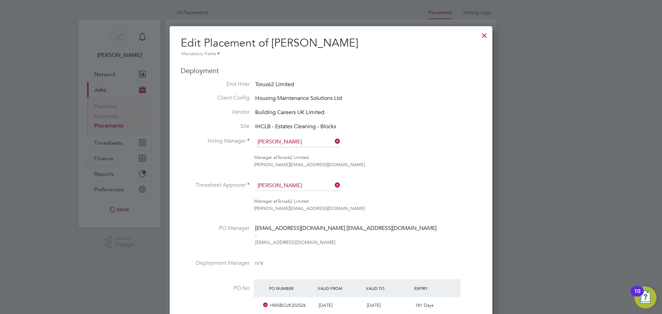
click at [484, 38] on div at bounding box center [484, 34] width 12 height 12
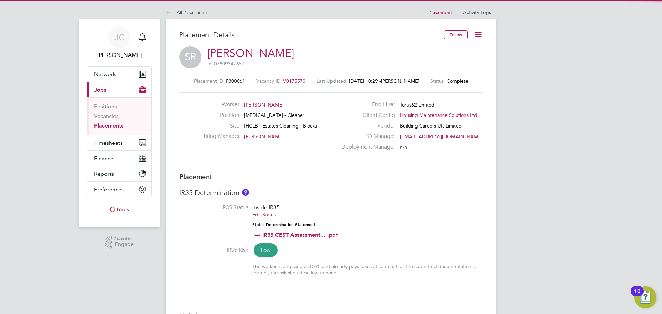
click at [294, 78] on span "V0175570" at bounding box center [294, 81] width 22 height 6
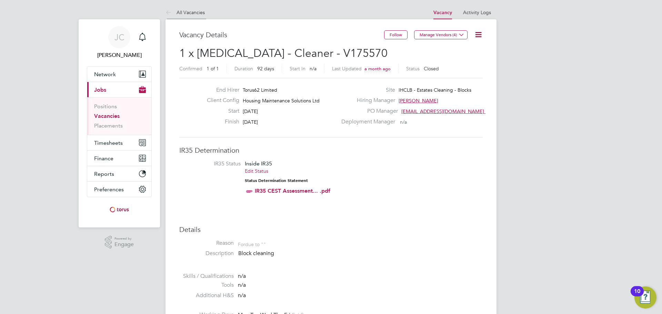
click at [168, 13] on icon at bounding box center [169, 13] width 9 height 9
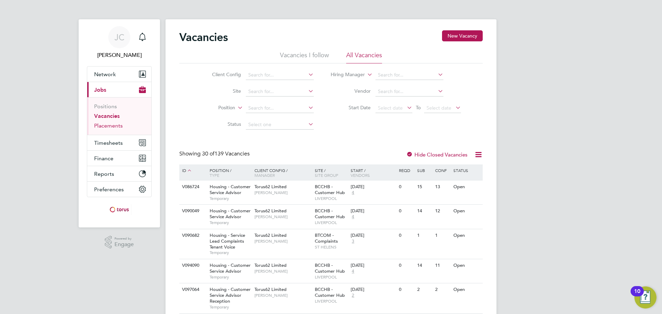
click at [114, 126] on link "Placements" at bounding box center [108, 125] width 29 height 7
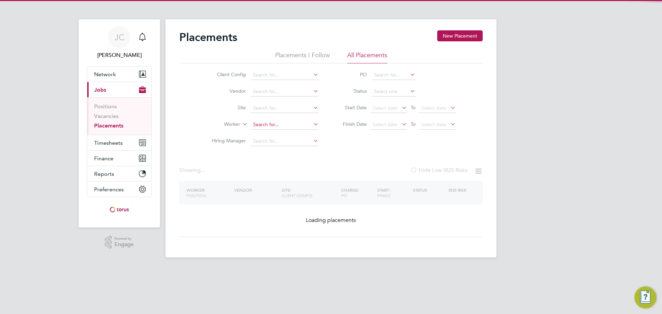
click at [275, 125] on input at bounding box center [285, 125] width 68 height 10
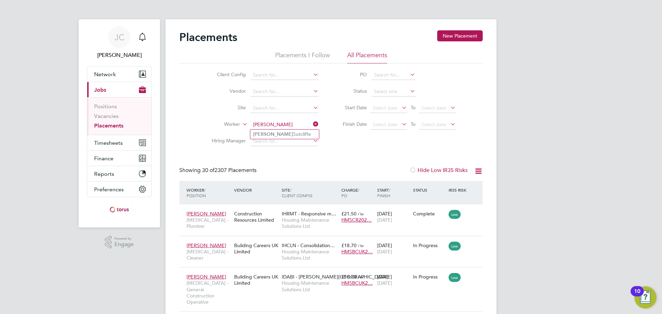
type input "trevor"
click at [300, 132] on li "Trev or Sutcliffe" at bounding box center [284, 134] width 69 height 9
type input "[PERSON_NAME]"
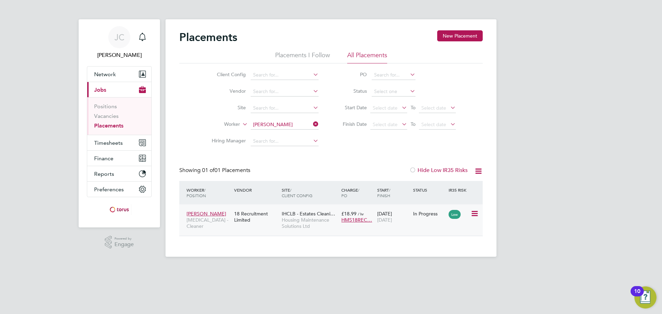
click at [319, 219] on span "Housing Maintenance Solutions Ltd" at bounding box center [310, 223] width 56 height 12
click at [427, 217] on div "In Progress" at bounding box center [429, 214] width 32 height 6
click at [312, 125] on icon at bounding box center [312, 124] width 0 height 10
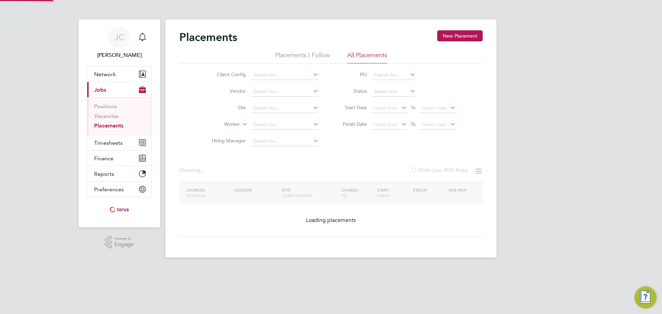
drag, startPoint x: 297, startPoint y: 125, endPoint x: 314, endPoint y: 123, distance: 17.0
click at [298, 125] on input at bounding box center [285, 125] width 68 height 10
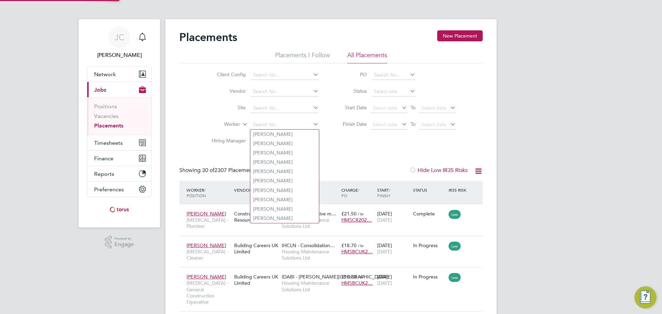
scroll to position [26, 60]
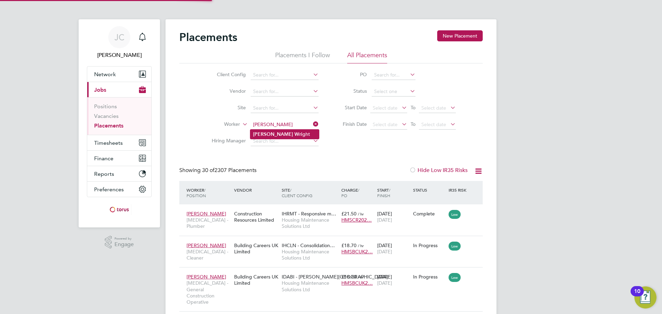
click at [282, 134] on li "Alex Wri ght" at bounding box center [284, 134] width 69 height 9
type input "[PERSON_NAME]"
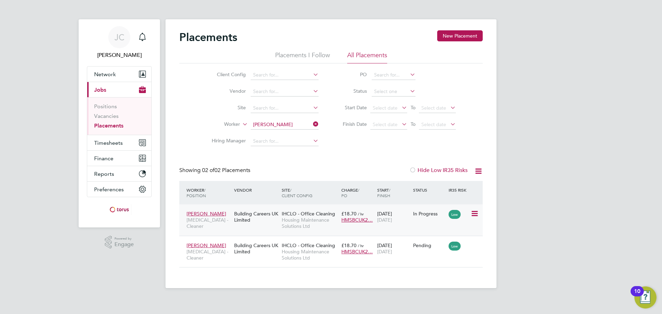
click at [306, 216] on span "IHCLO - Office Cleaning" at bounding box center [308, 214] width 53 height 6
click at [422, 249] on div "Pending" at bounding box center [429, 245] width 36 height 13
click at [422, 253] on div "Alex Wright HMS - Cleaner Building Careers UK Limited IHCLO - Office Cleaning H…" at bounding box center [330, 252] width 303 height 32
click at [286, 255] on span "Housing Maintenance Solutions Ltd" at bounding box center [310, 255] width 56 height 12
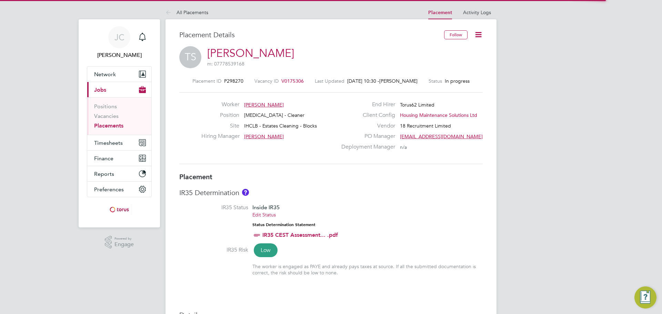
click at [294, 79] on span "V0175306" at bounding box center [292, 81] width 22 height 6
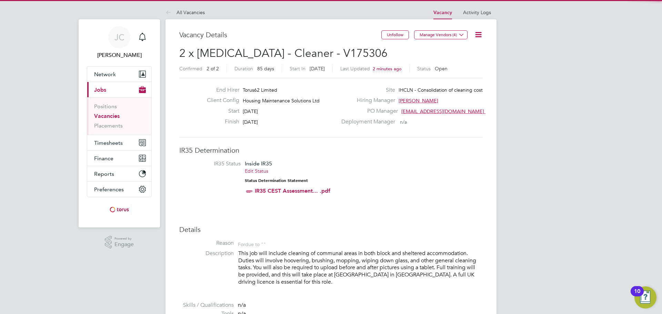
click at [480, 33] on icon at bounding box center [478, 34] width 9 height 9
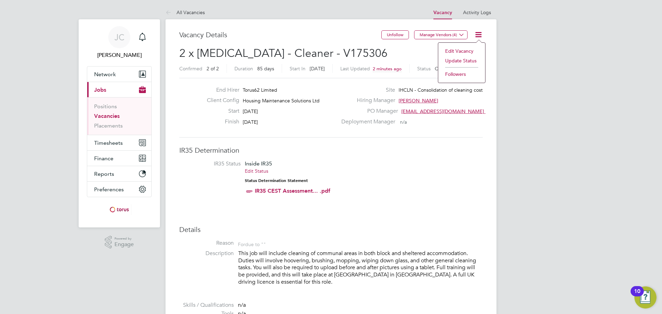
click at [460, 50] on li "Edit Vacancy" at bounding box center [462, 51] width 40 height 10
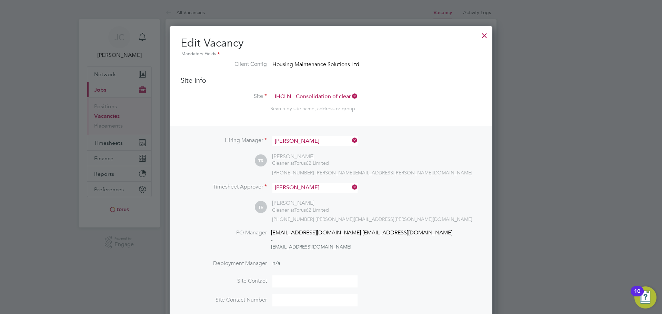
click at [419, 94] on li "Site IHCLN - Consolidation of cleaning cost Search by site name, address or gro…" at bounding box center [331, 109] width 301 height 34
click at [422, 71] on li "Client Config Housing Maintenance Solutions Ltd" at bounding box center [331, 69] width 301 height 16
click at [483, 31] on div at bounding box center [484, 34] width 12 height 12
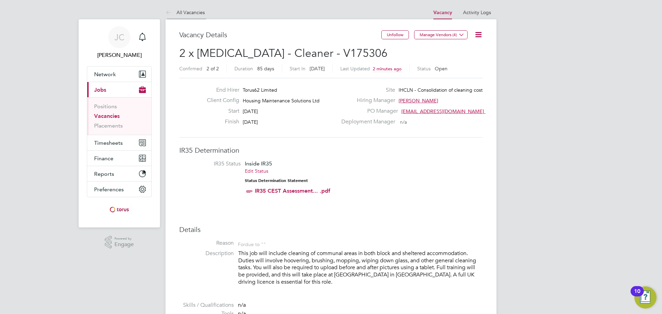
click at [167, 13] on icon at bounding box center [169, 13] width 9 height 9
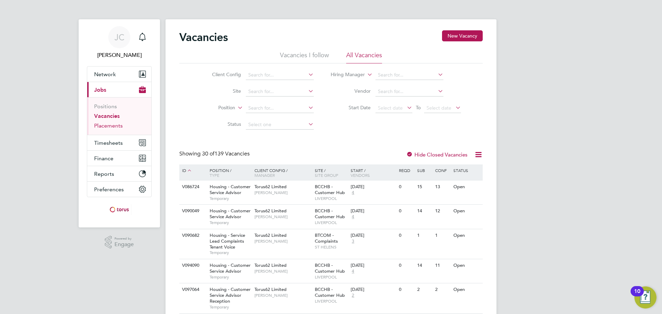
click at [119, 125] on link "Placements" at bounding box center [108, 125] width 29 height 7
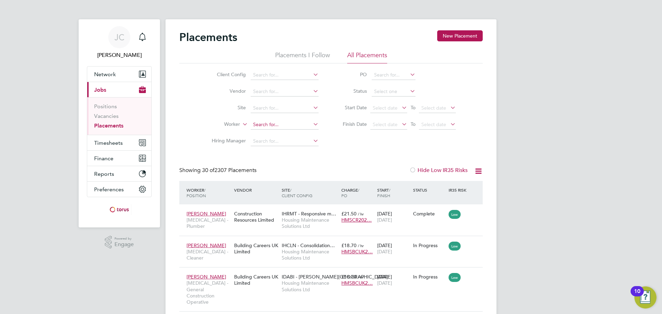
click at [284, 123] on input at bounding box center [285, 125] width 68 height 10
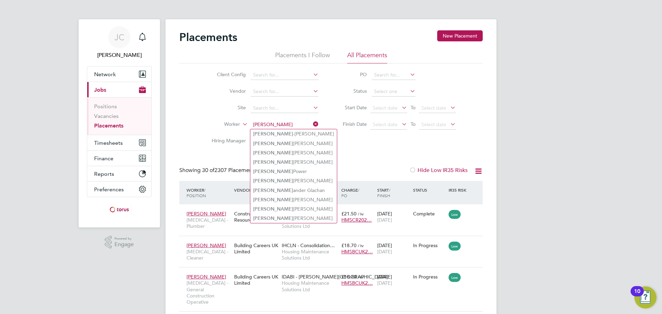
type input "[PERSON_NAME]"
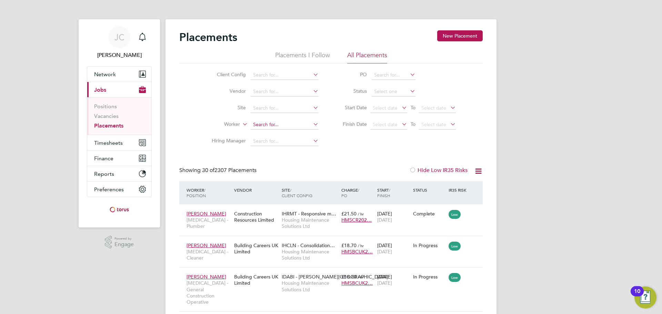
click at [297, 125] on input at bounding box center [285, 125] width 68 height 10
click at [288, 134] on li "[PERSON_NAME] [PERSON_NAME] ight" at bounding box center [284, 134] width 69 height 9
type input "[PERSON_NAME]"
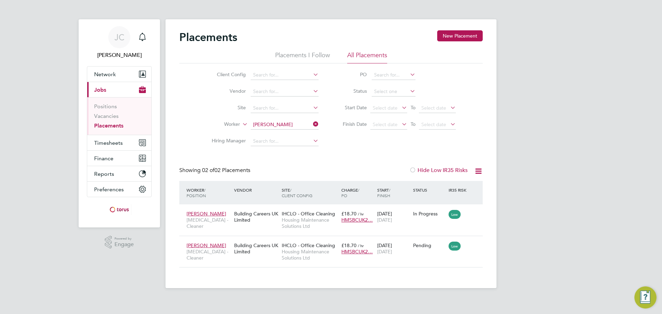
scroll to position [26, 60]
click at [319, 216] on span "IHCLO - Office Cleaning" at bounding box center [308, 214] width 53 height 6
click at [320, 258] on span "Housing Maintenance Solutions Ltd" at bounding box center [310, 255] width 56 height 12
click at [428, 217] on div "In Progress" at bounding box center [429, 214] width 32 height 6
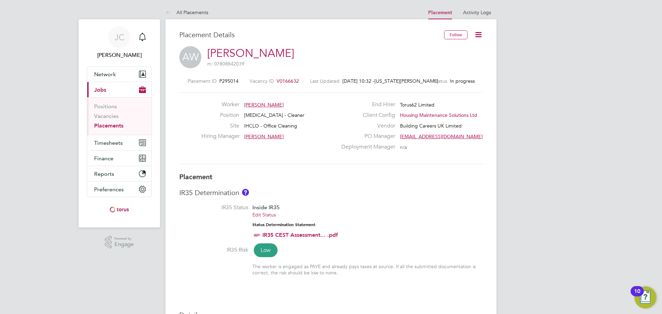
click at [294, 81] on span "V0166632" at bounding box center [287, 81] width 22 height 6
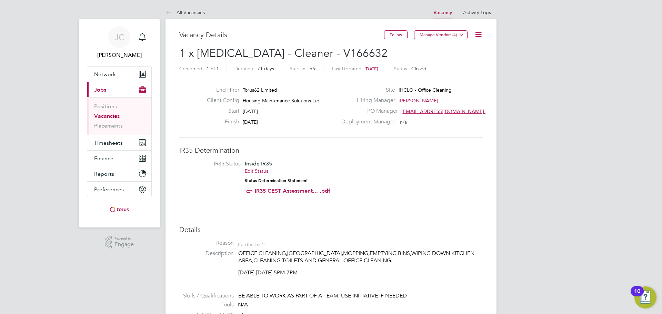
click at [483, 34] on icon at bounding box center [478, 34] width 9 height 9
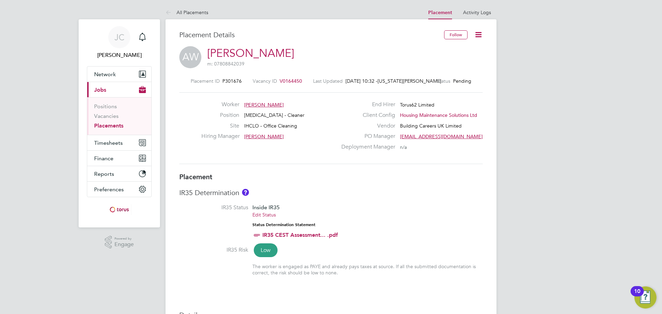
click at [299, 82] on span "V0164450" at bounding box center [291, 81] width 22 height 6
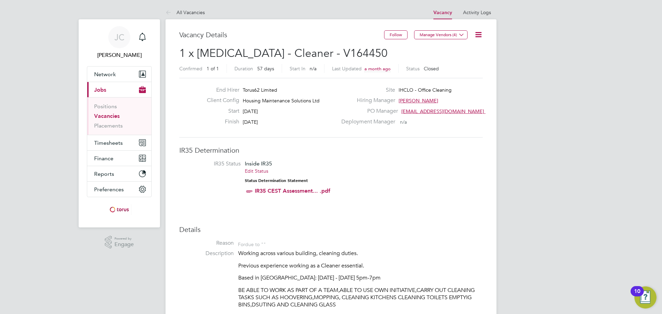
click at [479, 34] on icon at bounding box center [478, 34] width 9 height 9
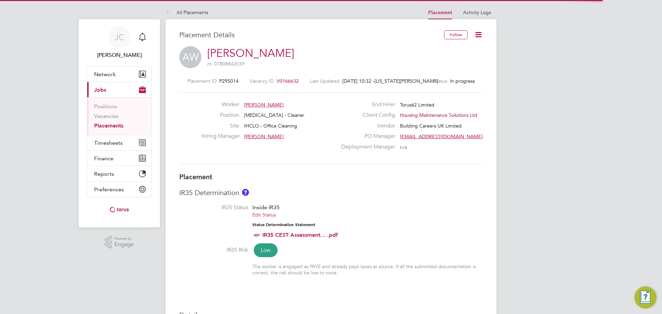
click at [294, 82] on span "V0166632" at bounding box center [287, 81] width 22 height 6
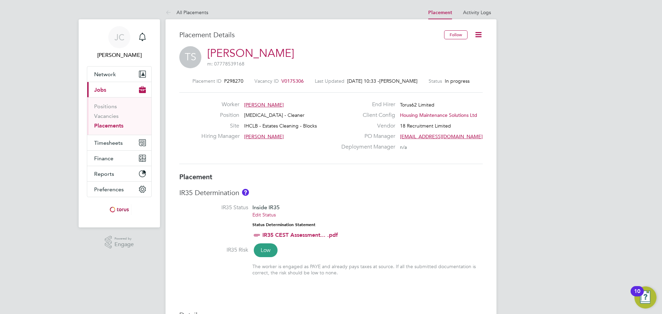
click at [288, 79] on span "V0175306" at bounding box center [292, 81] width 22 height 6
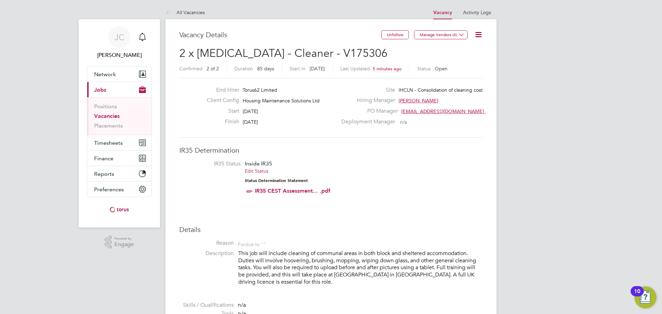
click at [479, 33] on icon at bounding box center [478, 34] width 9 height 9
click at [353, 94] on div "Site IHCLN - Consolidation of cleaning cost" at bounding box center [411, 92] width 148 height 11
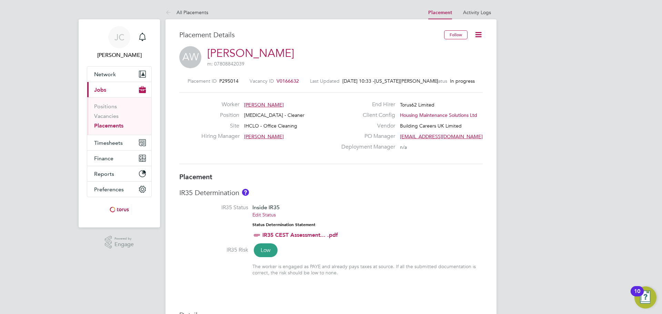
click at [296, 79] on span "V0166632" at bounding box center [287, 81] width 22 height 6
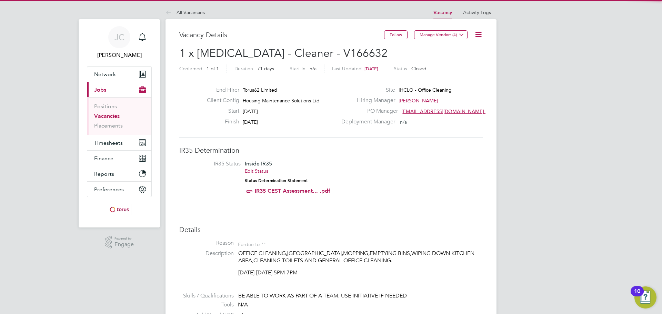
click at [477, 34] on icon at bounding box center [478, 34] width 9 height 9
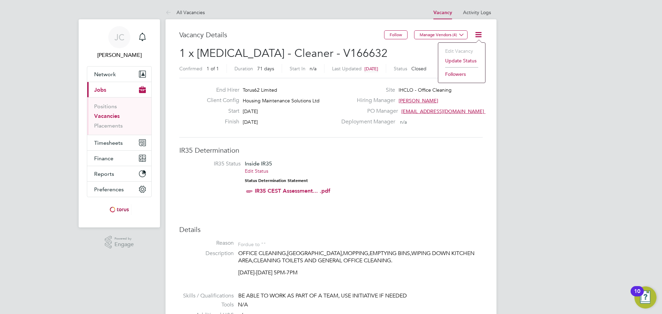
click at [465, 60] on li "Update Status" at bounding box center [462, 61] width 40 height 10
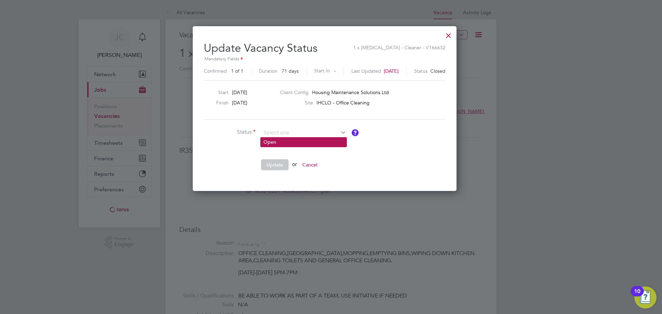
click at [286, 142] on li "Open" at bounding box center [304, 142] width 86 height 9
type input "Open"
click at [277, 165] on button "Update" at bounding box center [275, 164] width 28 height 11
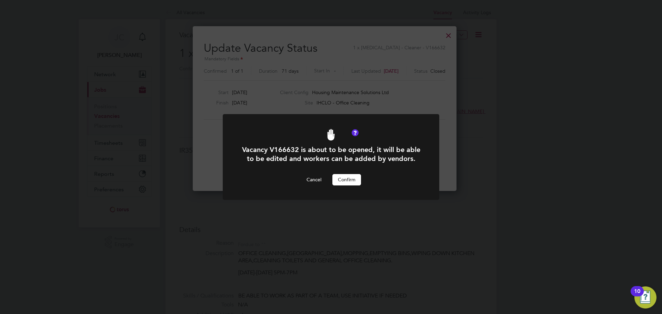
click at [348, 179] on button "Confirm" at bounding box center [346, 179] width 29 height 11
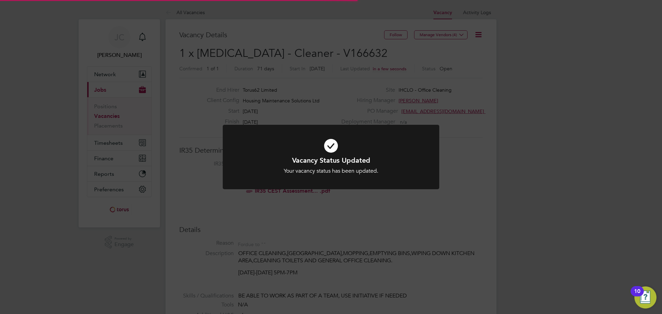
click at [514, 102] on div "Vacancy Status Updated Your vacancy status has been updated. Cancel Okay" at bounding box center [331, 157] width 662 height 314
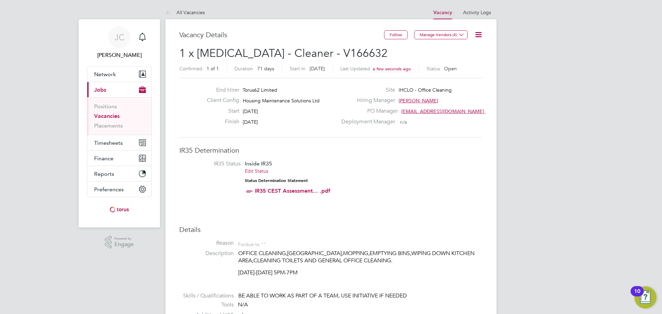
click at [475, 36] on icon at bounding box center [478, 34] width 9 height 9
click at [464, 46] on div "Edit Vacancy Update Status Followers" at bounding box center [462, 62] width 48 height 41
click at [483, 37] on icon at bounding box center [478, 34] width 9 height 9
click at [470, 51] on li "Edit Vacancy" at bounding box center [462, 51] width 40 height 10
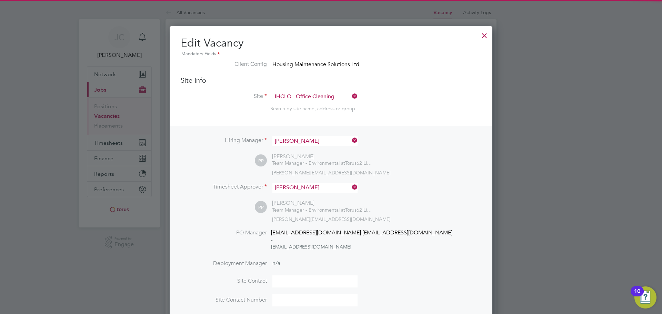
click at [307, 90] on div "Site Info Site IHCLO - Office Cleaning Search by site name, address or group" at bounding box center [331, 101] width 301 height 50
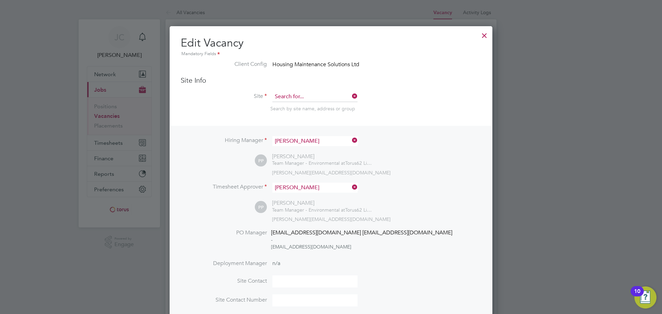
click at [323, 99] on input at bounding box center [314, 97] width 85 height 10
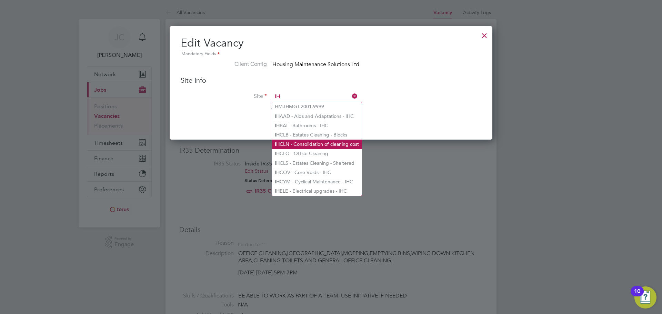
click at [347, 141] on li "IH CLN - Consolidation of cleaning cost" at bounding box center [317, 144] width 90 height 9
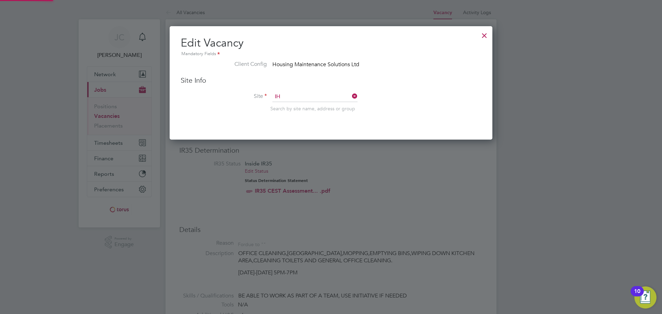
type input "IHCLN - Consolidation of cleaning cost"
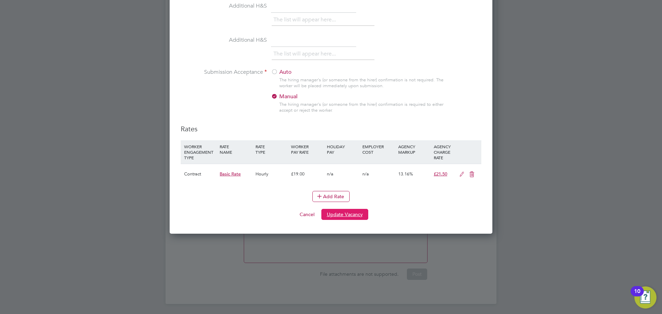
click at [344, 211] on button "Update Vacancy" at bounding box center [344, 214] width 47 height 11
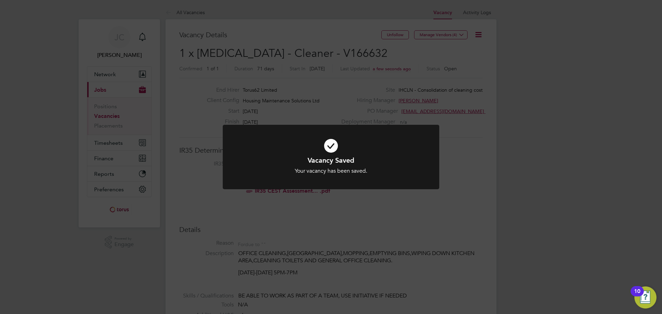
click at [479, 34] on div "Vacancy Saved Your vacancy has been saved. Cancel Okay" at bounding box center [331, 157] width 662 height 314
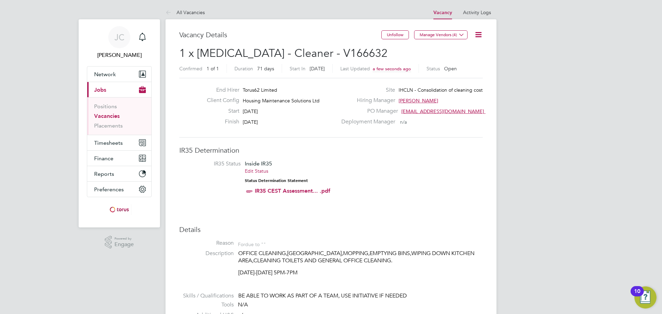
click at [479, 35] on icon at bounding box center [478, 34] width 9 height 9
click at [460, 61] on li "Update Status" at bounding box center [462, 61] width 40 height 10
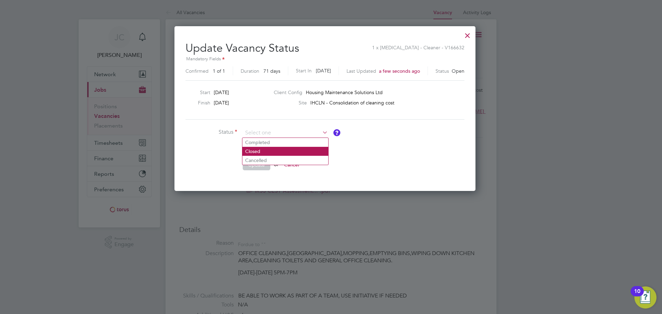
click at [259, 154] on li "Closed" at bounding box center [285, 151] width 86 height 9
type input "Closed"
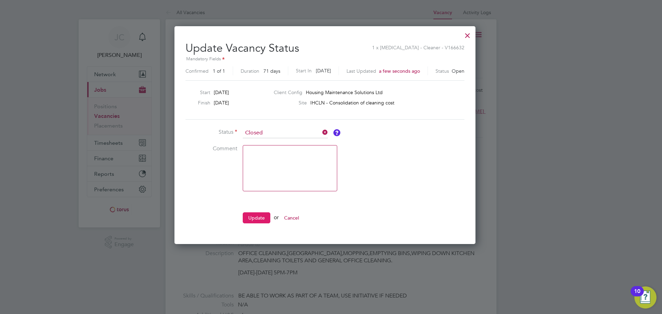
click at [256, 214] on button "Update" at bounding box center [257, 217] width 28 height 11
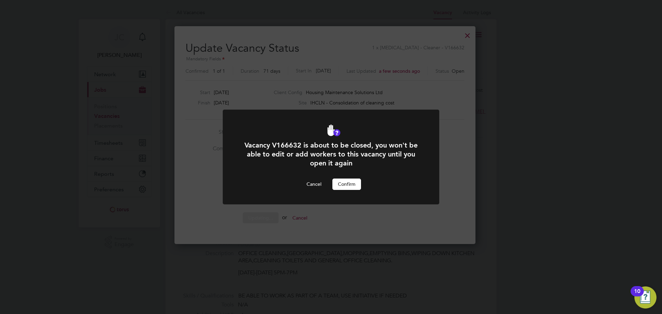
click at [346, 186] on button "Confirm" at bounding box center [346, 184] width 29 height 11
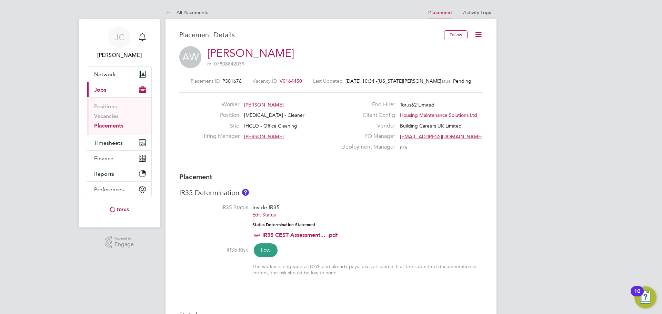
click at [290, 81] on span "V0164450" at bounding box center [291, 81] width 22 height 6
click at [293, 82] on span "V0164450" at bounding box center [291, 81] width 22 height 6
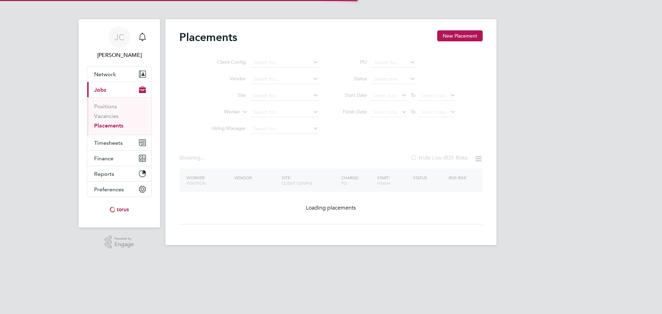
type input "[PERSON_NAME]"
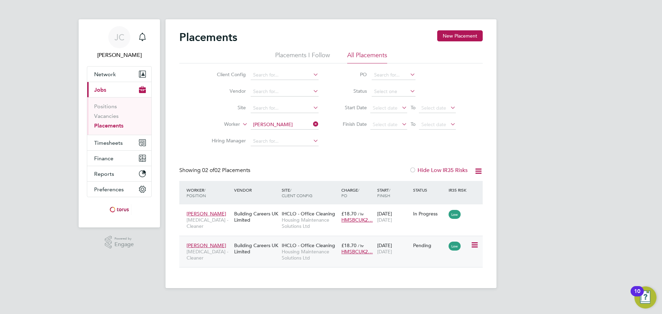
click at [308, 250] on span "Housing Maintenance Solutions Ltd" at bounding box center [310, 255] width 56 height 12
click at [232, 254] on div "Building Careers UK Limited" at bounding box center [256, 248] width 48 height 19
click at [258, 213] on div "Building Careers UK Limited" at bounding box center [256, 216] width 48 height 19
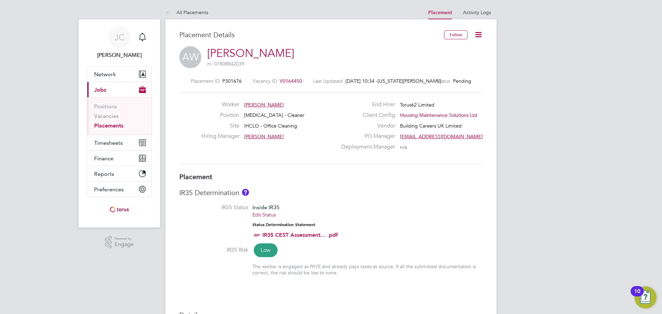
click at [480, 35] on icon at bounding box center [478, 34] width 9 height 9
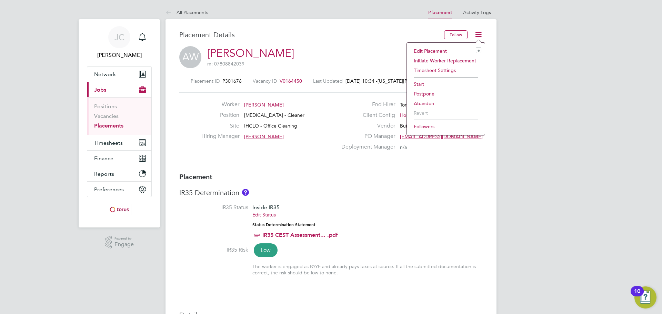
click at [433, 50] on li "Edit Placement e" at bounding box center [445, 51] width 71 height 10
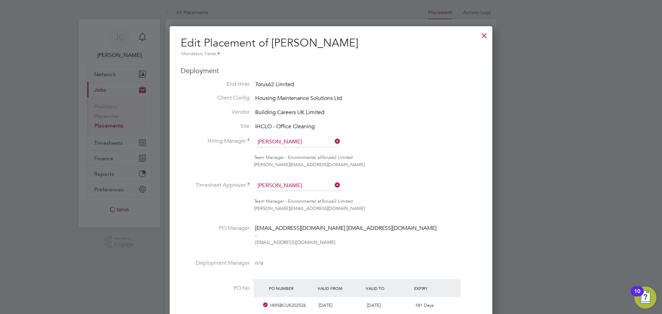
click at [480, 33] on div at bounding box center [484, 34] width 12 height 12
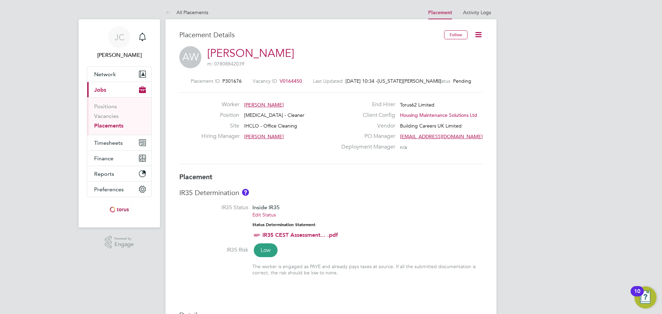
click at [294, 79] on span "V0164450" at bounding box center [291, 81] width 22 height 6
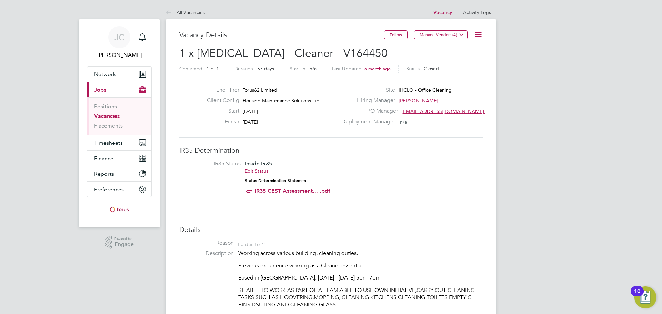
click at [485, 11] on link "Activity Logs" at bounding box center [477, 12] width 28 height 6
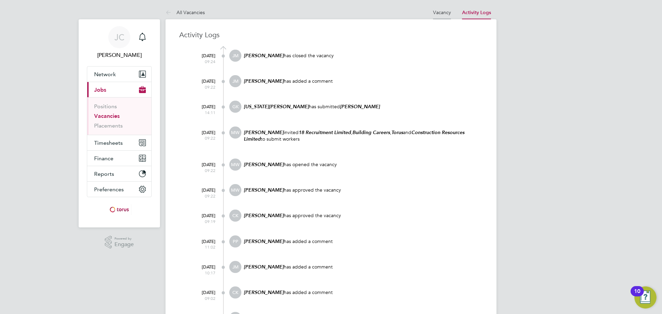
click at [451, 11] on link "Vacancy" at bounding box center [442, 12] width 18 height 6
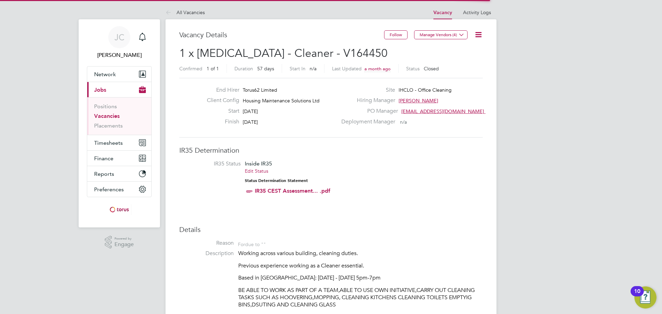
click at [482, 36] on icon at bounding box center [478, 34] width 9 height 9
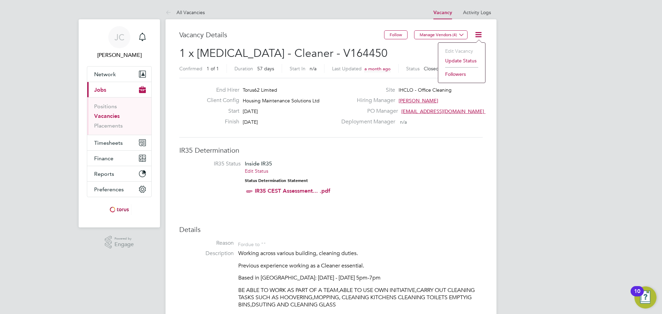
click at [457, 62] on li "Update Status" at bounding box center [462, 61] width 40 height 10
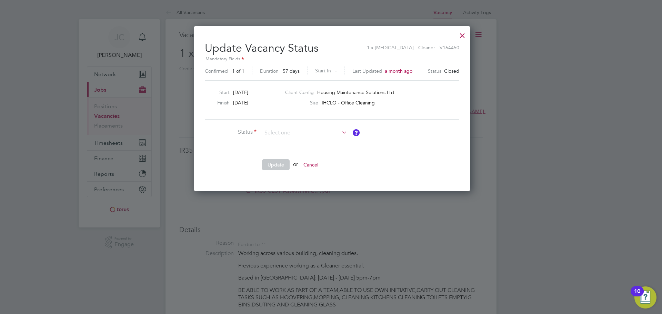
click at [460, 37] on div at bounding box center [462, 34] width 12 height 12
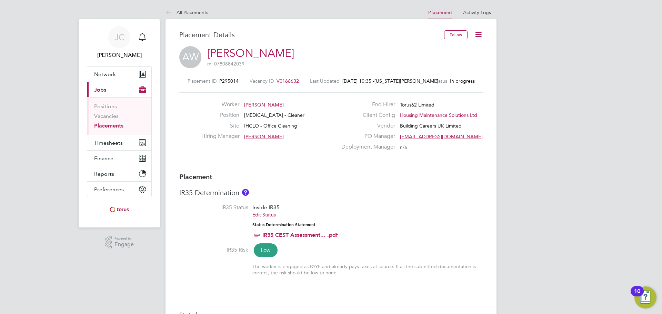
click at [299, 81] on span "V0166632" at bounding box center [287, 81] width 22 height 6
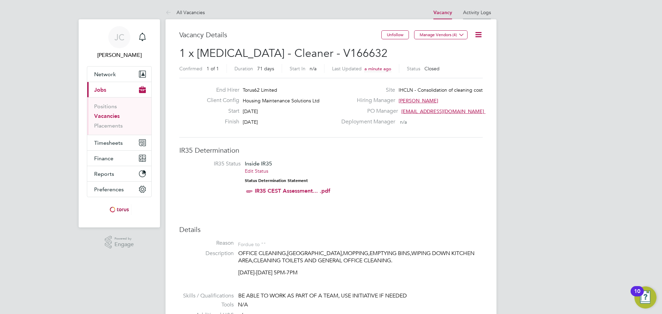
click at [482, 14] on link "Activity Logs" at bounding box center [477, 12] width 28 height 6
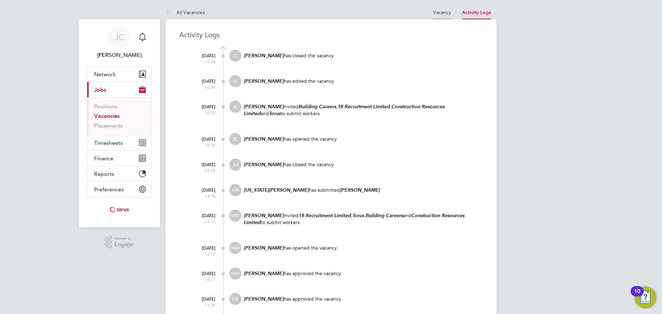
click at [442, 13] on link "Vacancy" at bounding box center [442, 12] width 18 height 6
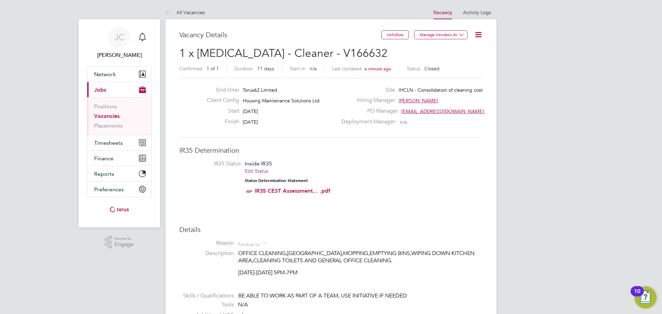
click at [168, 11] on icon at bounding box center [169, 13] width 9 height 9
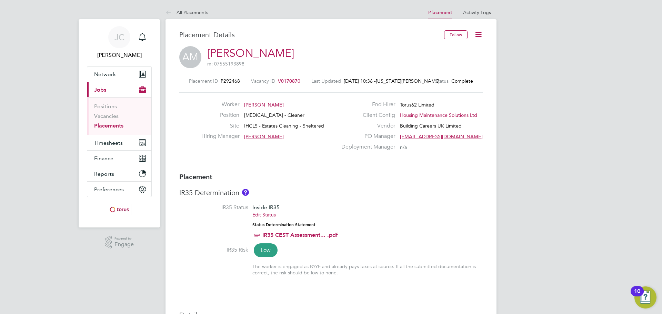
click at [295, 79] on span "V0170870" at bounding box center [289, 81] width 22 height 6
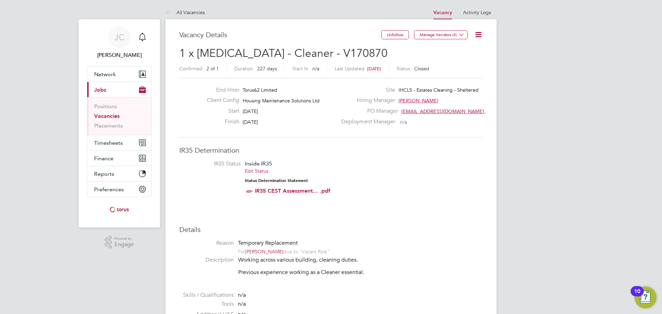
click at [480, 31] on icon at bounding box center [478, 34] width 9 height 9
click at [467, 60] on li "Update Status" at bounding box center [462, 61] width 40 height 10
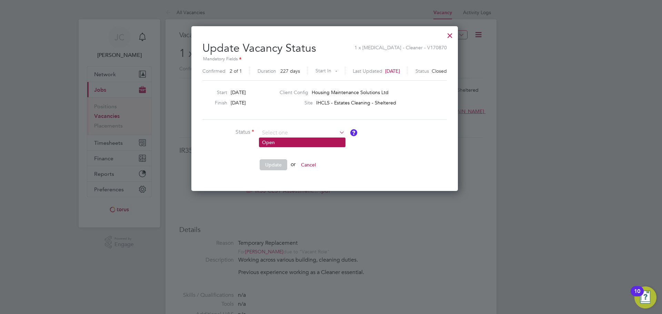
click at [307, 142] on li "Open" at bounding box center [302, 142] width 86 height 9
type input "Open"
click at [279, 169] on button "Update" at bounding box center [274, 164] width 28 height 11
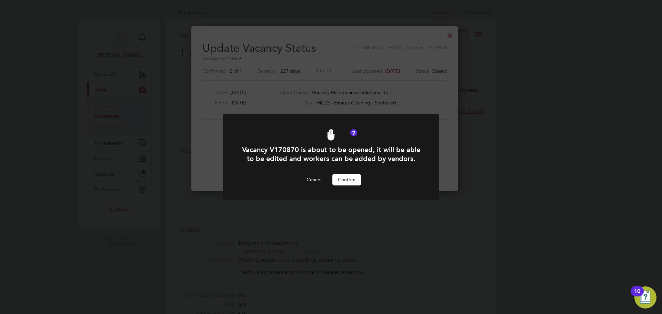
click at [342, 181] on button "Confirm" at bounding box center [346, 179] width 29 height 11
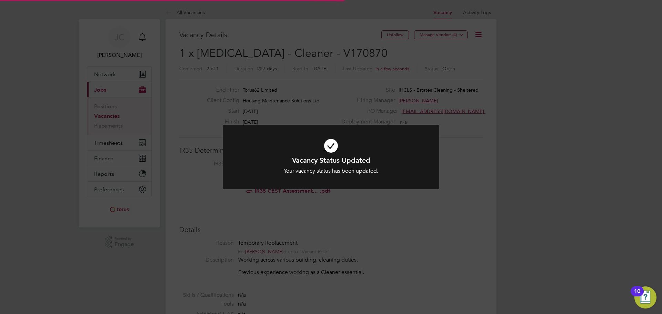
click at [526, 97] on div "Vacancy Status Updated Your vacancy status has been updated. Cancel Okay" at bounding box center [331, 157] width 662 height 314
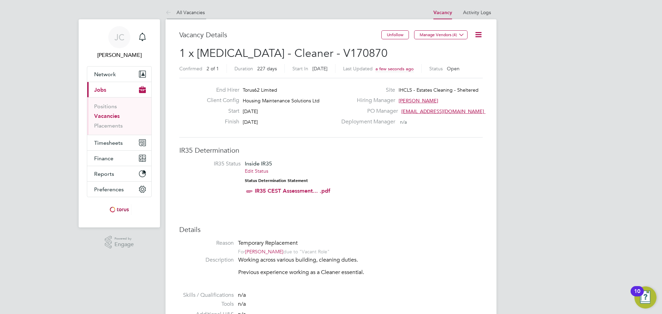
click at [171, 12] on icon at bounding box center [169, 13] width 9 height 9
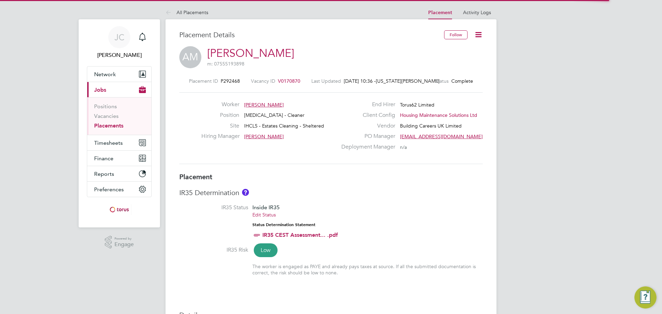
click at [293, 81] on span "V0170870" at bounding box center [289, 81] width 22 height 6
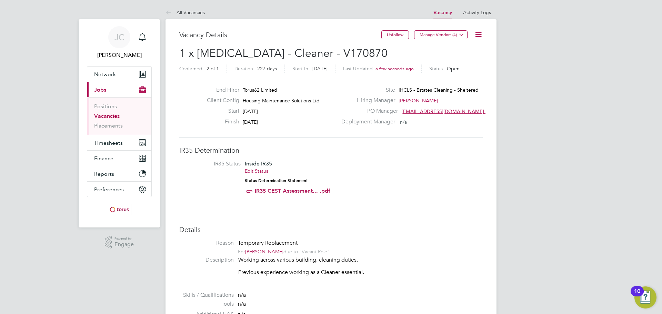
click at [482, 38] on icon at bounding box center [478, 34] width 9 height 9
click at [465, 52] on li "Edit Vacancy" at bounding box center [462, 51] width 40 height 10
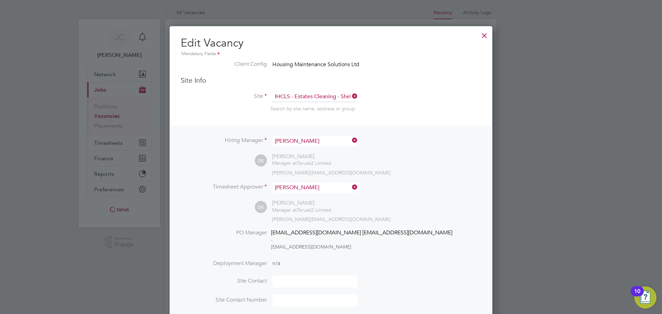
click at [351, 94] on icon at bounding box center [351, 96] width 0 height 10
click at [329, 98] on input at bounding box center [314, 97] width 85 height 10
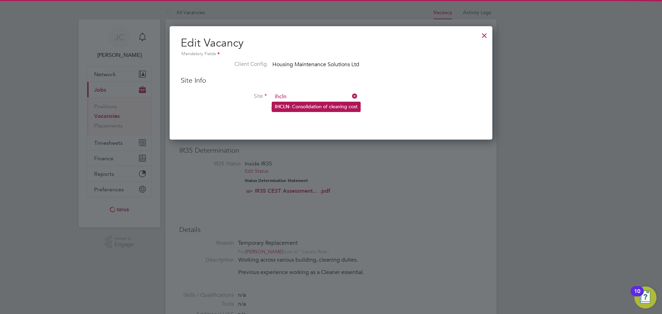
click at [334, 107] on li "IHCLN - Consolidation of cleaning cost" at bounding box center [316, 106] width 88 height 9
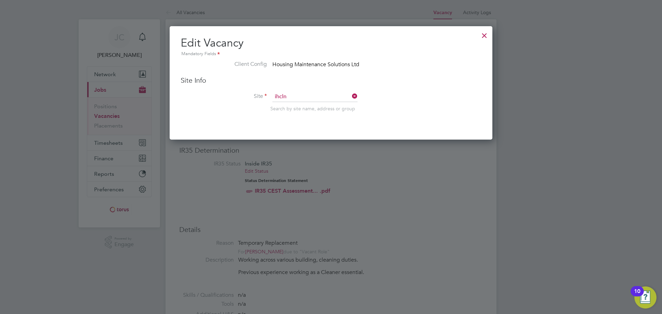
type input "IHCLN - Consolidation of cleaning cost"
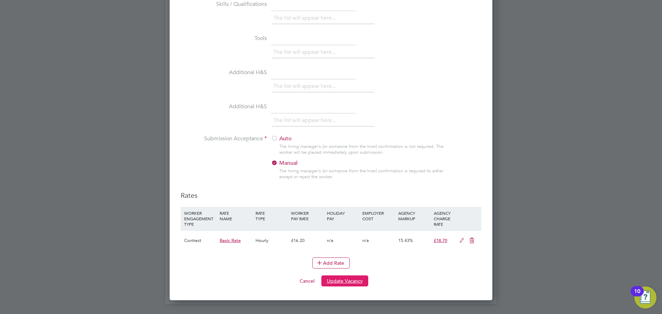
click at [355, 283] on button "Update Vacancy" at bounding box center [344, 280] width 47 height 11
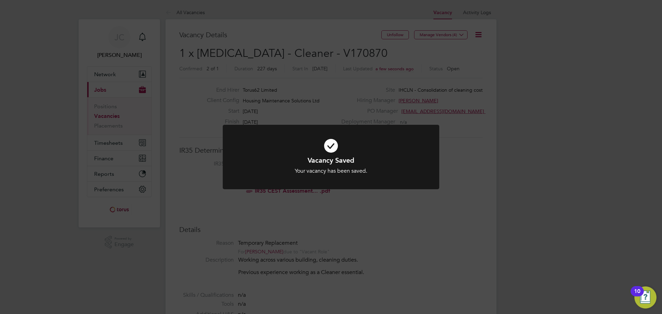
click at [519, 52] on div "Vacancy Saved Your vacancy has been saved. Cancel Okay" at bounding box center [331, 157] width 662 height 314
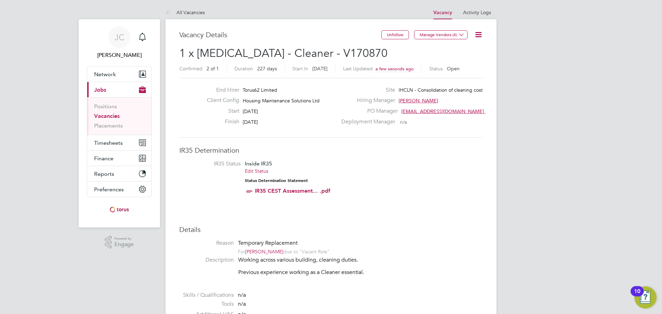
click at [481, 36] on icon at bounding box center [478, 34] width 9 height 9
click at [466, 59] on li "Update Status" at bounding box center [462, 61] width 40 height 10
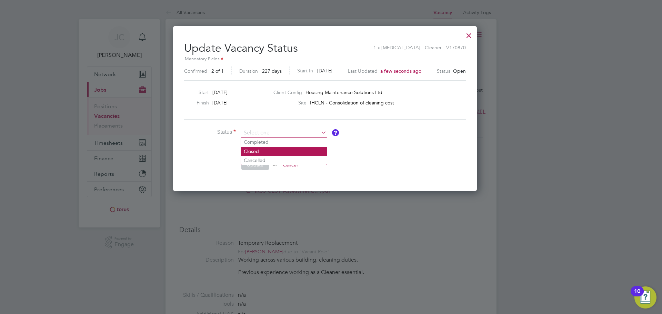
click at [268, 151] on li "Closed" at bounding box center [284, 151] width 86 height 9
type input "Closed"
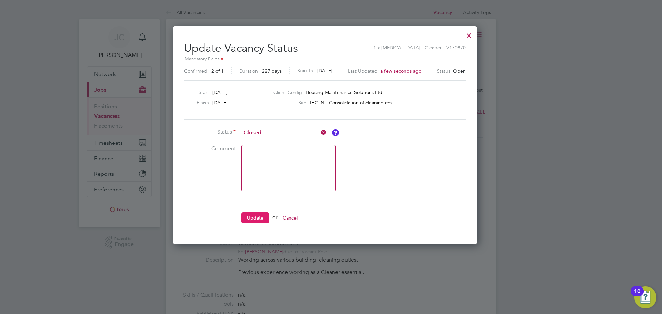
click at [260, 214] on button "Update" at bounding box center [255, 217] width 28 height 11
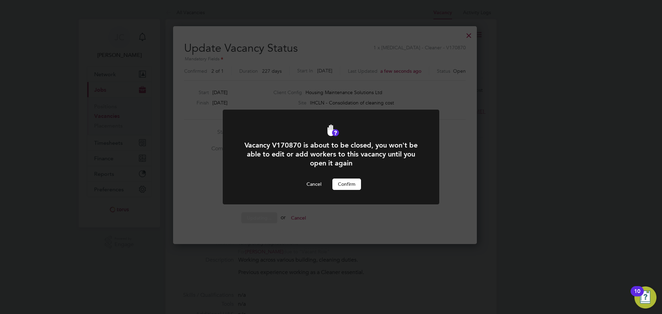
click at [345, 185] on button "Confirm" at bounding box center [346, 184] width 29 height 11
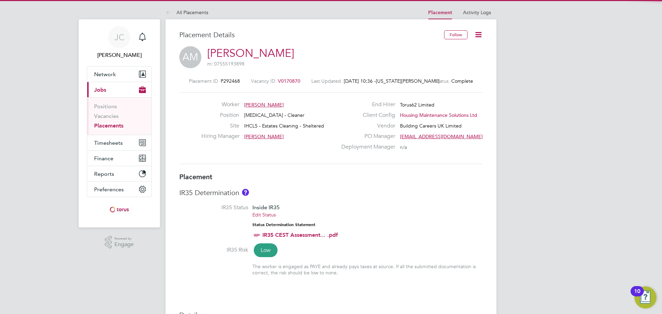
click at [230, 81] on span "P292468" at bounding box center [230, 81] width 19 height 6
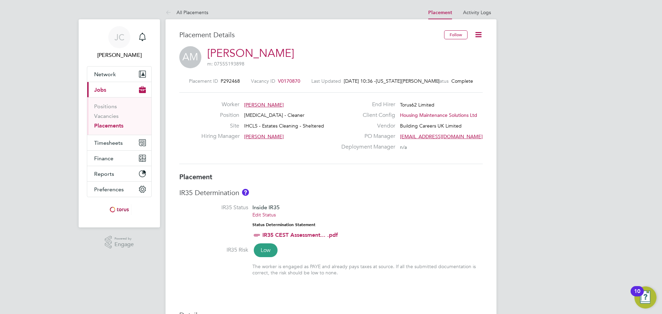
click at [474, 33] on icon at bounding box center [478, 34] width 9 height 9
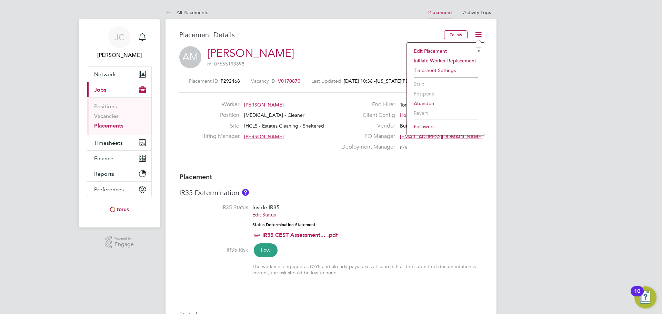
click at [457, 53] on li "Edit Placement e" at bounding box center [445, 51] width 71 height 10
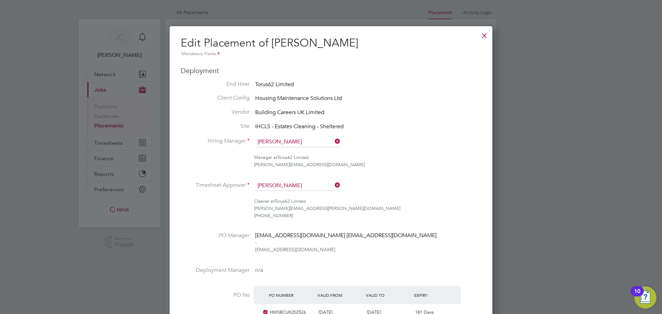
click at [448, 83] on li "End Hirer Torus62 Limited" at bounding box center [331, 85] width 301 height 9
click at [482, 35] on div at bounding box center [484, 34] width 12 height 12
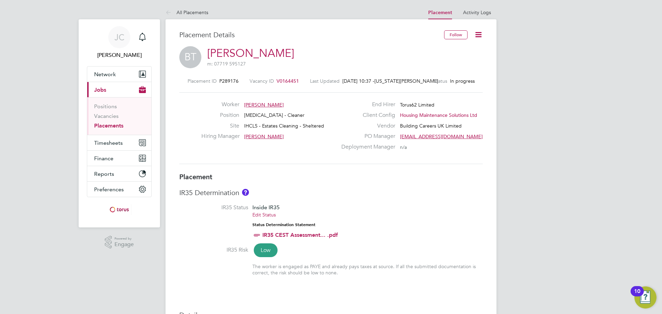
click at [295, 81] on span "V0164451" at bounding box center [287, 81] width 22 height 6
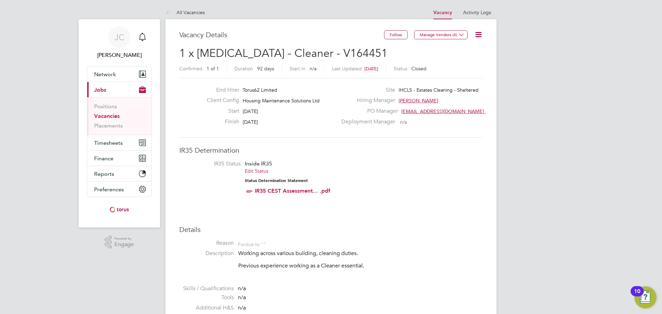
click at [481, 33] on icon at bounding box center [478, 34] width 9 height 9
click at [467, 62] on li "Update Status" at bounding box center [462, 61] width 40 height 10
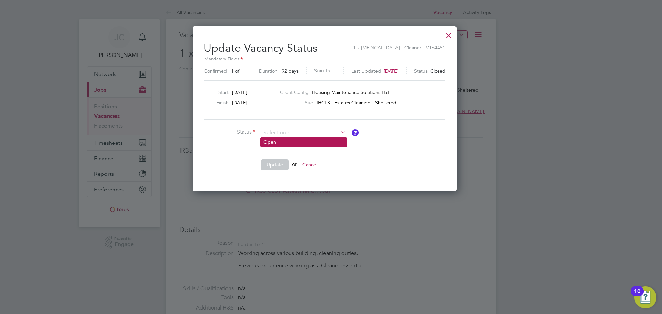
click at [309, 143] on li "Open" at bounding box center [304, 142] width 86 height 9
type input "Open"
click at [280, 163] on button "Update" at bounding box center [275, 164] width 28 height 11
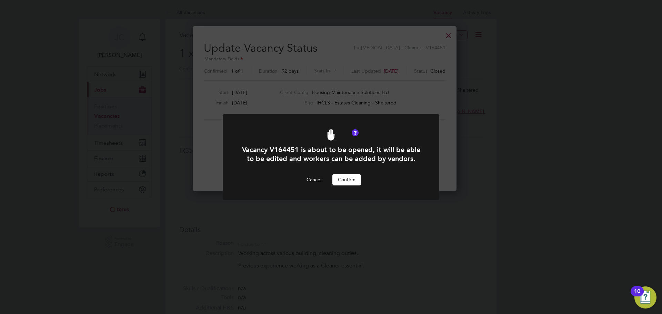
click at [345, 175] on button "Confirm" at bounding box center [346, 179] width 29 height 11
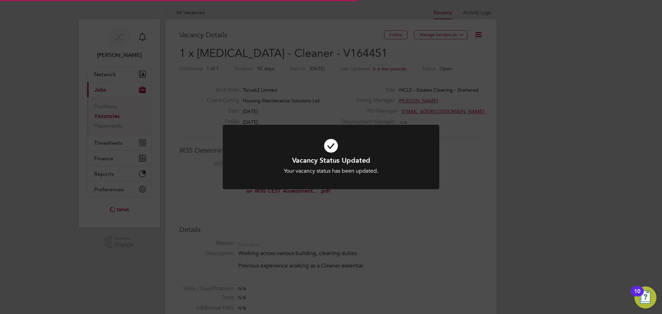
click at [485, 83] on div "Vacancy Status Updated Your vacancy status has been updated. Cancel Okay" at bounding box center [331, 157] width 662 height 314
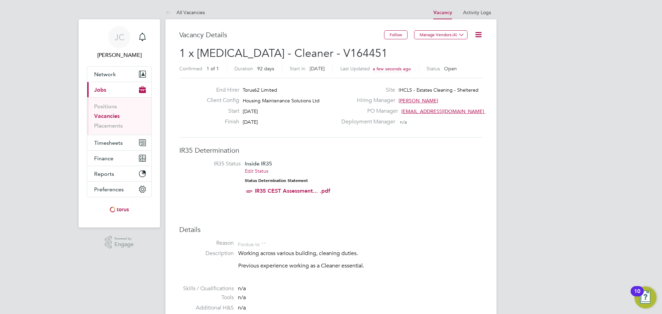
click at [477, 36] on icon at bounding box center [478, 34] width 9 height 9
click at [461, 52] on li "Edit Vacancy" at bounding box center [462, 51] width 40 height 10
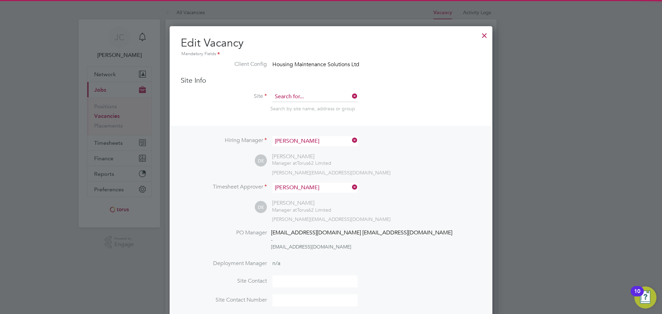
click at [314, 101] on input at bounding box center [314, 97] width 85 height 10
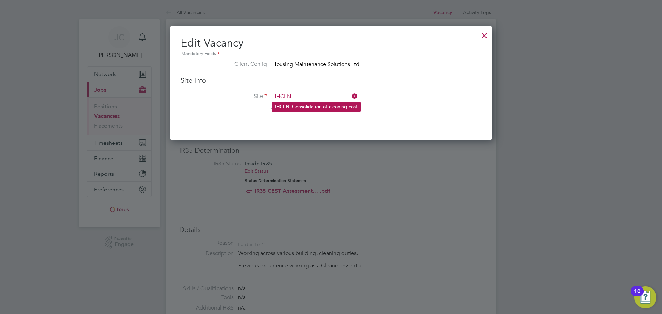
click at [320, 106] on li "IHCLN - Consolidation of cleaning cost" at bounding box center [316, 106] width 88 height 9
type input "IHCLN - Consolidation of cleaning cost"
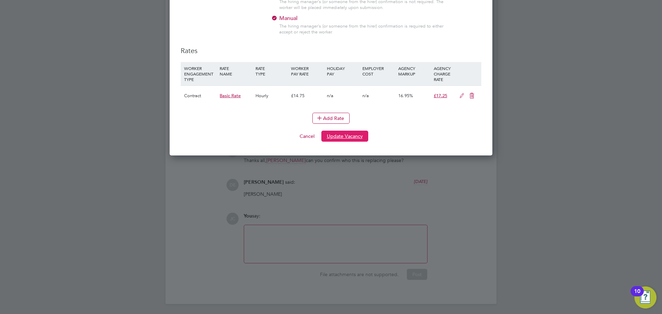
click at [347, 137] on button "Update Vacancy" at bounding box center [344, 136] width 47 height 11
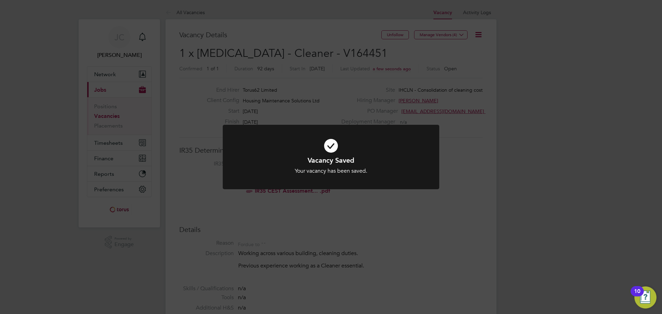
click at [541, 69] on div "Vacancy Saved Your vacancy has been saved. Cancel Okay" at bounding box center [331, 157] width 662 height 314
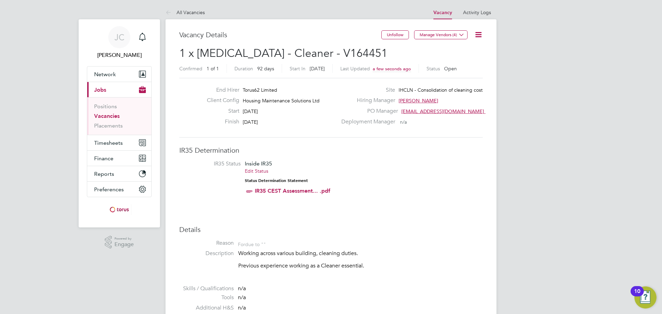
click at [474, 34] on icon at bounding box center [478, 34] width 9 height 9
click at [466, 60] on li "Update Status" at bounding box center [462, 61] width 40 height 10
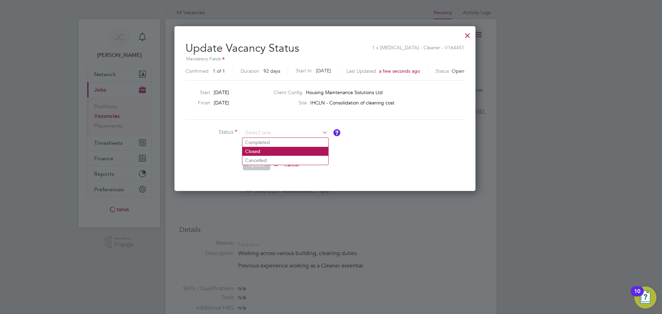
click at [275, 150] on li "Closed" at bounding box center [285, 151] width 86 height 9
type input "Closed"
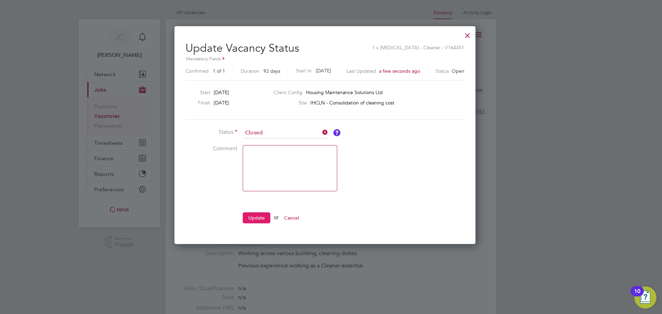
click at [252, 219] on button "Update" at bounding box center [257, 217] width 28 height 11
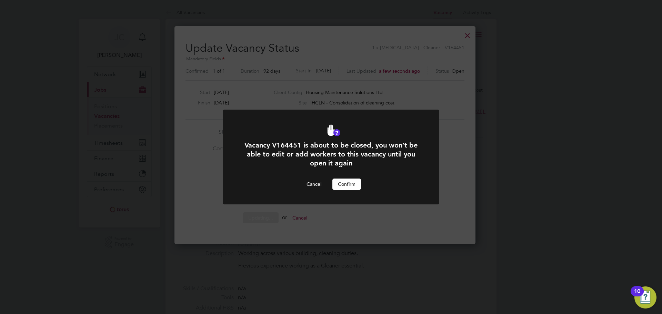
click at [348, 188] on button "Confirm" at bounding box center [346, 184] width 29 height 11
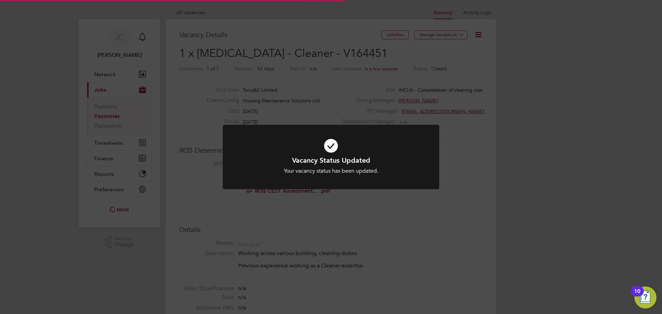
click at [574, 127] on div "Vacancy Status Updated Your vacancy status has been updated. Cancel Okay" at bounding box center [331, 157] width 662 height 314
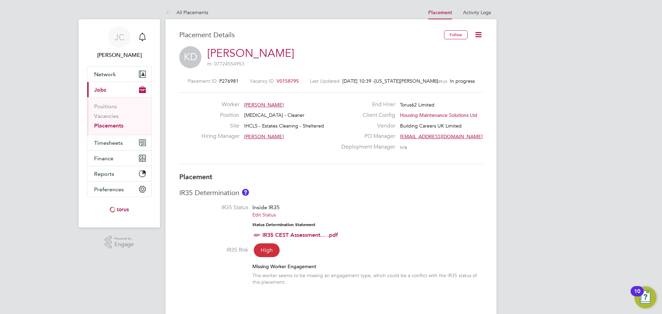
click at [476, 31] on icon at bounding box center [478, 34] width 9 height 9
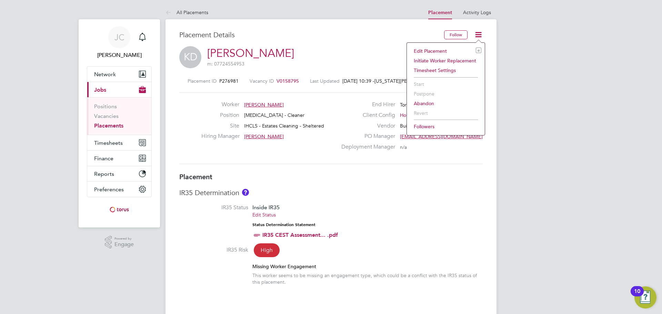
click at [449, 52] on li "Edit Placement e" at bounding box center [445, 51] width 71 height 10
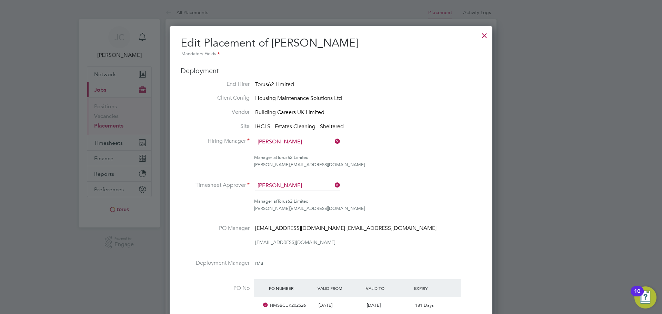
click at [481, 38] on div at bounding box center [484, 34] width 12 height 12
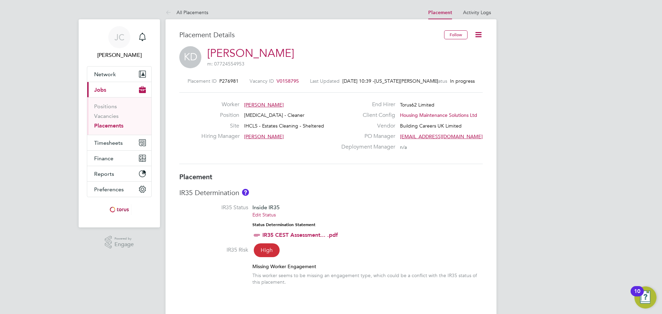
click at [292, 79] on span "V0158795" at bounding box center [287, 81] width 22 height 6
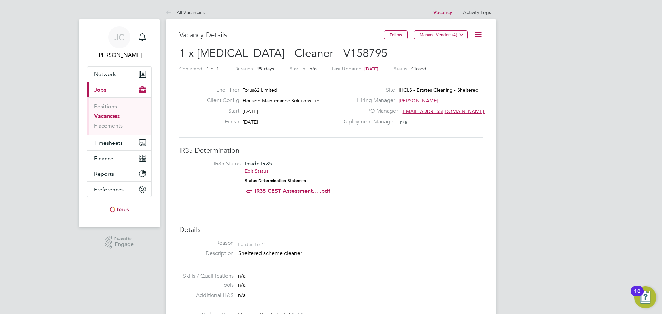
click at [481, 32] on icon at bounding box center [478, 34] width 9 height 9
click at [465, 61] on li "Update Status" at bounding box center [462, 61] width 40 height 10
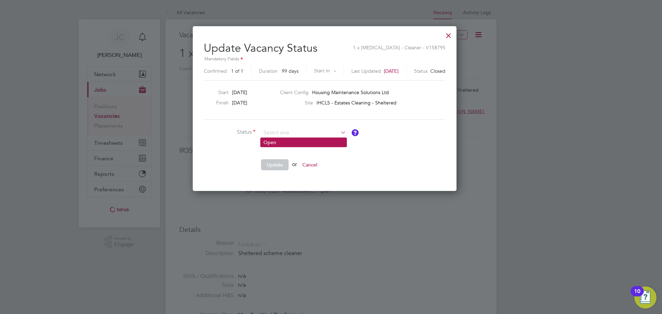
click at [291, 141] on li "Open" at bounding box center [304, 142] width 86 height 9
type input "Open"
click at [279, 166] on button "Update" at bounding box center [275, 164] width 28 height 11
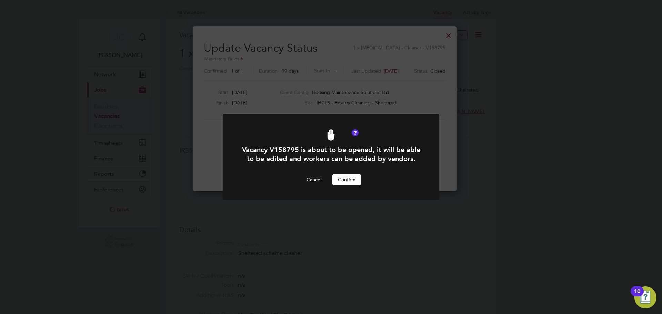
click at [345, 178] on button "Confirm" at bounding box center [346, 179] width 29 height 11
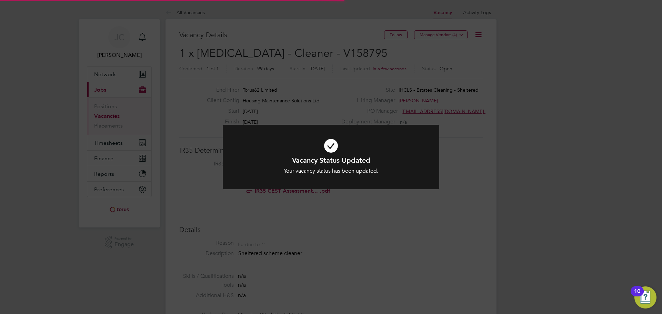
click at [491, 29] on div "Vacancy Status Updated Your vacancy status has been updated. Cancel Okay" at bounding box center [331, 157] width 662 height 314
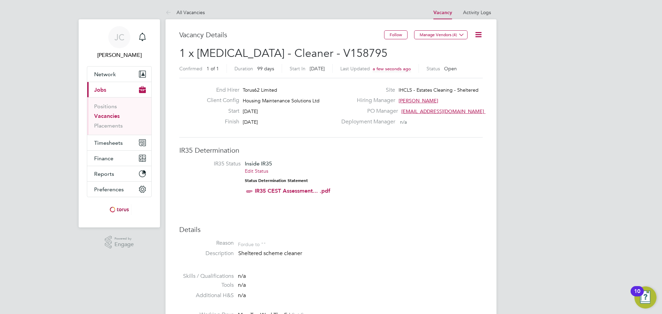
click at [476, 35] on icon at bounding box center [478, 34] width 9 height 9
click at [464, 49] on li "Edit Vacancy" at bounding box center [462, 51] width 40 height 10
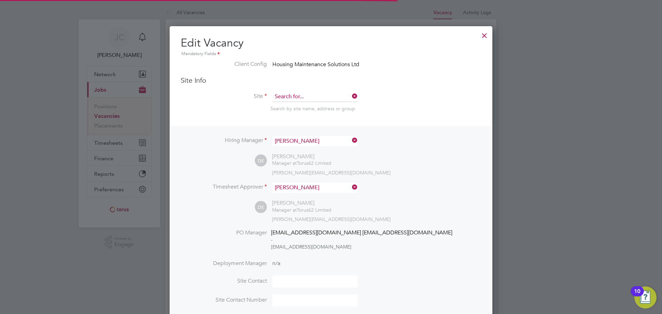
click at [306, 99] on input at bounding box center [314, 97] width 85 height 10
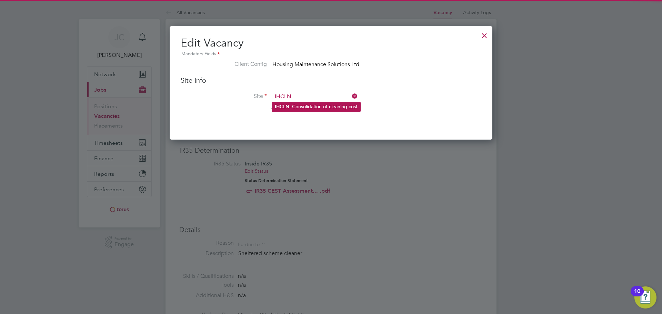
click at [331, 106] on li "IHCLN - Consolidation of cleaning cost" at bounding box center [316, 106] width 88 height 9
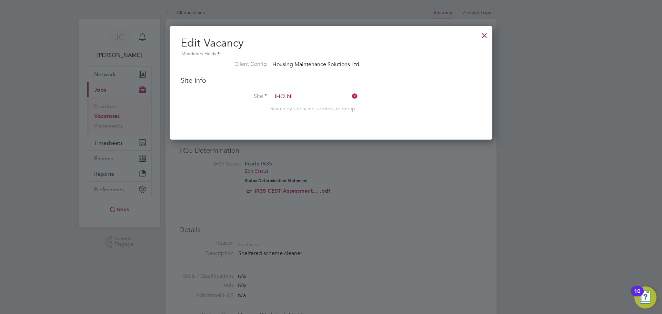
type input "IHCLN - Consolidation of cleaning cost"
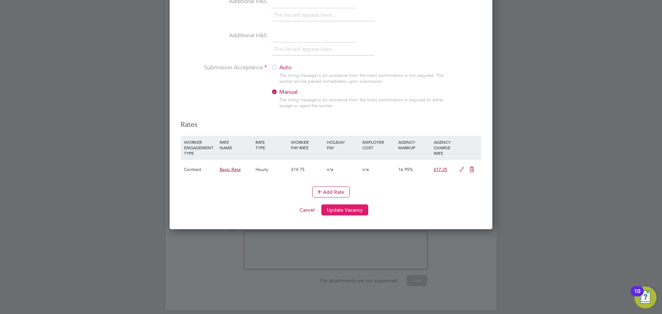
click at [355, 211] on button "Update Vacancy" at bounding box center [344, 209] width 47 height 11
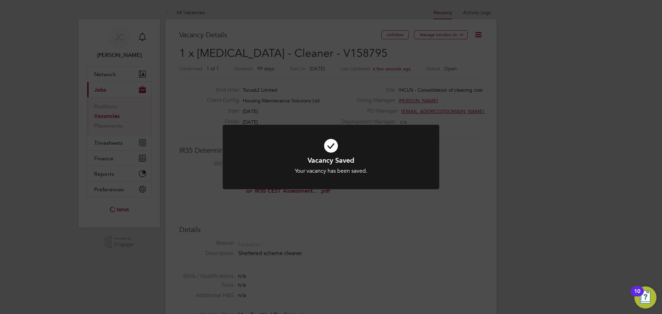
click at [478, 34] on div "Vacancy Saved Your vacancy has been saved. Cancel Okay" at bounding box center [331, 157] width 662 height 314
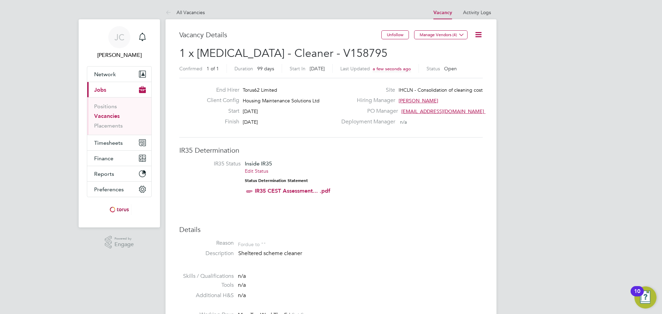
click at [479, 34] on icon at bounding box center [478, 34] width 9 height 9
click at [468, 61] on li "Update Status" at bounding box center [462, 61] width 40 height 10
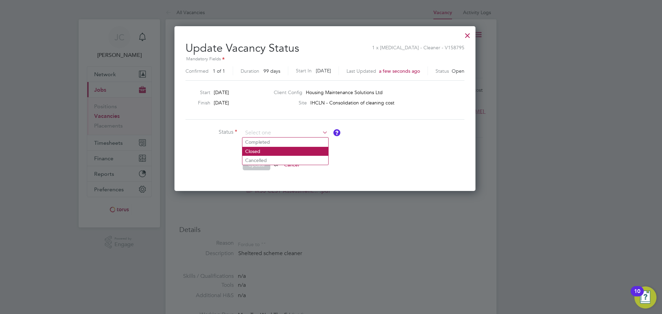
click at [280, 151] on li "Closed" at bounding box center [285, 151] width 86 height 9
type input "Closed"
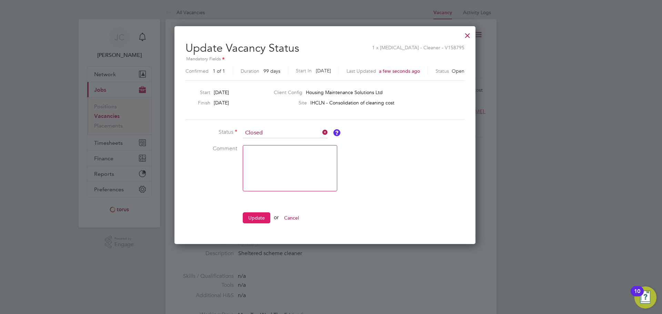
click at [254, 218] on button "Update" at bounding box center [257, 217] width 28 height 11
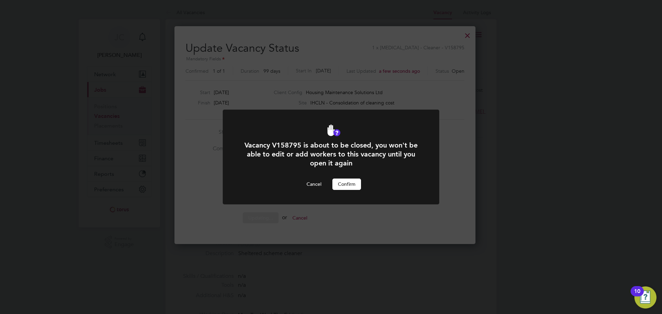
click at [346, 185] on button "Confirm" at bounding box center [346, 184] width 29 height 11
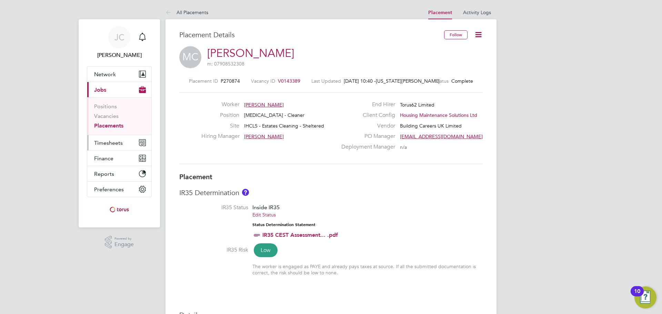
click at [121, 146] on button "Timesheets" at bounding box center [119, 142] width 64 height 15
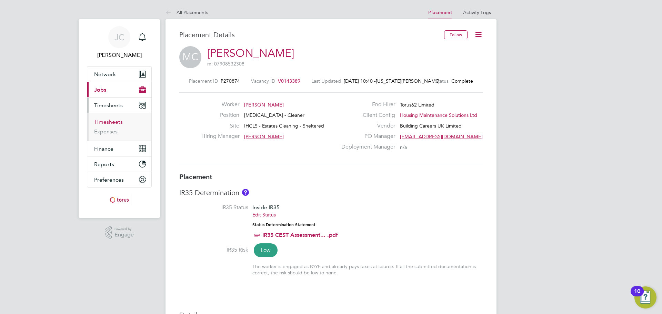
click at [120, 122] on link "Timesheets" at bounding box center [108, 122] width 29 height 7
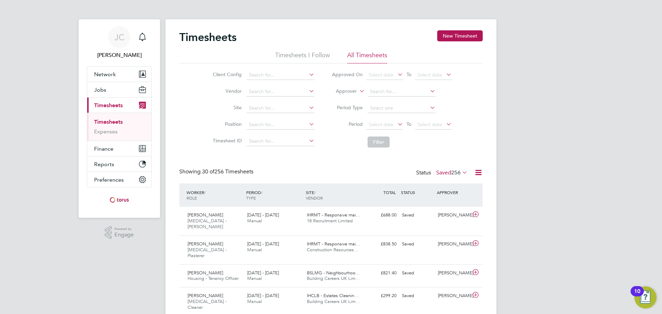
click at [240, 173] on span "30 of 256 Timesheets" at bounding box center [227, 171] width 51 height 7
click at [261, 77] on input at bounding box center [280, 75] width 68 height 10
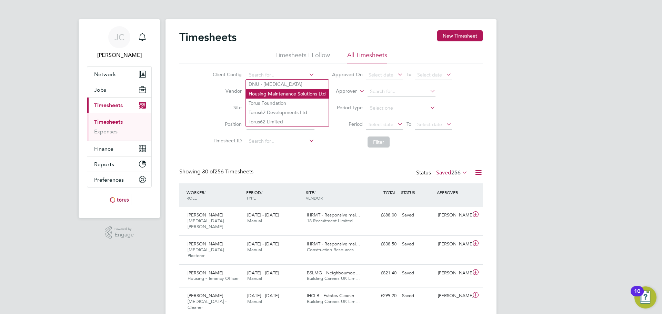
click at [266, 92] on li "Housing Maintenance Solutions Ltd" at bounding box center [287, 93] width 83 height 9
type input "Housing Maintenance Solutions Ltd"
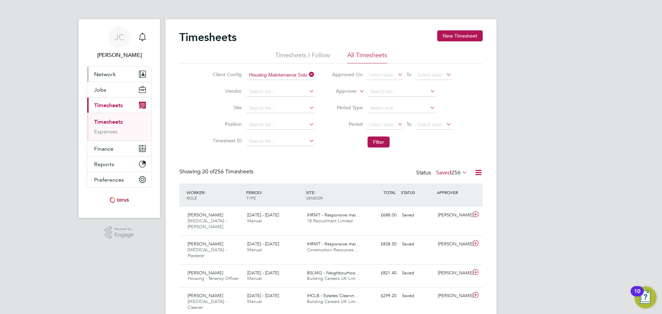
click at [125, 76] on button "Network" at bounding box center [119, 74] width 64 height 15
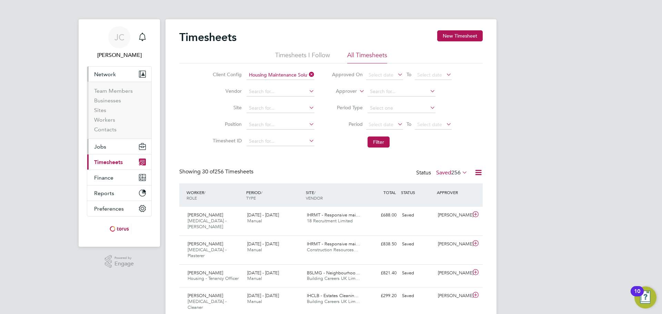
click at [121, 147] on button "Jobs" at bounding box center [119, 146] width 64 height 15
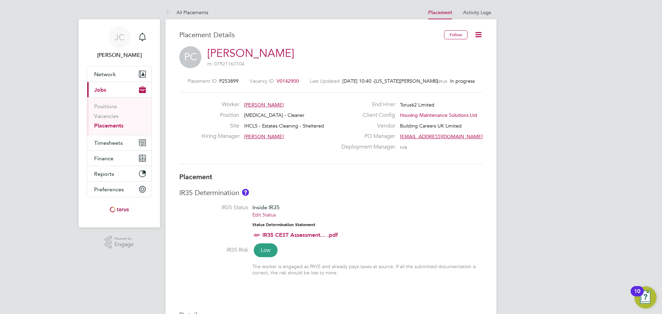
click at [291, 78] on span "V0142900" at bounding box center [287, 81] width 22 height 6
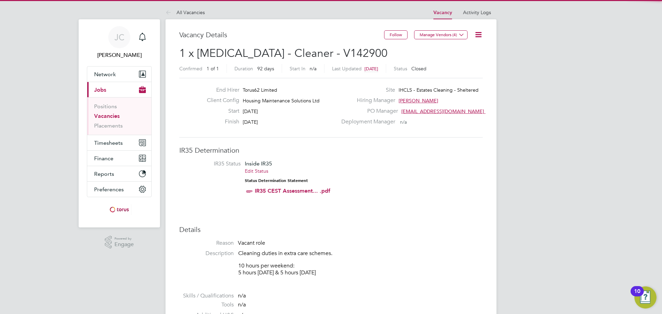
click at [483, 35] on icon at bounding box center [478, 34] width 9 height 9
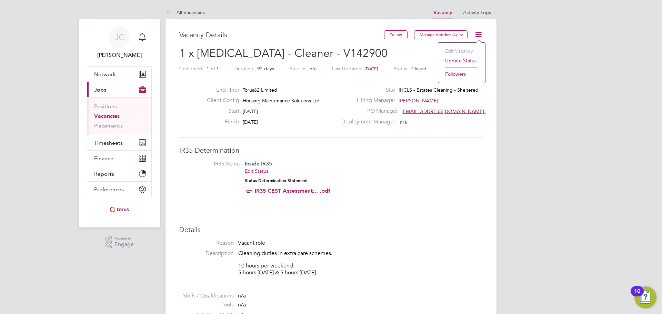
click at [462, 62] on li "Update Status" at bounding box center [462, 61] width 40 height 10
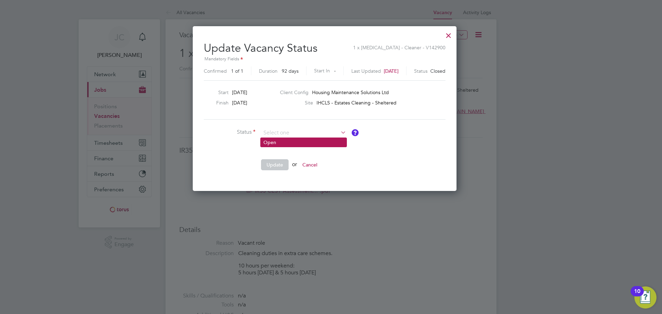
click at [299, 140] on li "Open" at bounding box center [304, 142] width 86 height 9
type input "Open"
click at [279, 165] on button "Update" at bounding box center [275, 164] width 28 height 11
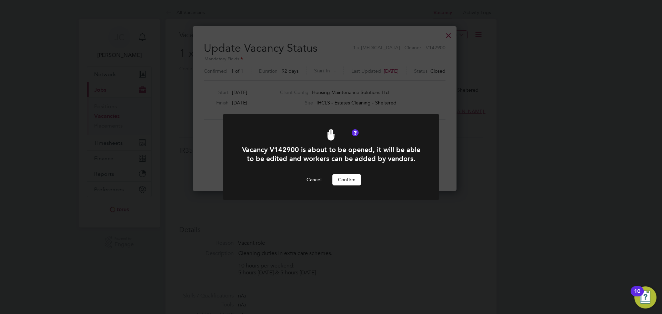
click at [342, 182] on button "Confirm" at bounding box center [346, 179] width 29 height 11
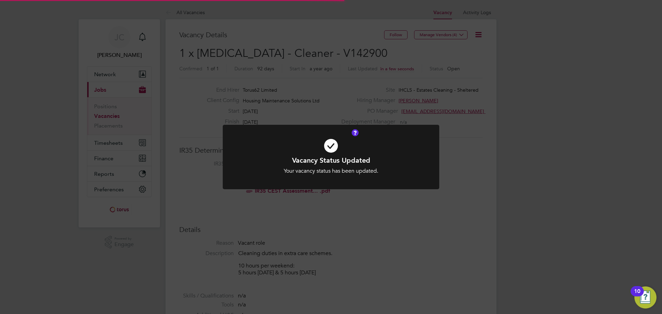
click at [407, 138] on icon at bounding box center [330, 145] width 179 height 27
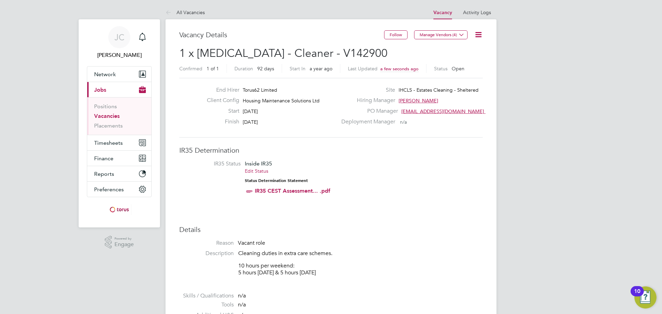
click at [479, 36] on icon at bounding box center [478, 34] width 9 height 9
click at [460, 49] on li "Edit Vacancy" at bounding box center [462, 51] width 40 height 10
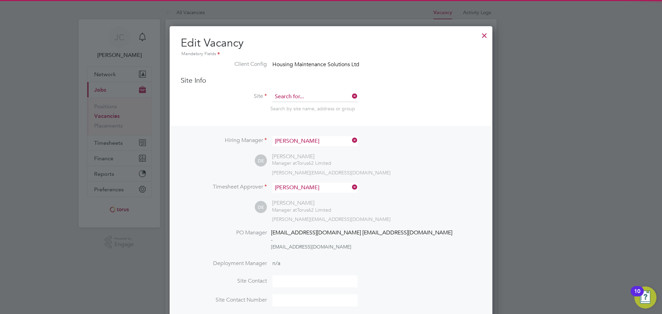
click at [323, 98] on input at bounding box center [314, 97] width 85 height 10
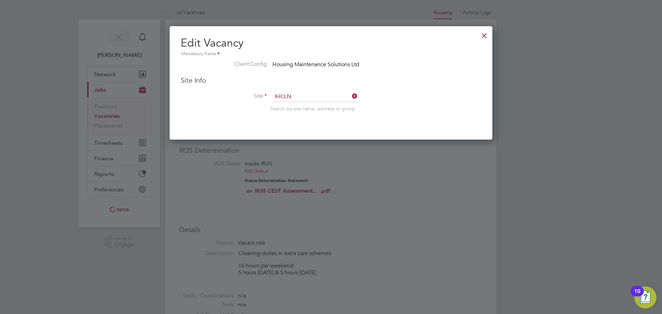
click at [325, 107] on li "IHCLN - Consolidation of cleaning cost" at bounding box center [316, 106] width 88 height 9
type input "IHCLN - Consolidation of cleaning cost"
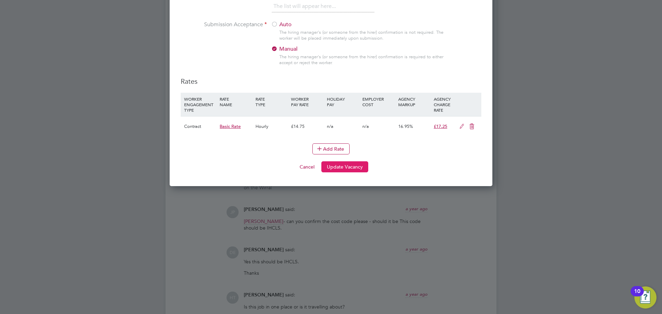
click at [356, 164] on button "Update Vacancy" at bounding box center [344, 166] width 47 height 11
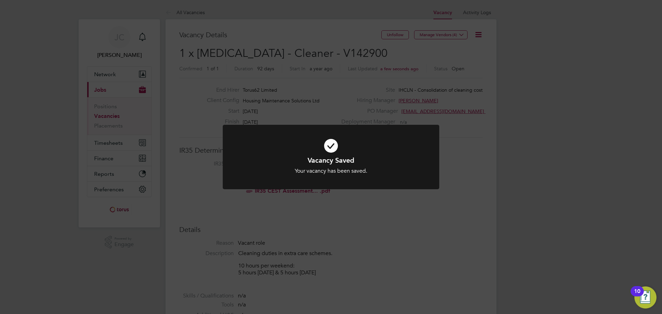
click at [478, 34] on div "Vacancy Saved Your vacancy has been saved. Cancel Okay" at bounding box center [331, 157] width 662 height 314
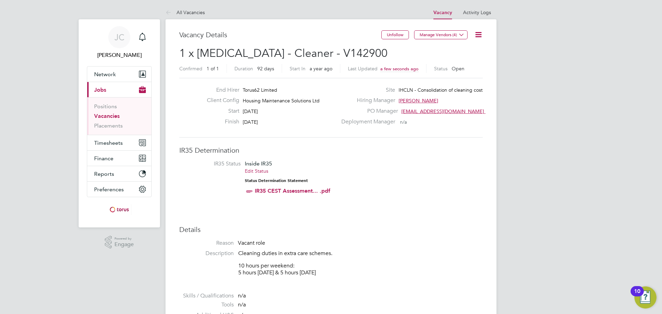
click at [478, 34] on icon at bounding box center [478, 34] width 9 height 9
click at [465, 61] on li "Update Status" at bounding box center [462, 61] width 40 height 10
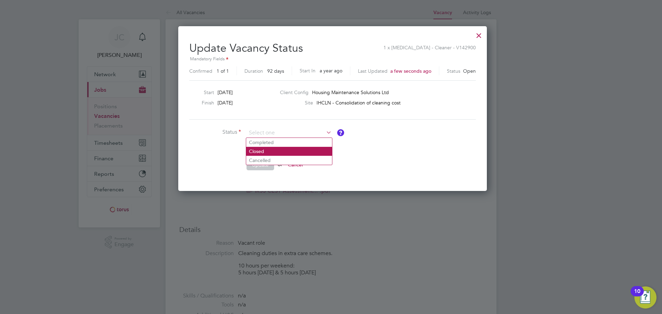
click at [263, 151] on li "Closed" at bounding box center [289, 151] width 86 height 9
type input "Closed"
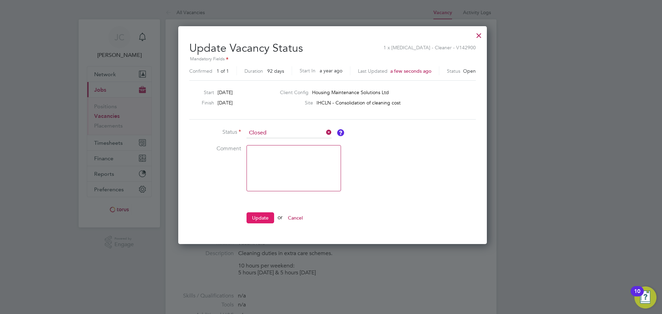
click at [260, 219] on button "Update" at bounding box center [260, 217] width 28 height 11
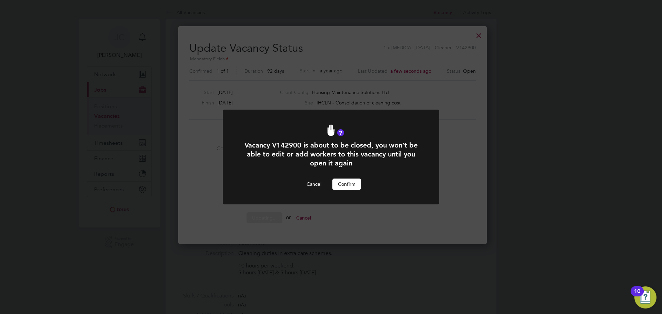
click at [344, 183] on button "Confirm" at bounding box center [346, 184] width 29 height 11
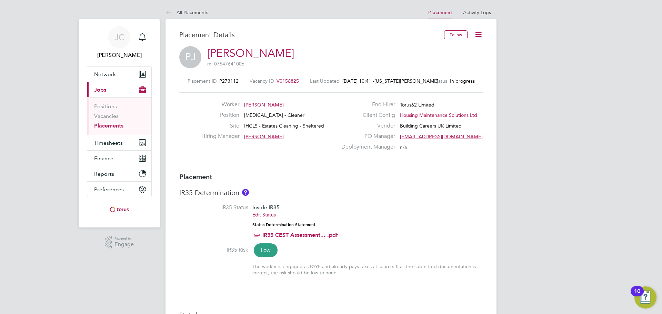
click at [285, 80] on span "V0156825" at bounding box center [287, 81] width 22 height 6
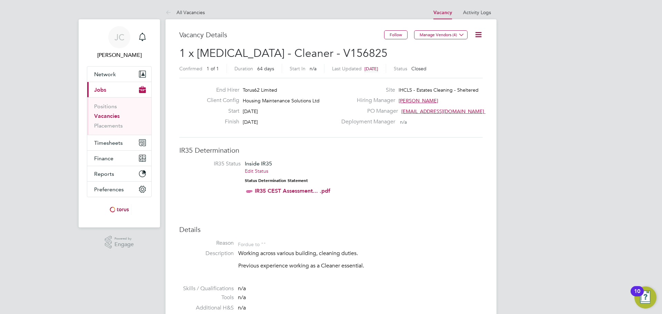
click at [479, 34] on icon at bounding box center [478, 34] width 9 height 9
click at [319, 100] on div "Client Config Housing Maintenance Solutions Ltd" at bounding box center [269, 102] width 136 height 11
click at [472, 36] on div "Follow Manage Vendors (4)" at bounding box center [433, 38] width 99 height 16
click at [480, 36] on icon at bounding box center [478, 34] width 9 height 9
click at [459, 59] on li "Update Status" at bounding box center [462, 61] width 40 height 10
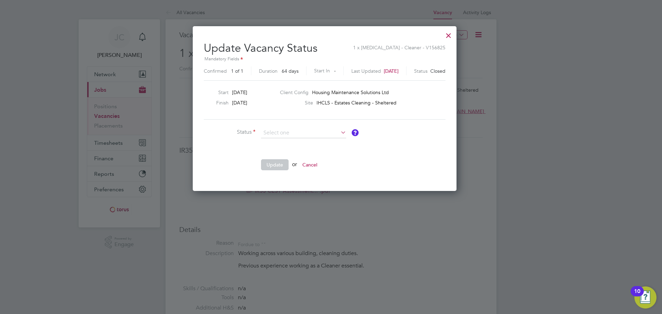
click at [293, 147] on ul "Open" at bounding box center [303, 142] width 87 height 10
click at [291, 142] on li "Status" at bounding box center [307, 136] width 207 height 17
click at [299, 133] on input at bounding box center [303, 133] width 85 height 10
click at [285, 146] on li "Open" at bounding box center [304, 142] width 86 height 9
type input "Open"
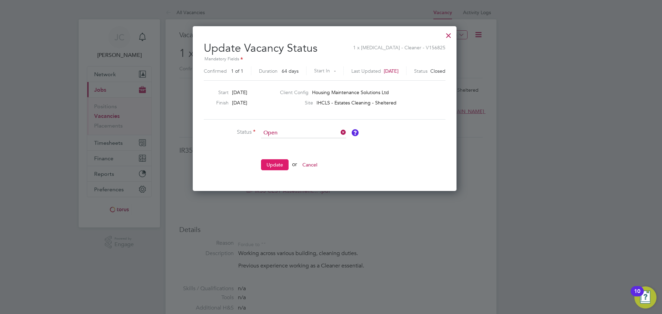
click at [273, 165] on button "Update" at bounding box center [275, 164] width 28 height 11
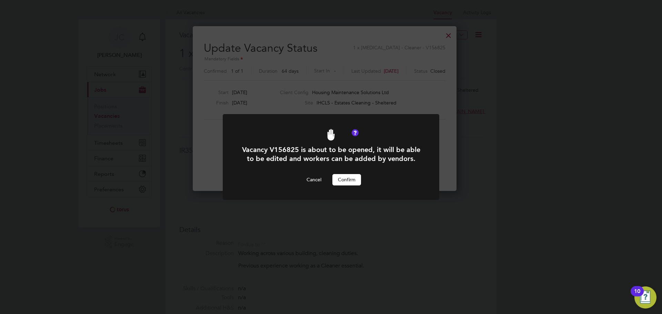
click at [343, 183] on button "Confirm" at bounding box center [346, 179] width 29 height 11
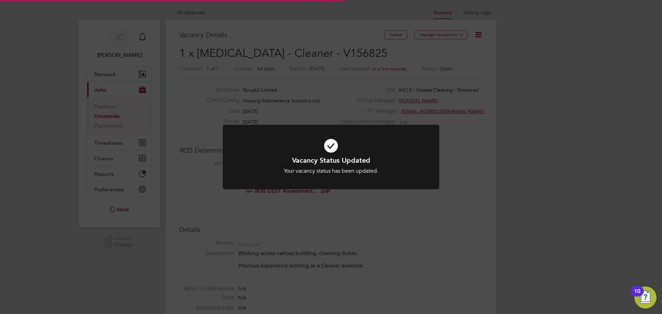
click at [354, 126] on div at bounding box center [331, 157] width 217 height 64
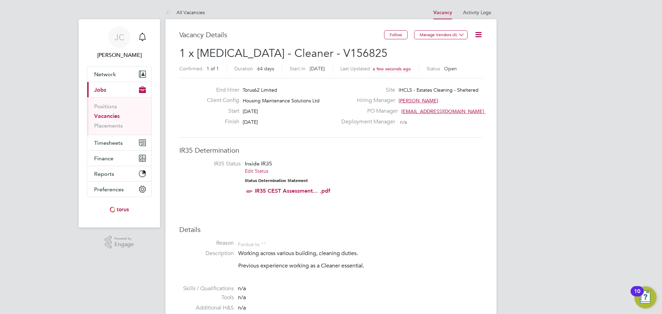
click at [478, 36] on icon at bounding box center [478, 34] width 9 height 9
click at [456, 50] on li "Edit Vacancy" at bounding box center [462, 51] width 40 height 10
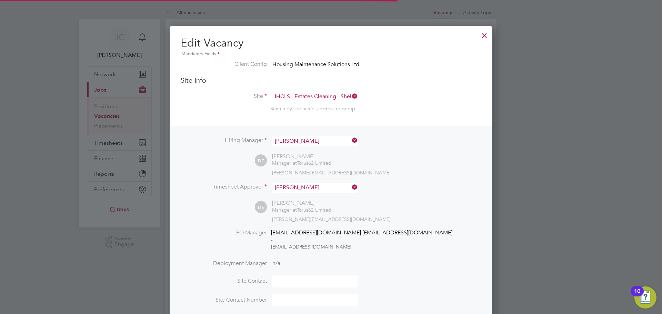
click at [310, 91] on div "Site Info Site IHCLS - Estates Cleaning - Sheltered Search by site name, addres…" at bounding box center [331, 101] width 301 height 50
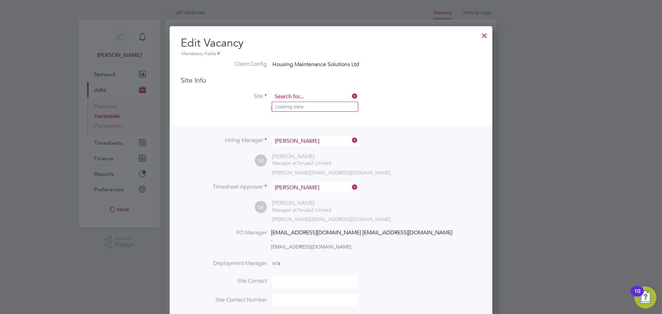
click at [319, 94] on input at bounding box center [314, 97] width 85 height 10
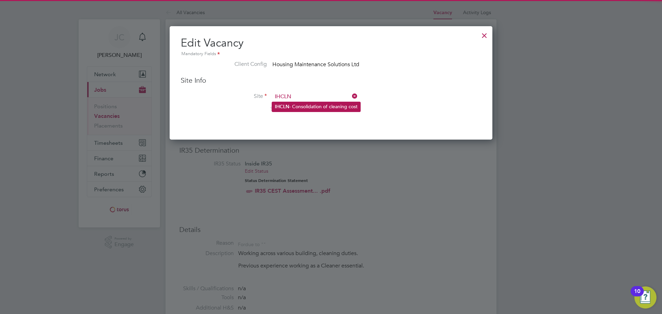
click at [326, 104] on li "IHCLN - Consolidation of cleaning cost" at bounding box center [316, 106] width 88 height 9
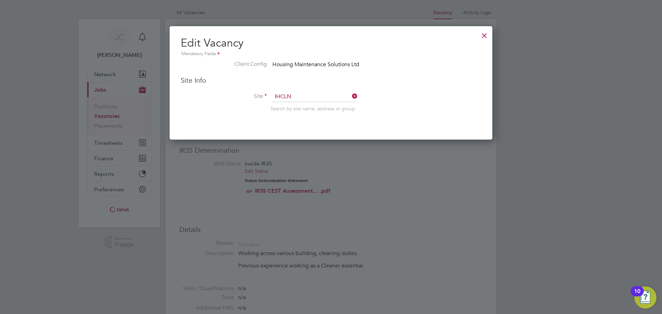
type input "IHCLN - Consolidation of cleaning cost"
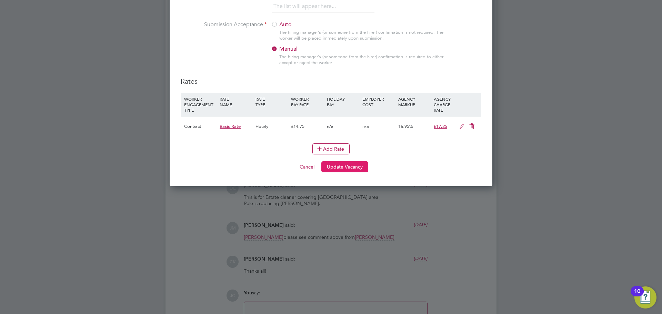
click at [358, 163] on button "Update Vacancy" at bounding box center [344, 166] width 47 height 11
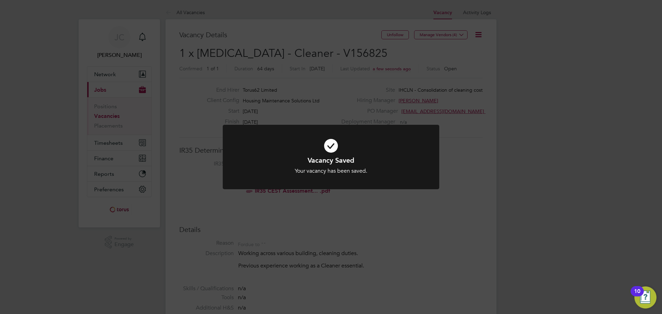
click at [497, 43] on div "Vacancy Saved Your vacancy has been saved. Cancel Okay" at bounding box center [331, 157] width 662 height 314
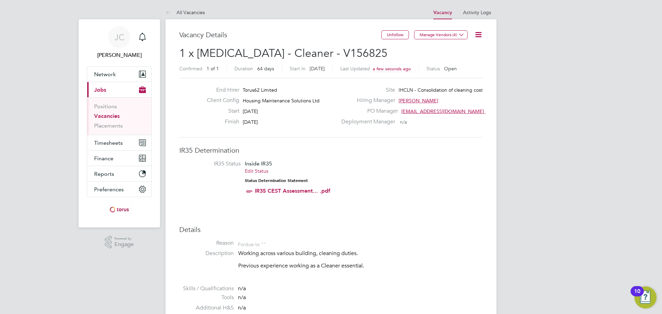
click at [482, 36] on icon at bounding box center [478, 34] width 9 height 9
click at [465, 57] on li "Update Status" at bounding box center [462, 61] width 40 height 10
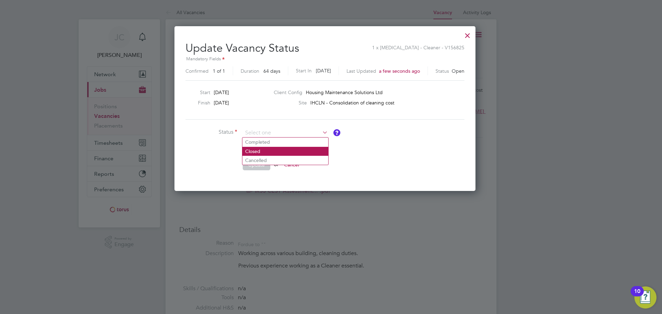
click at [275, 150] on li "Closed" at bounding box center [285, 151] width 86 height 9
type input "Closed"
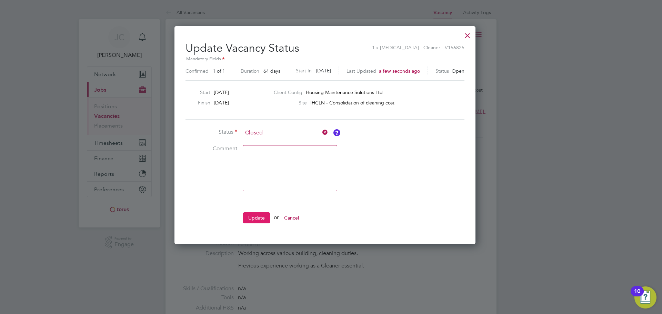
click at [260, 216] on button "Update" at bounding box center [257, 217] width 28 height 11
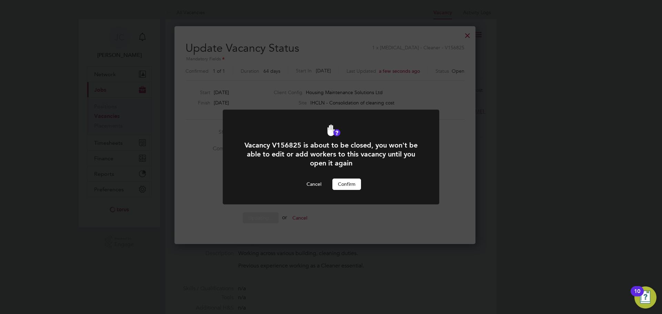
click at [339, 189] on button "Confirm" at bounding box center [346, 184] width 29 height 11
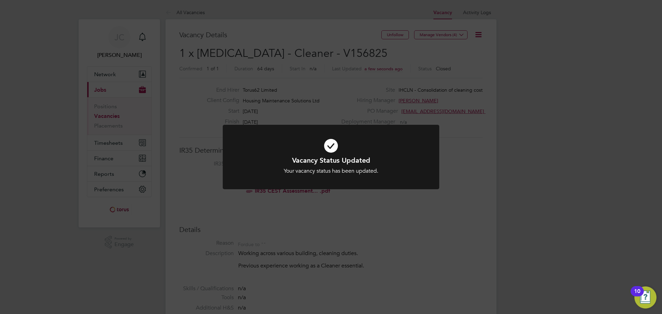
click at [507, 151] on div "Vacancy Status Updated Your vacancy status has been updated. Cancel Okay" at bounding box center [331, 157] width 662 height 314
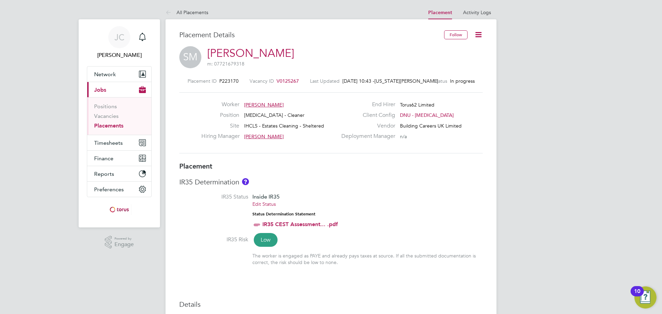
click at [291, 81] on span "V0125267" at bounding box center [287, 81] width 22 height 6
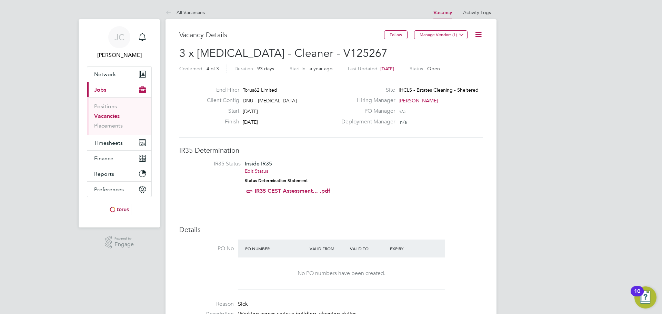
click at [483, 33] on icon at bounding box center [478, 34] width 9 height 9
click at [461, 52] on li "Edit Vacancy" at bounding box center [462, 51] width 40 height 10
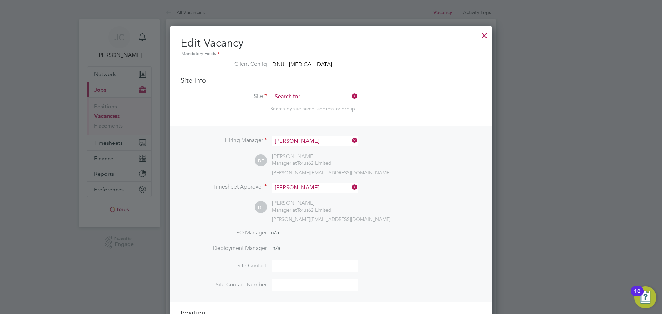
click at [335, 96] on input at bounding box center [314, 97] width 85 height 10
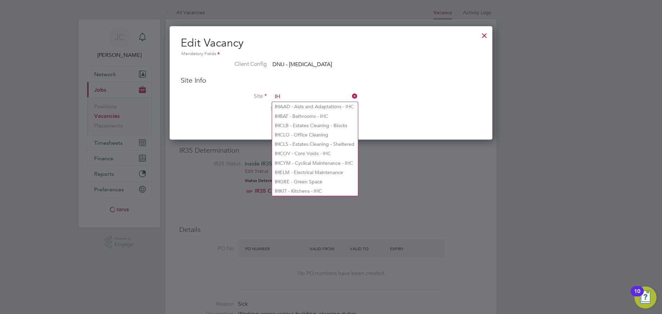
type input "IH"
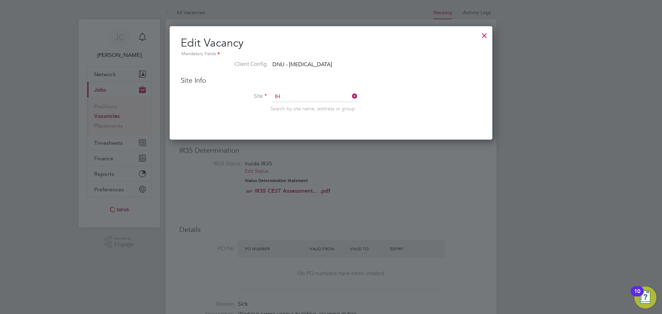
click at [422, 85] on div "Site Info Site IH Search by site name, address or group" at bounding box center [331, 101] width 301 height 50
click at [479, 36] on div at bounding box center [484, 34] width 12 height 12
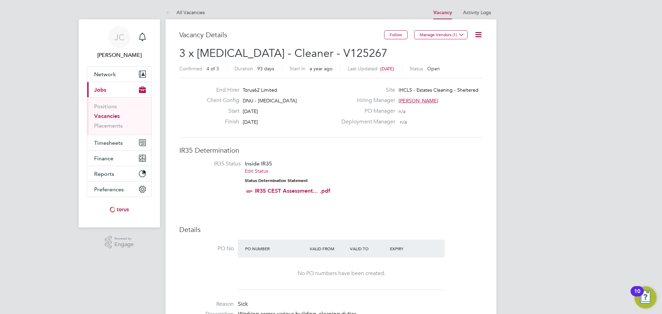
click at [256, 96] on div "End Hirer Torus62 Limited" at bounding box center [269, 92] width 136 height 11
click at [256, 98] on span "DNU - [MEDICAL_DATA]" at bounding box center [270, 101] width 54 height 6
click at [108, 73] on span "Network" at bounding box center [105, 74] width 22 height 7
click at [478, 34] on icon at bounding box center [478, 34] width 9 height 9
click at [464, 49] on li "Edit Vacancy" at bounding box center [462, 51] width 40 height 10
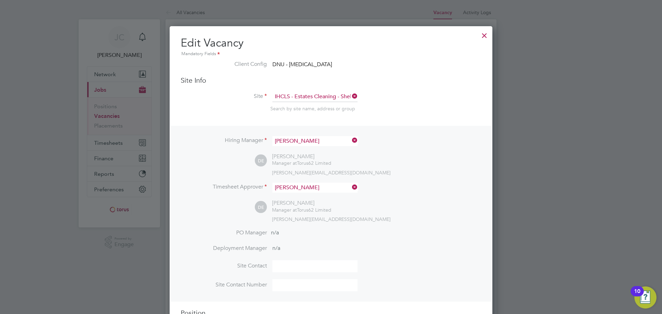
click at [487, 34] on div at bounding box center [484, 34] width 12 height 12
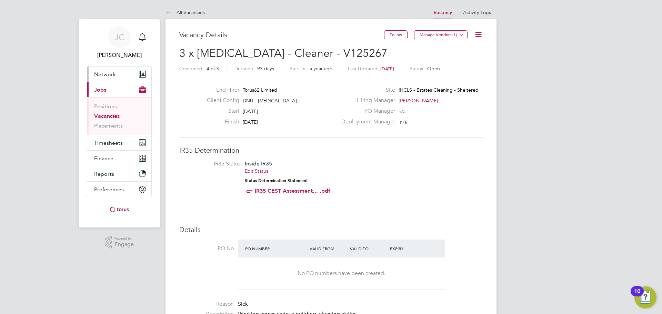
click at [132, 71] on button "Network" at bounding box center [119, 74] width 64 height 15
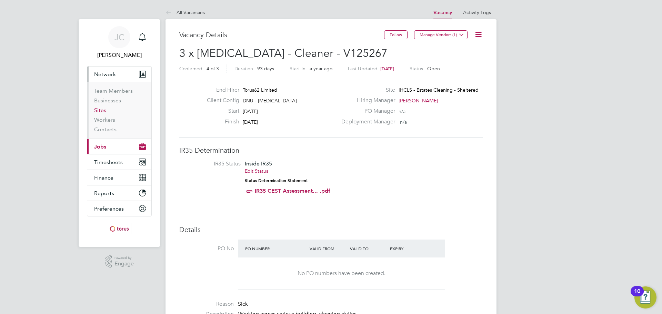
click at [105, 108] on link "Sites" at bounding box center [100, 110] width 12 height 7
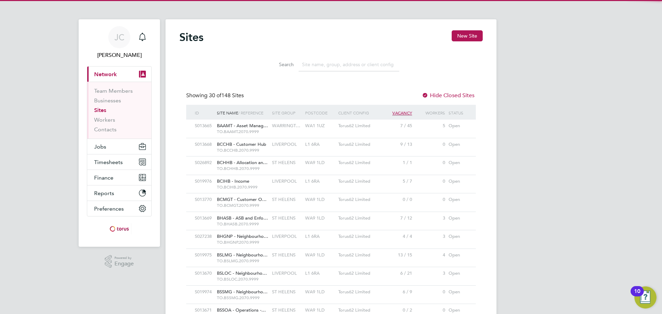
click at [320, 65] on input at bounding box center [349, 64] width 101 height 13
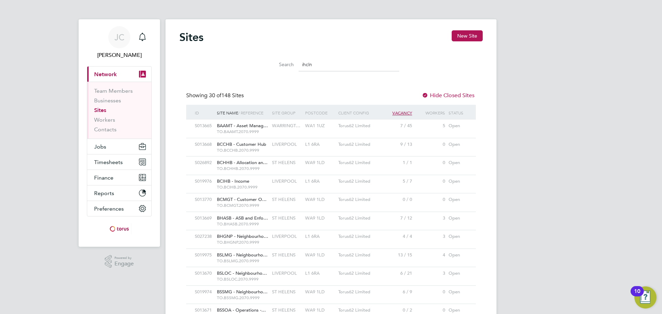
type input "ihcln"
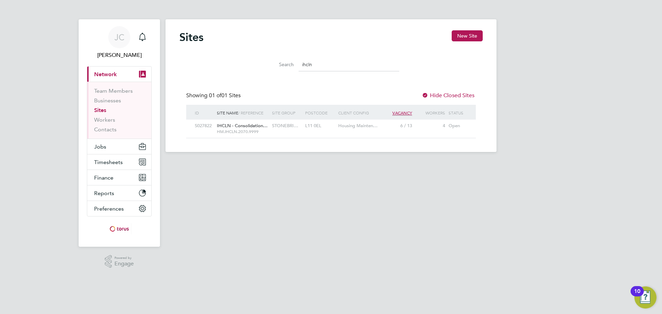
click at [460, 123] on div "Open" at bounding box center [458, 126] width 22 height 13
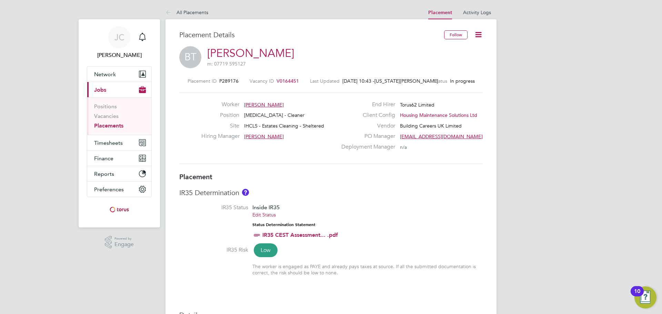
click at [287, 81] on span "V0164451" at bounding box center [287, 81] width 22 height 6
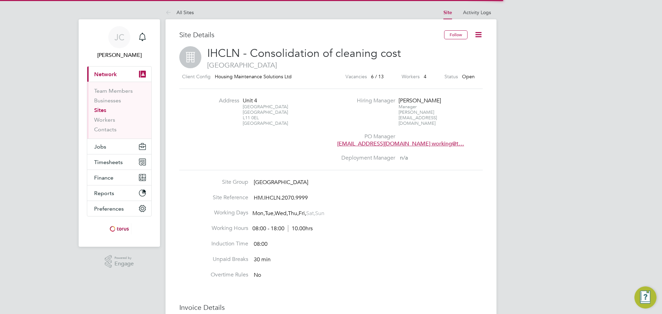
scroll to position [14, 149]
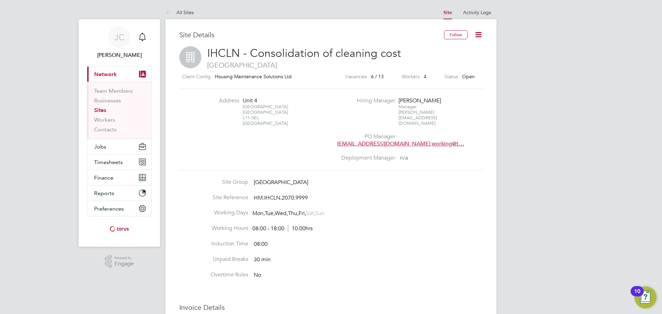
click at [479, 36] on icon at bounding box center [478, 34] width 9 height 9
click at [463, 60] on li "Edit Site e" at bounding box center [461, 61] width 39 height 10
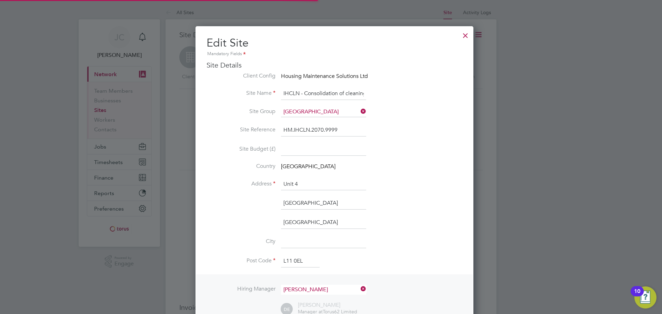
scroll to position [618, 271]
click at [370, 78] on li "Client Config Housing Maintenance Solutions Ltd" at bounding box center [335, 80] width 256 height 16
click at [412, 80] on li "Client Config Housing Maintenance Solutions Ltd" at bounding box center [335, 80] width 256 height 16
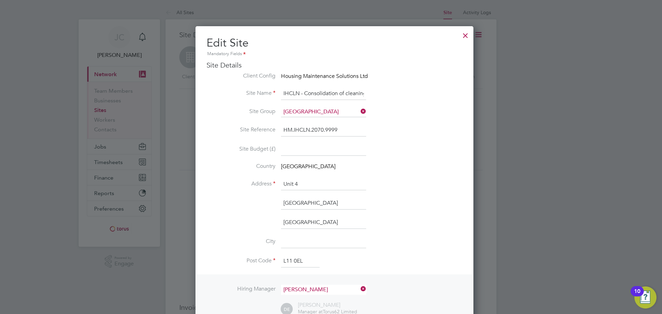
click at [459, 34] on div at bounding box center [465, 34] width 12 height 12
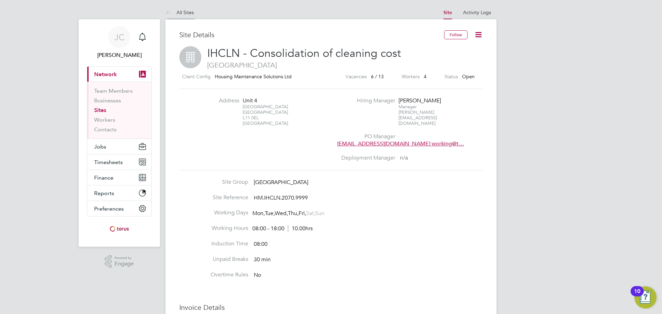
click at [175, 12] on link "All Sites" at bounding box center [179, 12] width 28 height 6
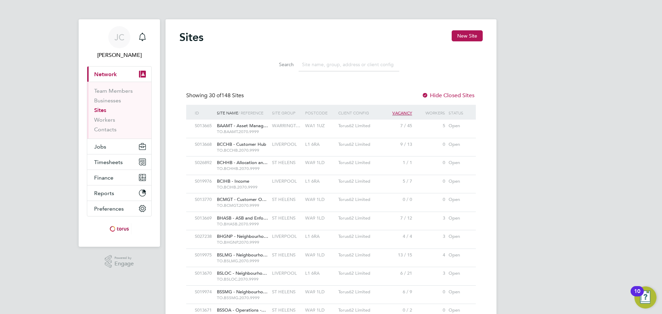
click at [330, 63] on input at bounding box center [349, 64] width 101 height 13
type input "ihcln"
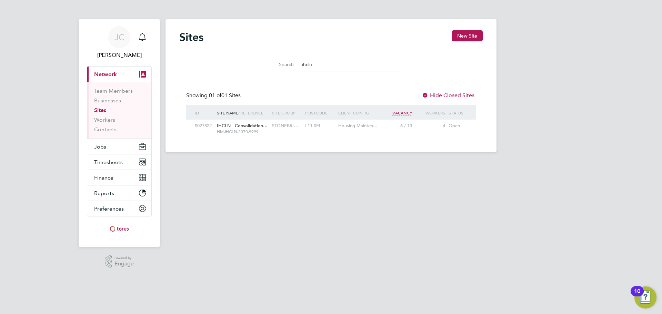
click at [395, 136] on div "S027822 IHCLN - Consolidation… HM.IHCLN.2070.9999 STONEBRI… L11 0EL Housing Mai…" at bounding box center [331, 129] width 290 height 18
click at [467, 125] on div "Open" at bounding box center [458, 126] width 22 height 13
click at [474, 31] on button "New Site" at bounding box center [467, 35] width 31 height 11
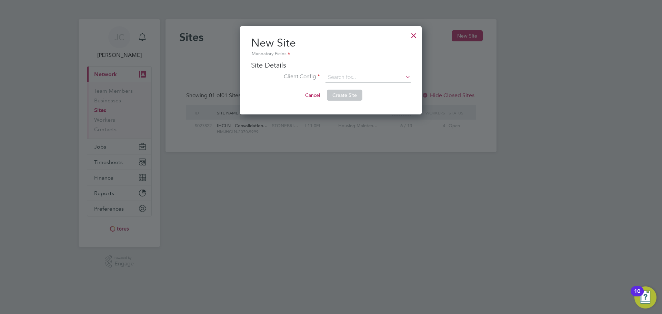
click at [380, 70] on ul "Site Details Client Config Site Name Site Group Site Reference Site Budget (£) …" at bounding box center [331, 75] width 160 height 29
click at [383, 73] on input at bounding box center [367, 77] width 85 height 10
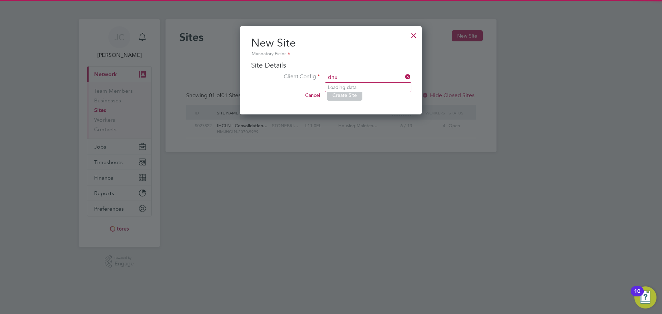
type input "dnu"
click at [413, 36] on div at bounding box center [413, 34] width 12 height 12
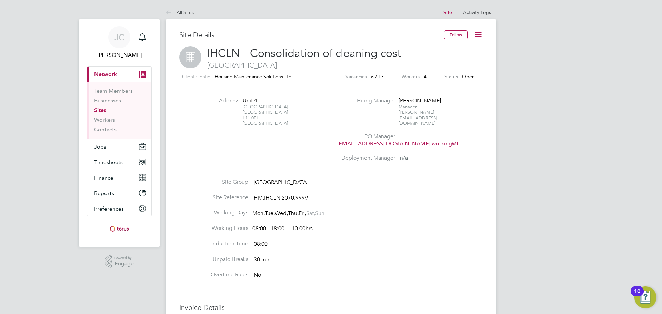
scroll to position [14, 149]
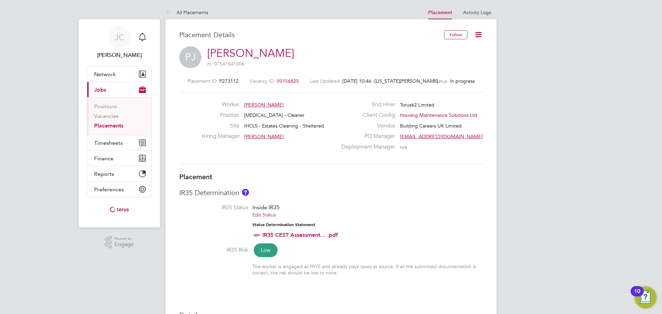
click at [291, 82] on span "V0156825" at bounding box center [287, 81] width 22 height 6
